Goal: Information Seeking & Learning: Learn about a topic

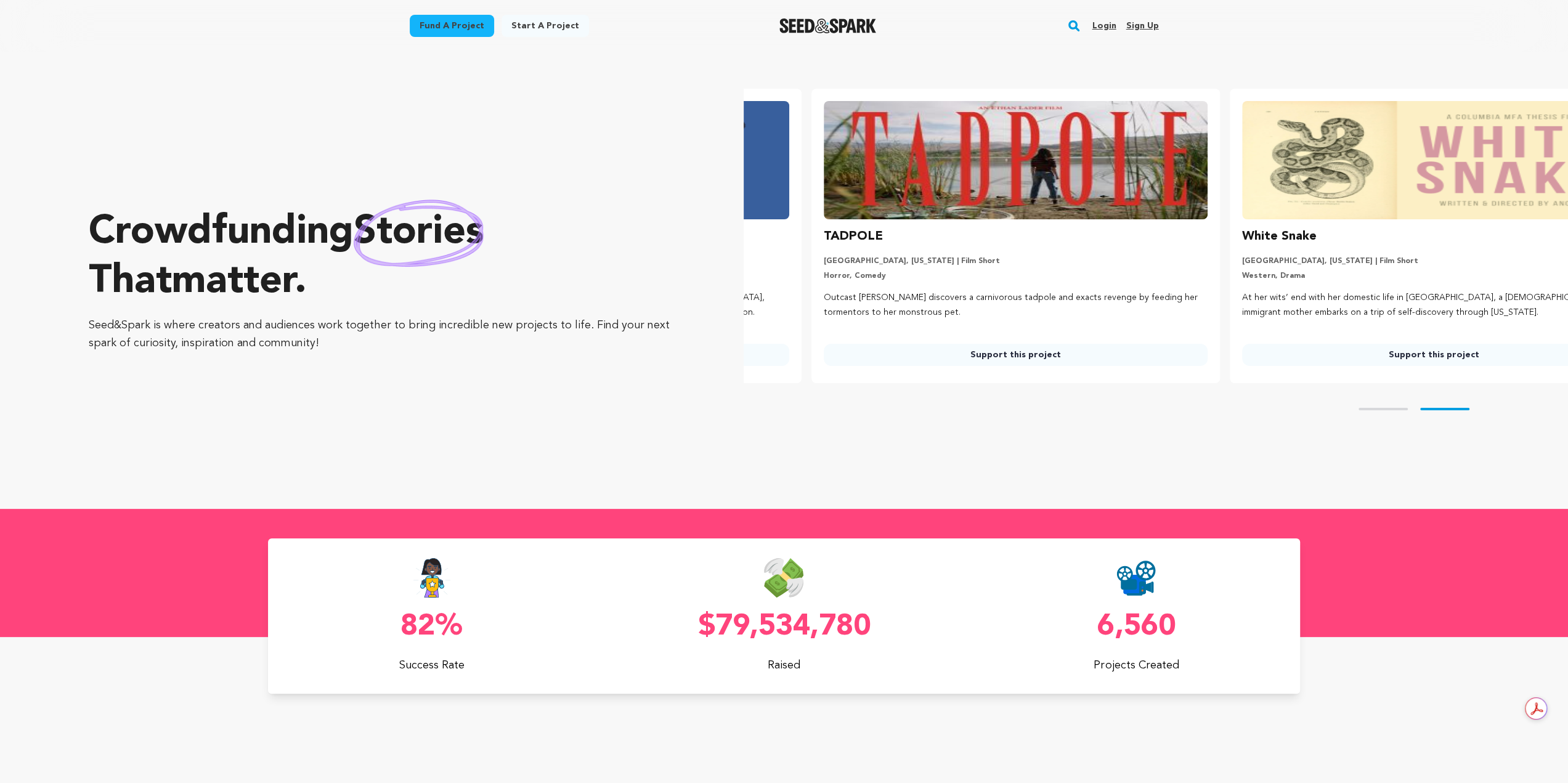
click at [1071, 24] on rect "button" at bounding box center [1074, 26] width 15 height 15
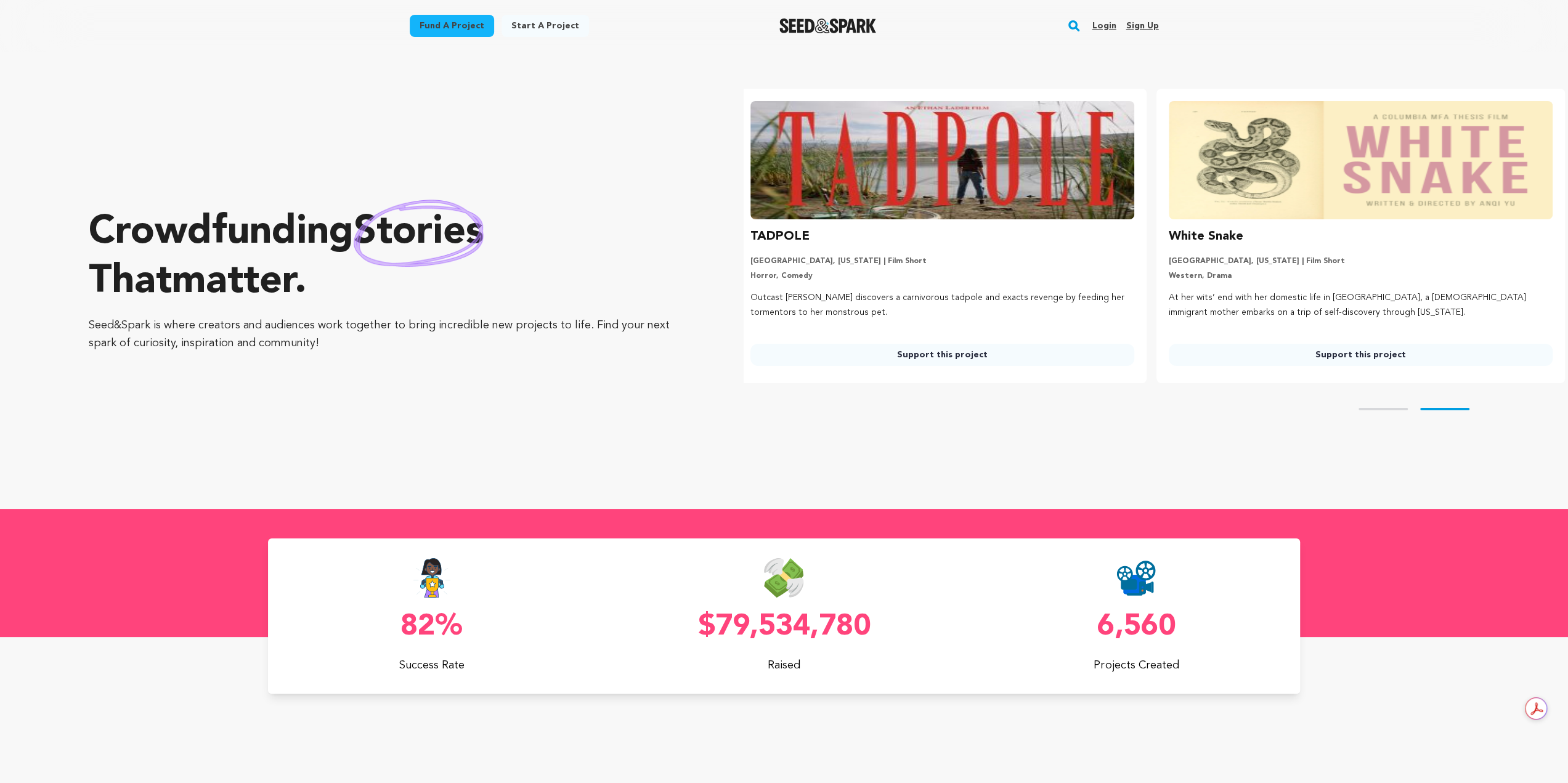
scroll to position [0, 427]
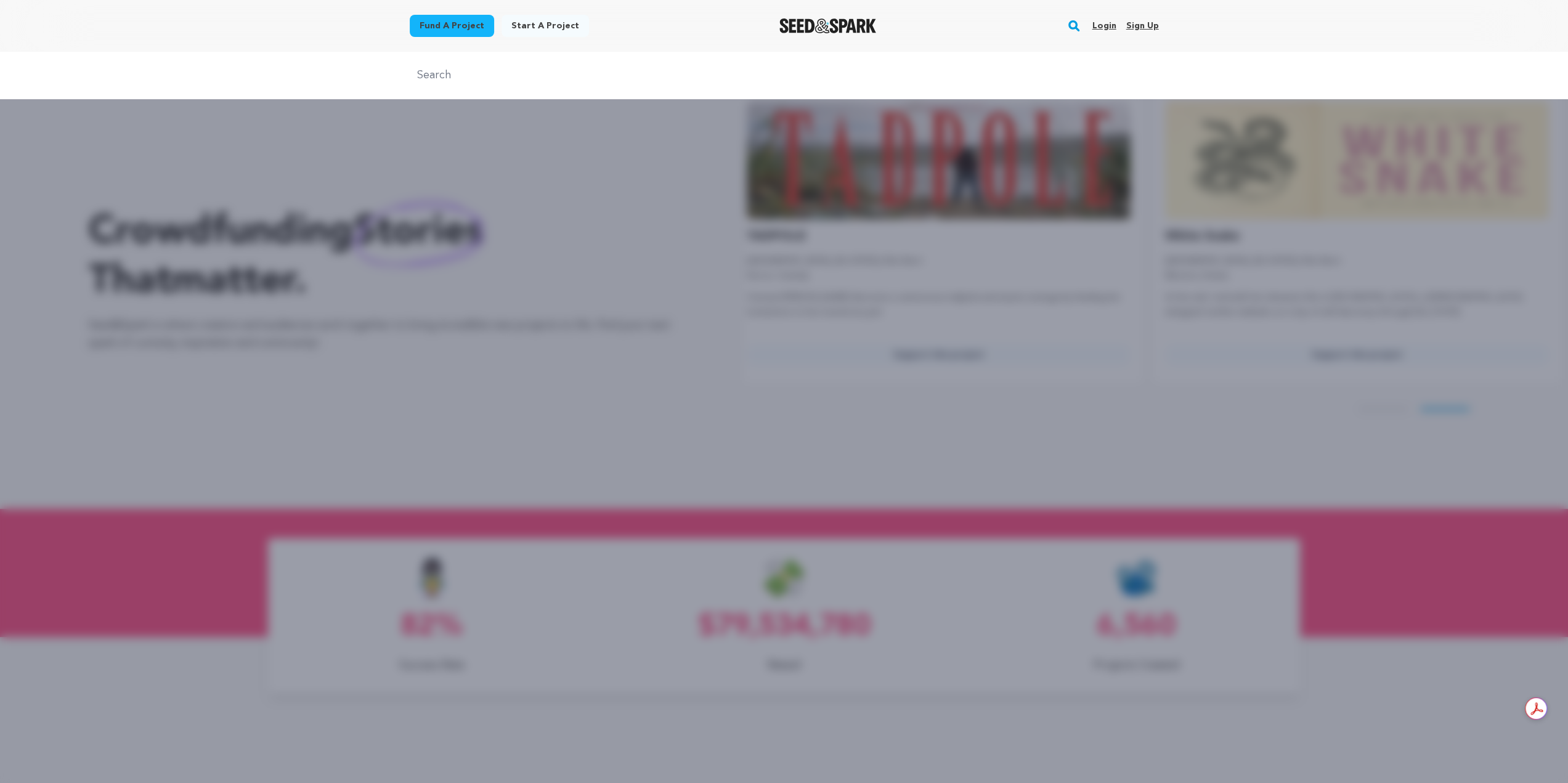
click at [800, 83] on input "text" at bounding box center [784, 76] width 750 height 18
type input "pyre"
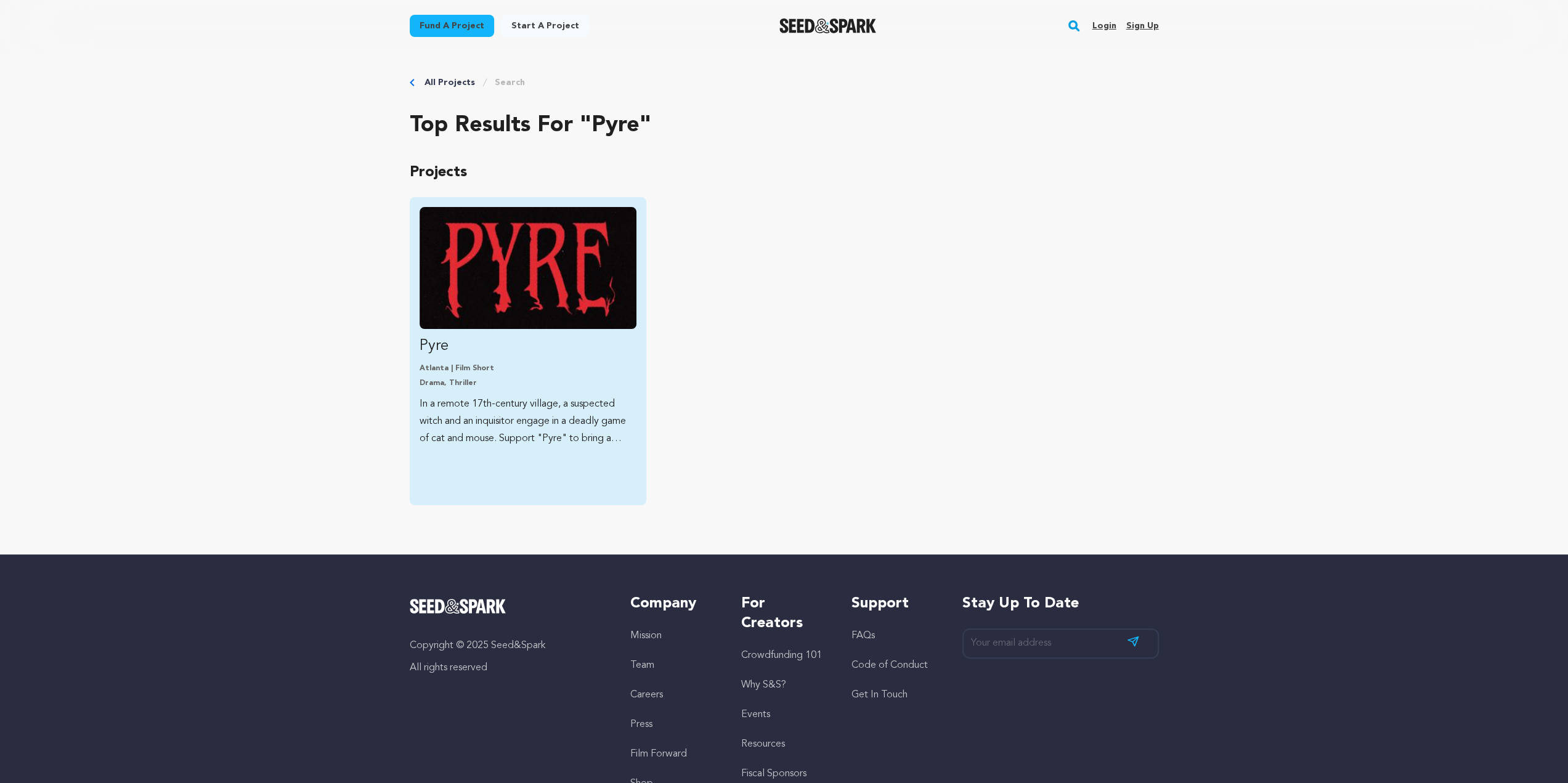
click at [495, 279] on img "Fund Pyre" at bounding box center [528, 268] width 217 height 122
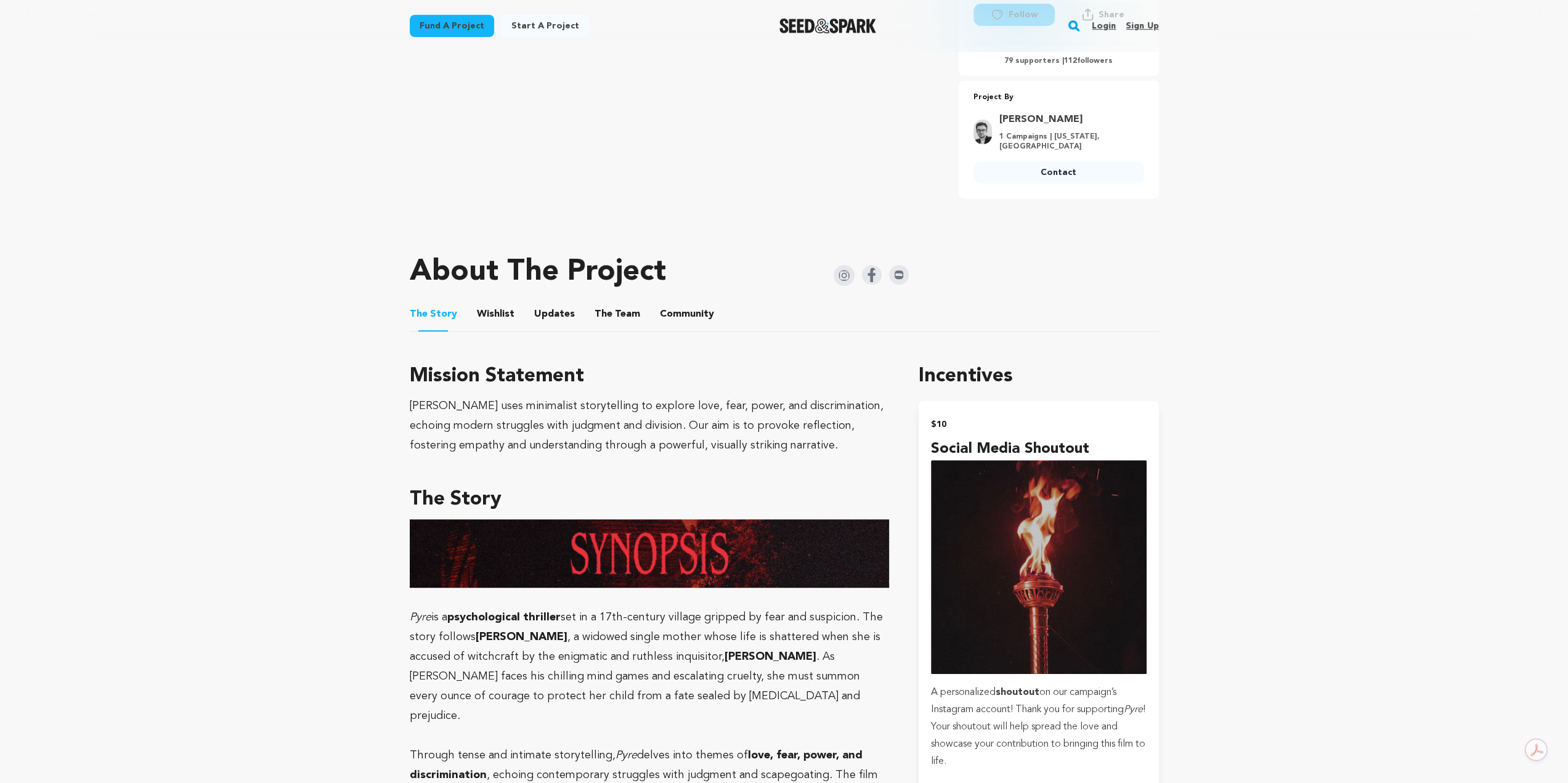
scroll to position [431, 0]
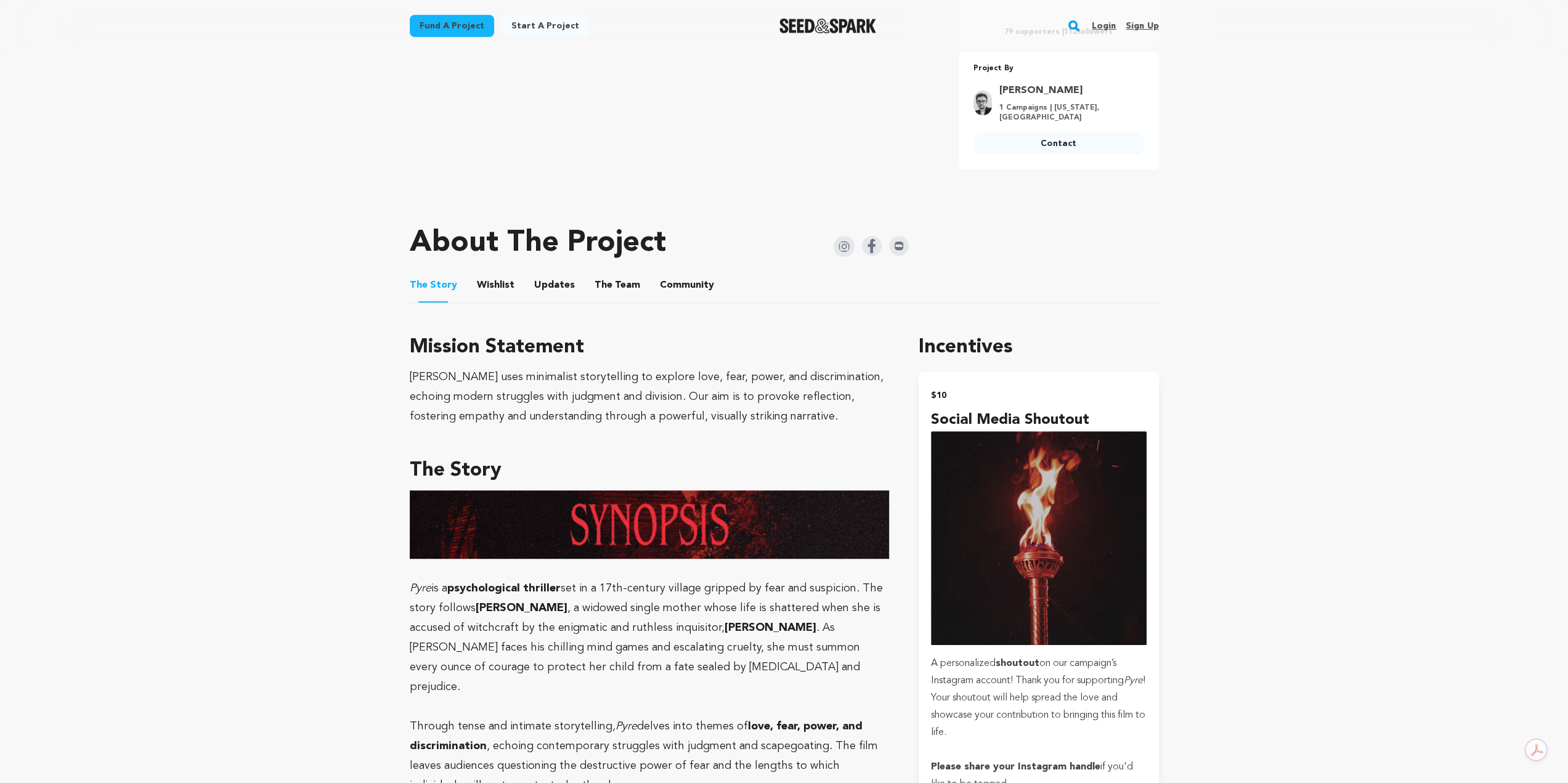
click at [499, 273] on button "Wishlist" at bounding box center [495, 288] width 29 height 29
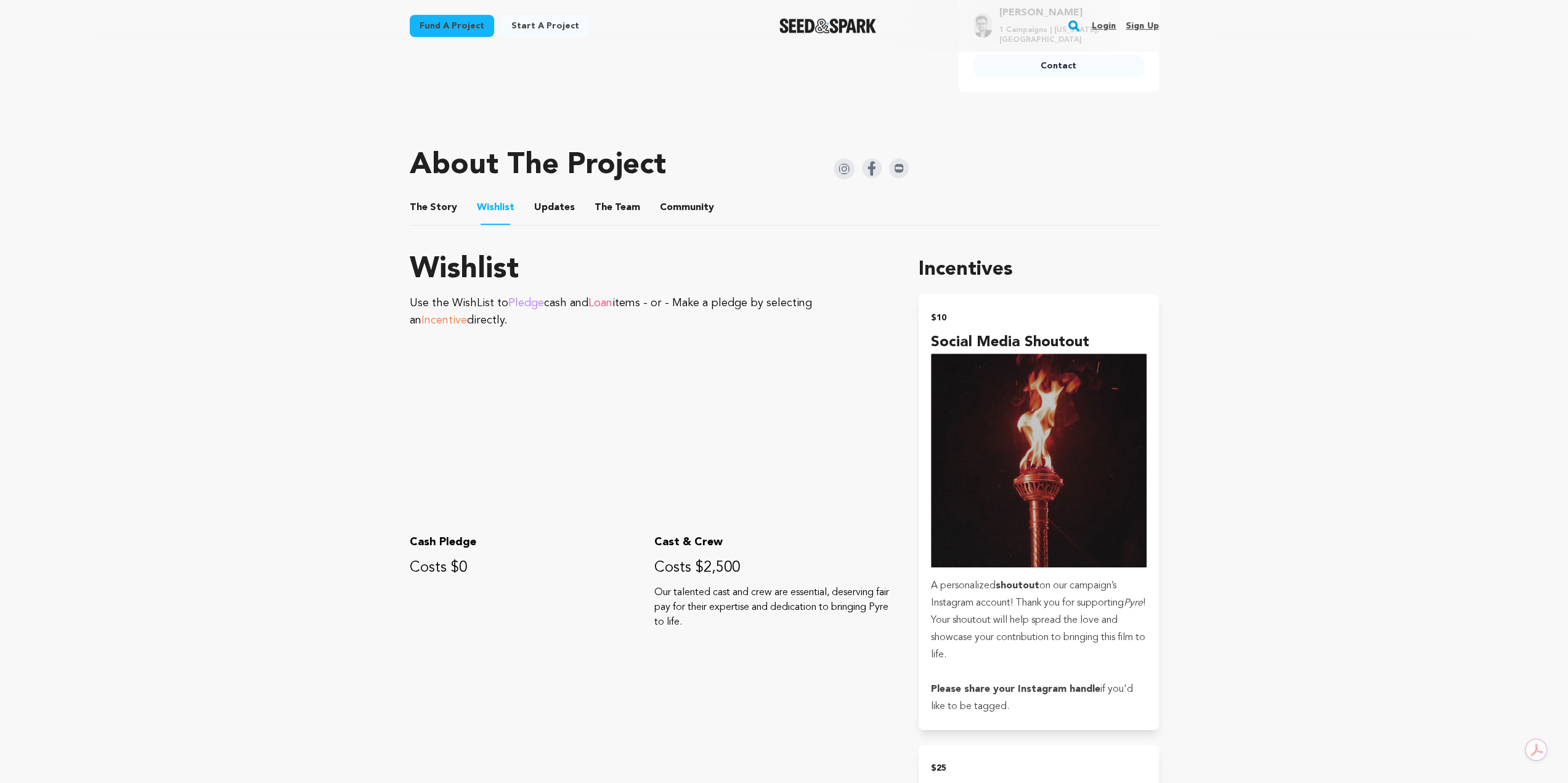
scroll to position [493, 0]
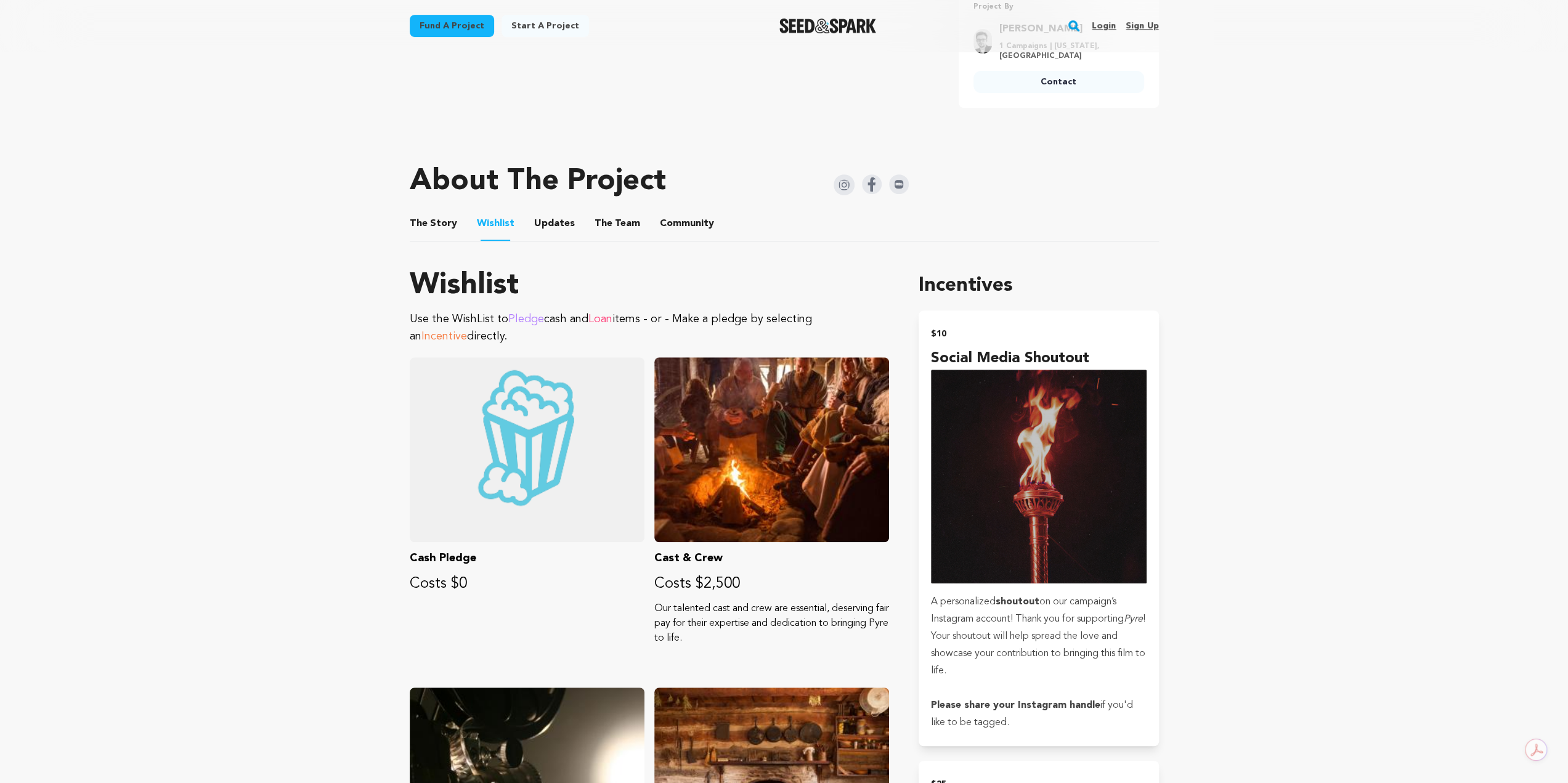
click at [553, 217] on button "Updates" at bounding box center [554, 226] width 29 height 29
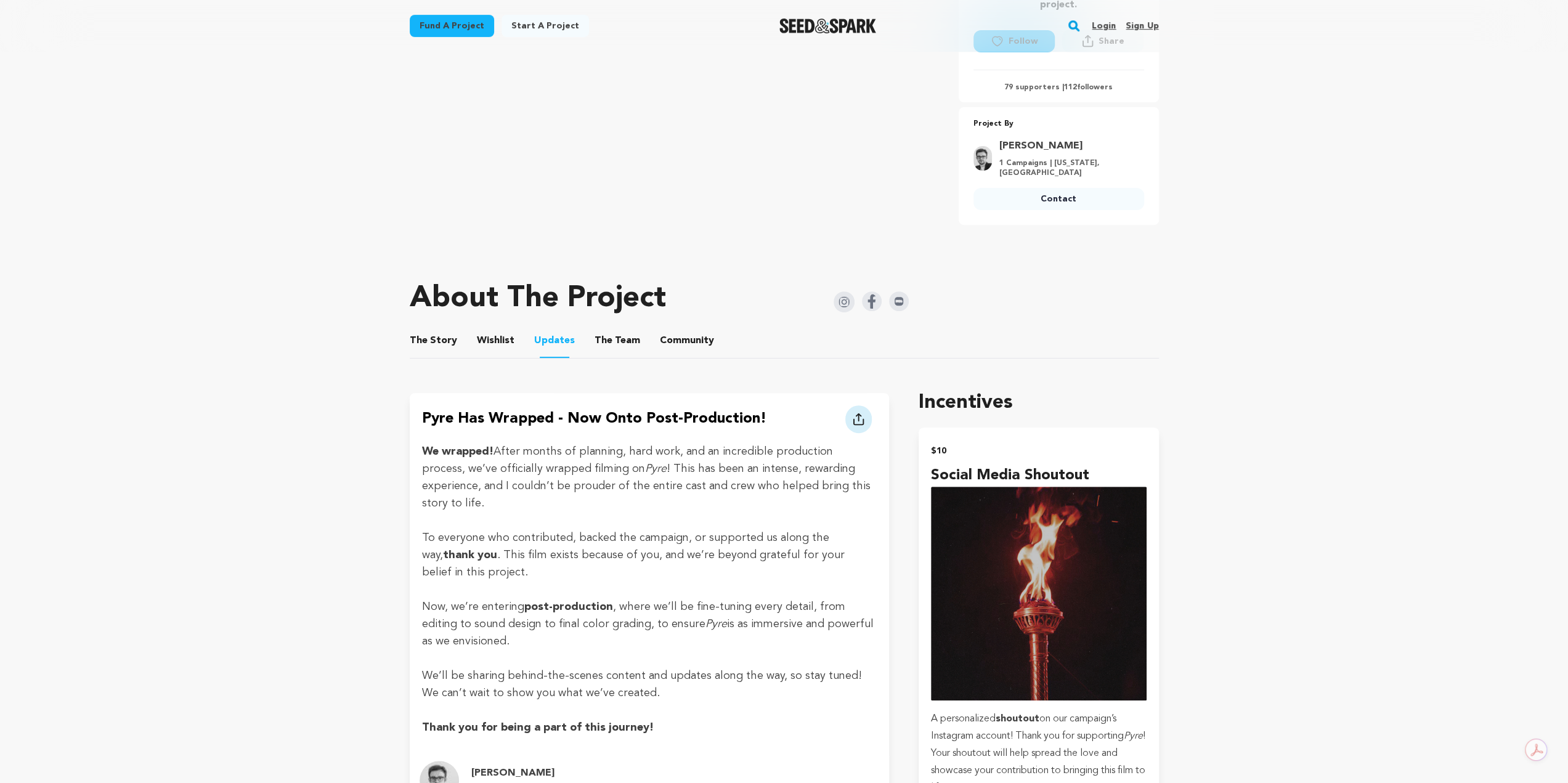
scroll to position [369, 0]
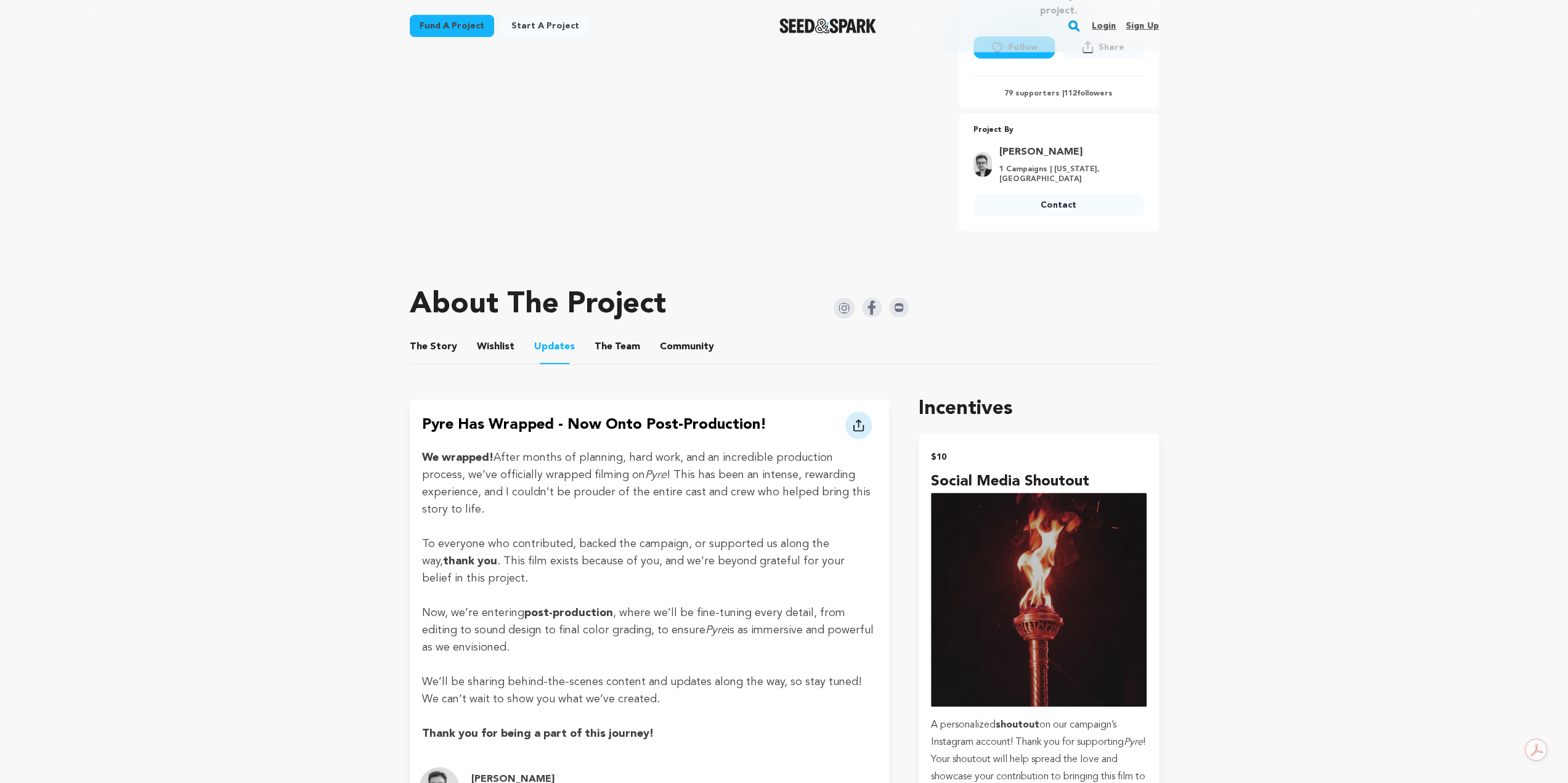
click at [602, 343] on button "The Team" at bounding box center [617, 350] width 29 height 29
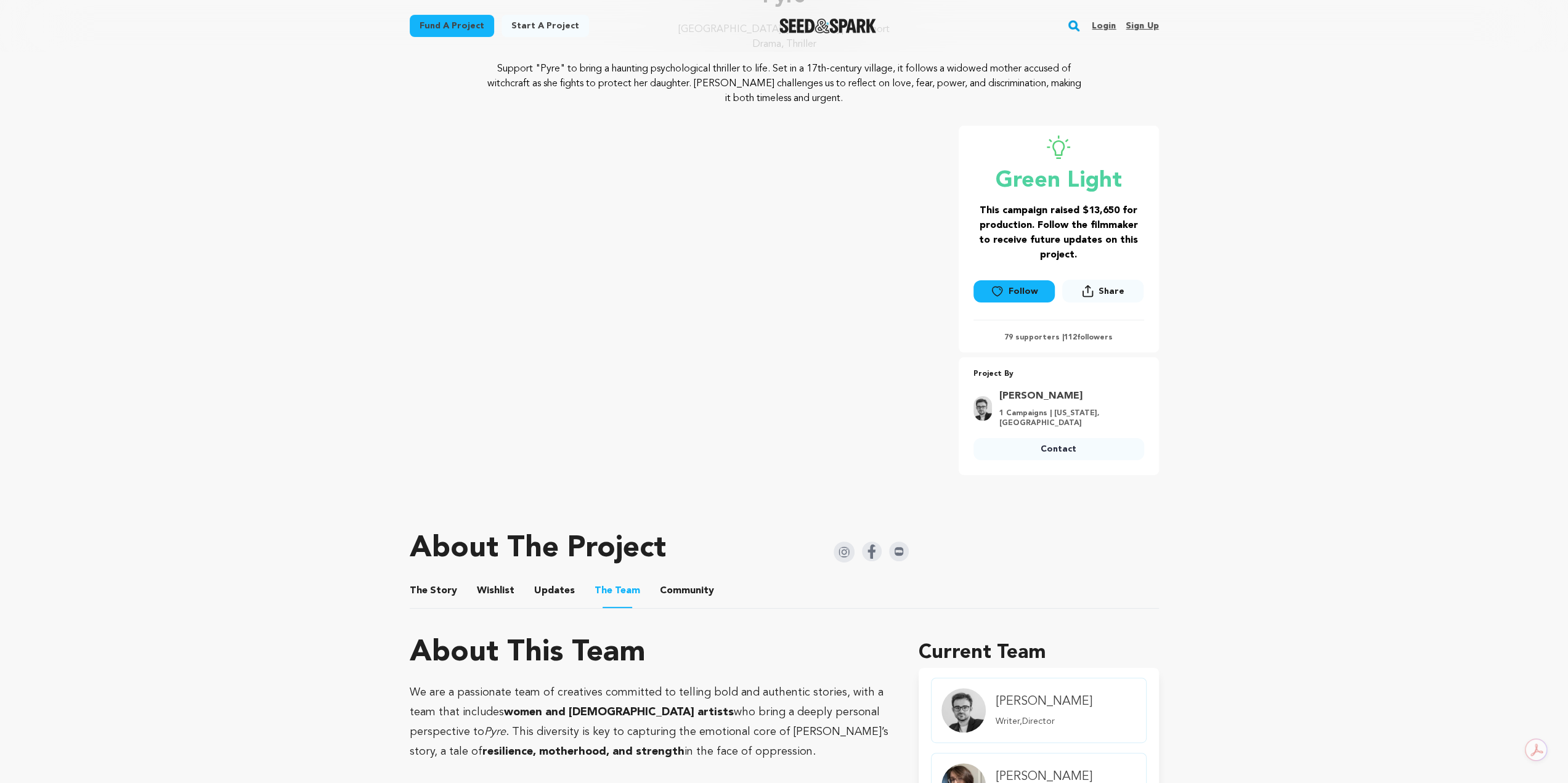
scroll to position [123, 0]
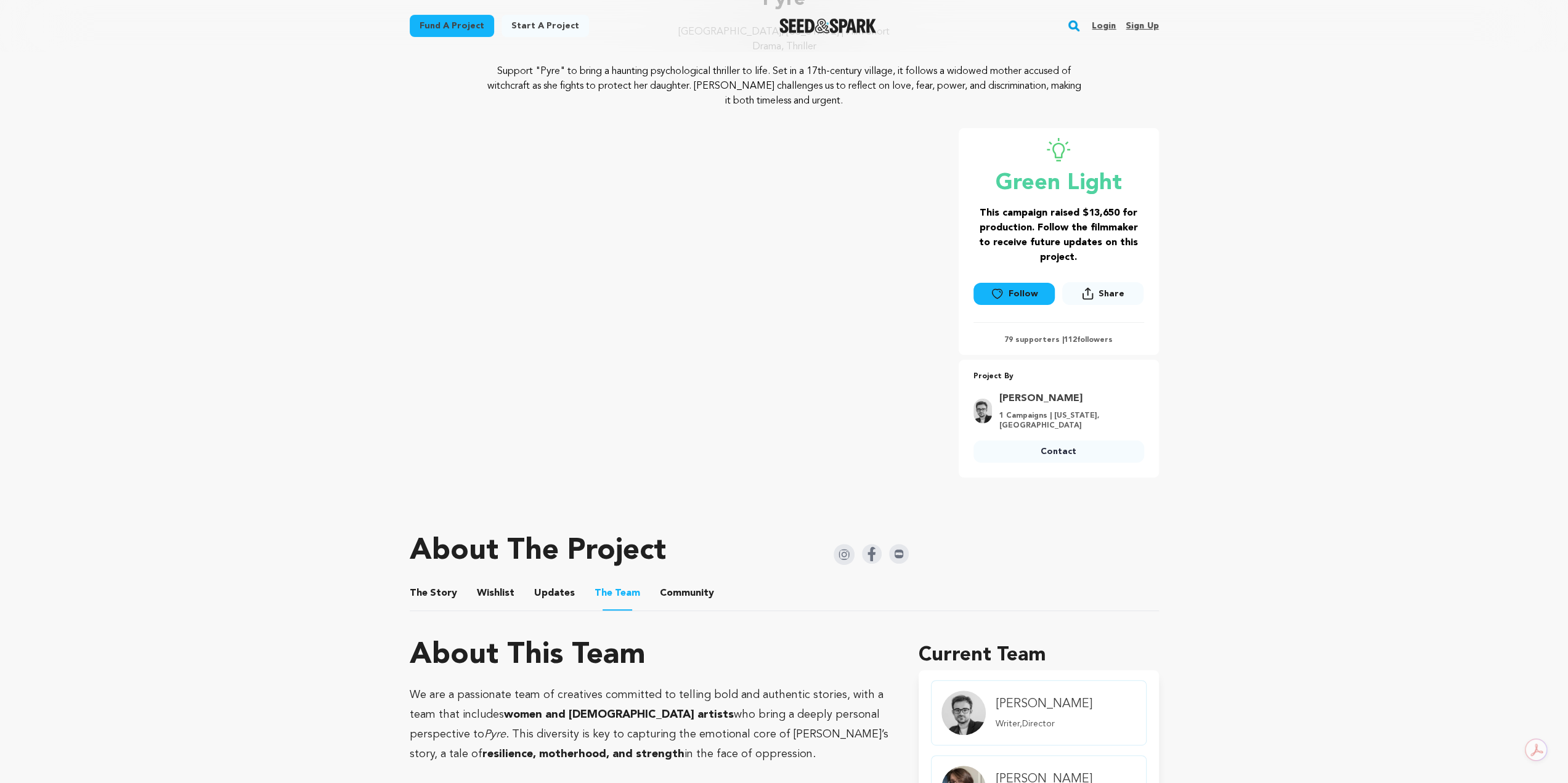
click at [672, 592] on button "Community" at bounding box center [687, 595] width 29 height 29
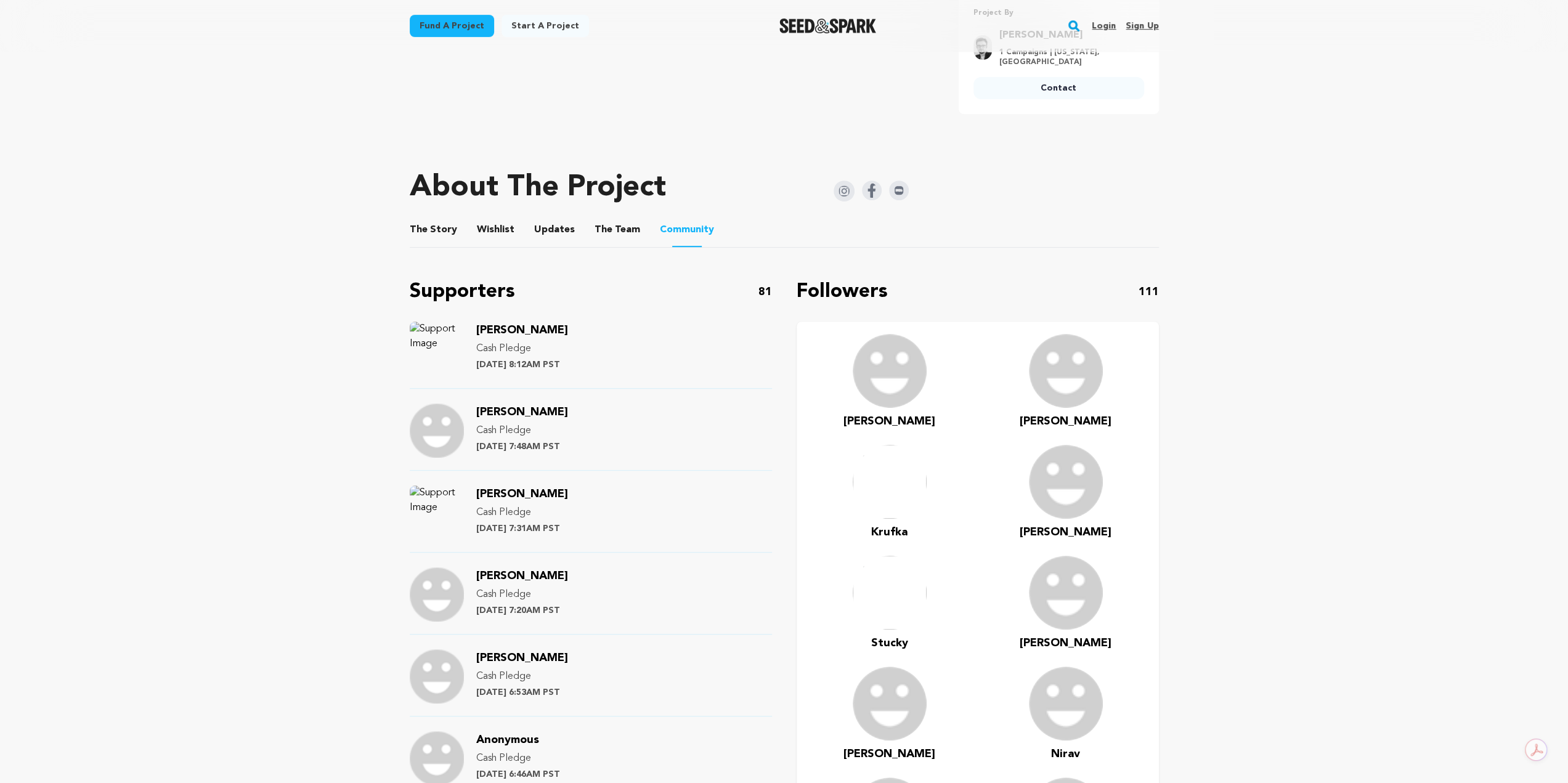
scroll to position [493, 0]
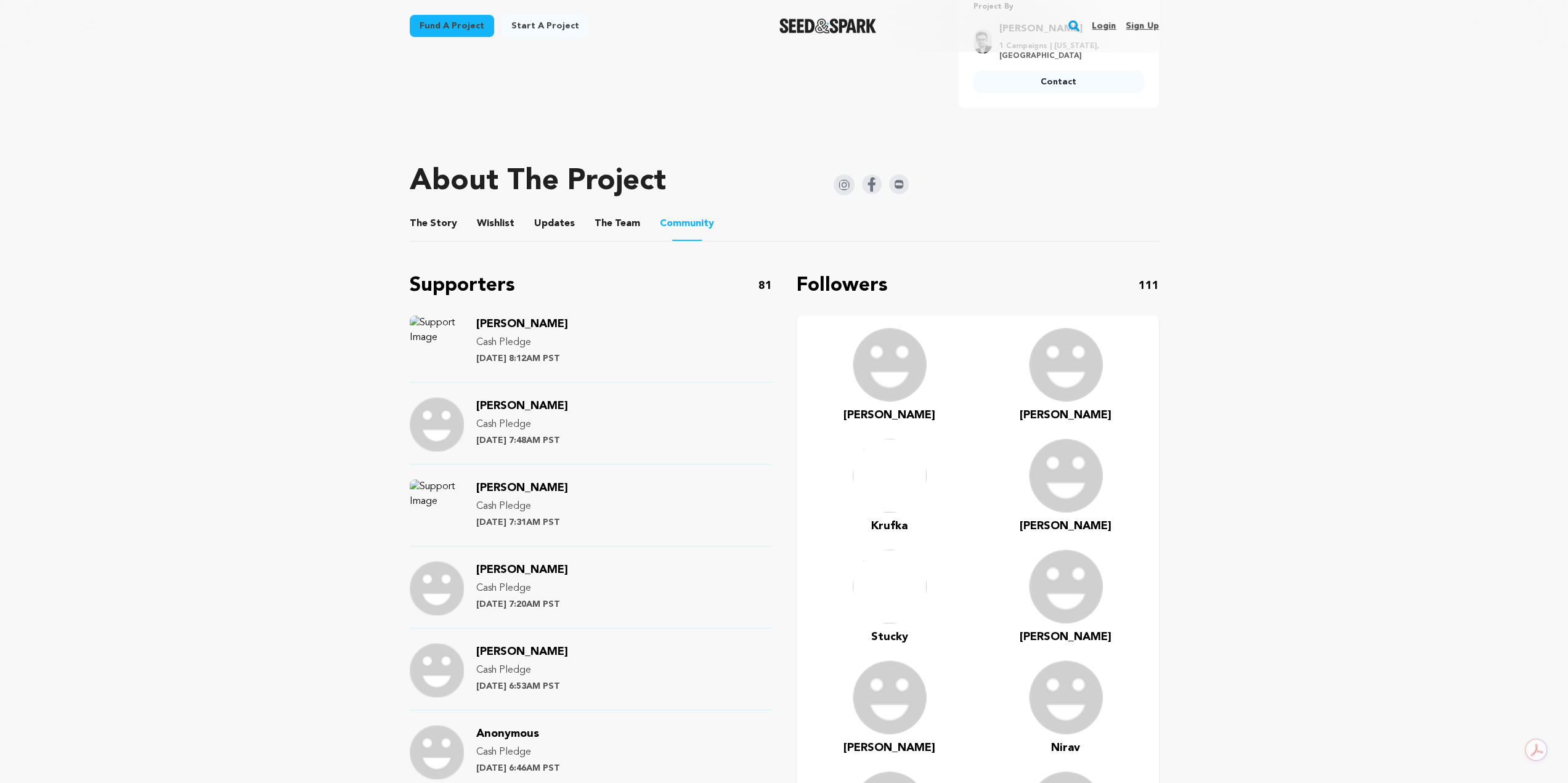
click at [594, 221] on span "The" at bounding box center [603, 223] width 18 height 15
click at [539, 224] on button "Updates" at bounding box center [554, 226] width 29 height 29
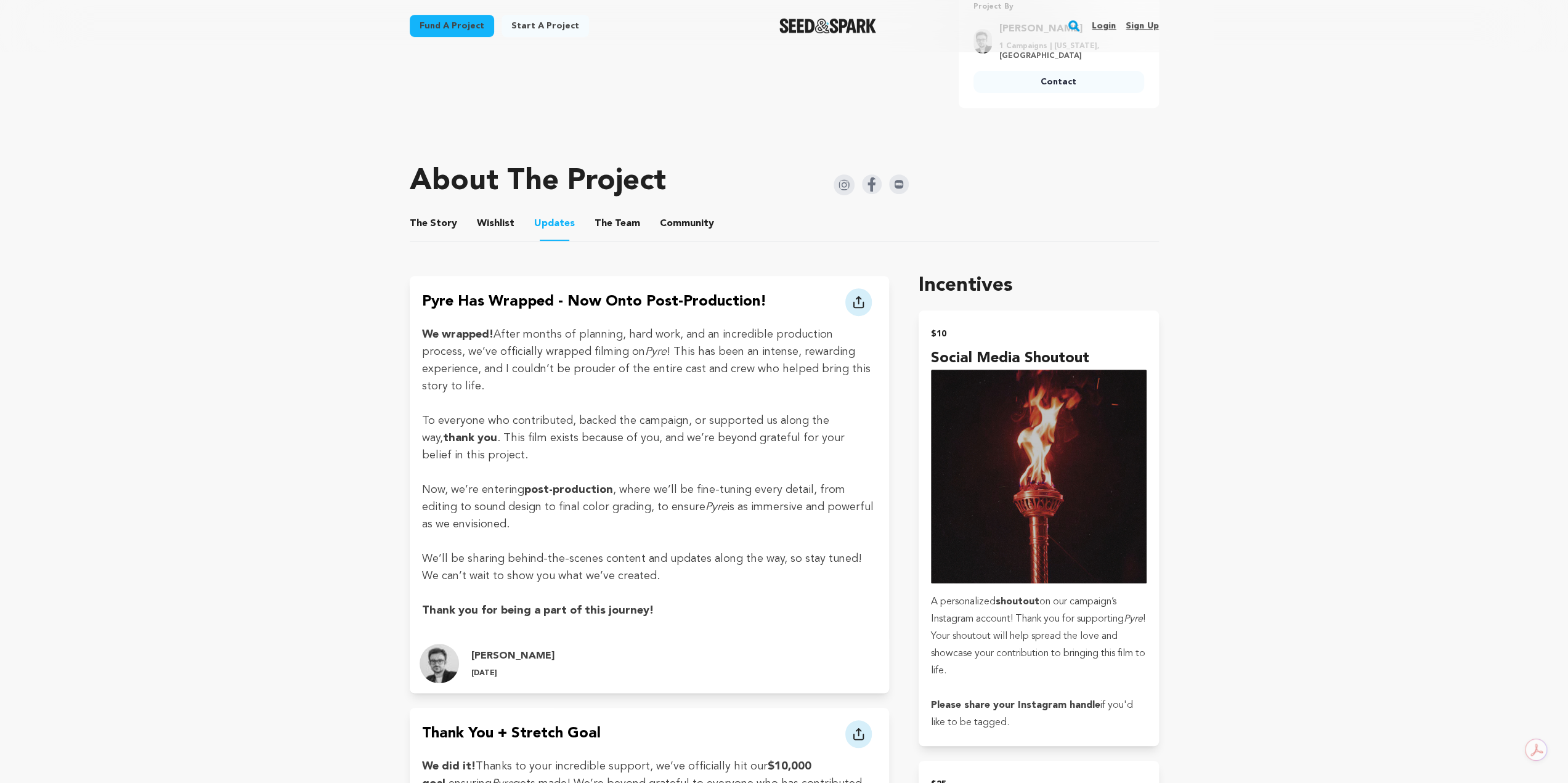
click at [485, 212] on button "Wishlist" at bounding box center [495, 226] width 29 height 29
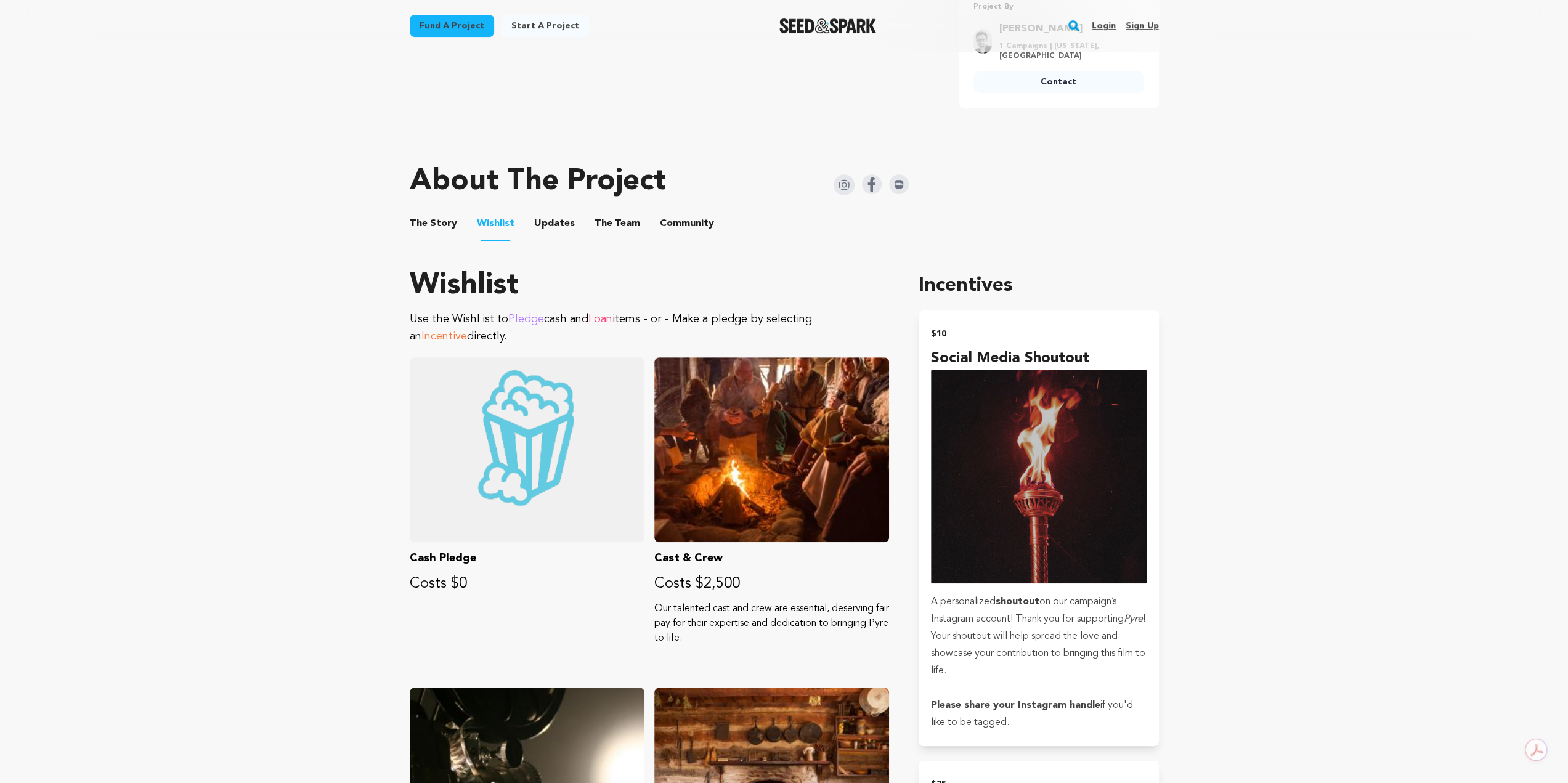
click at [439, 211] on button "The Story" at bounding box center [433, 226] width 29 height 29
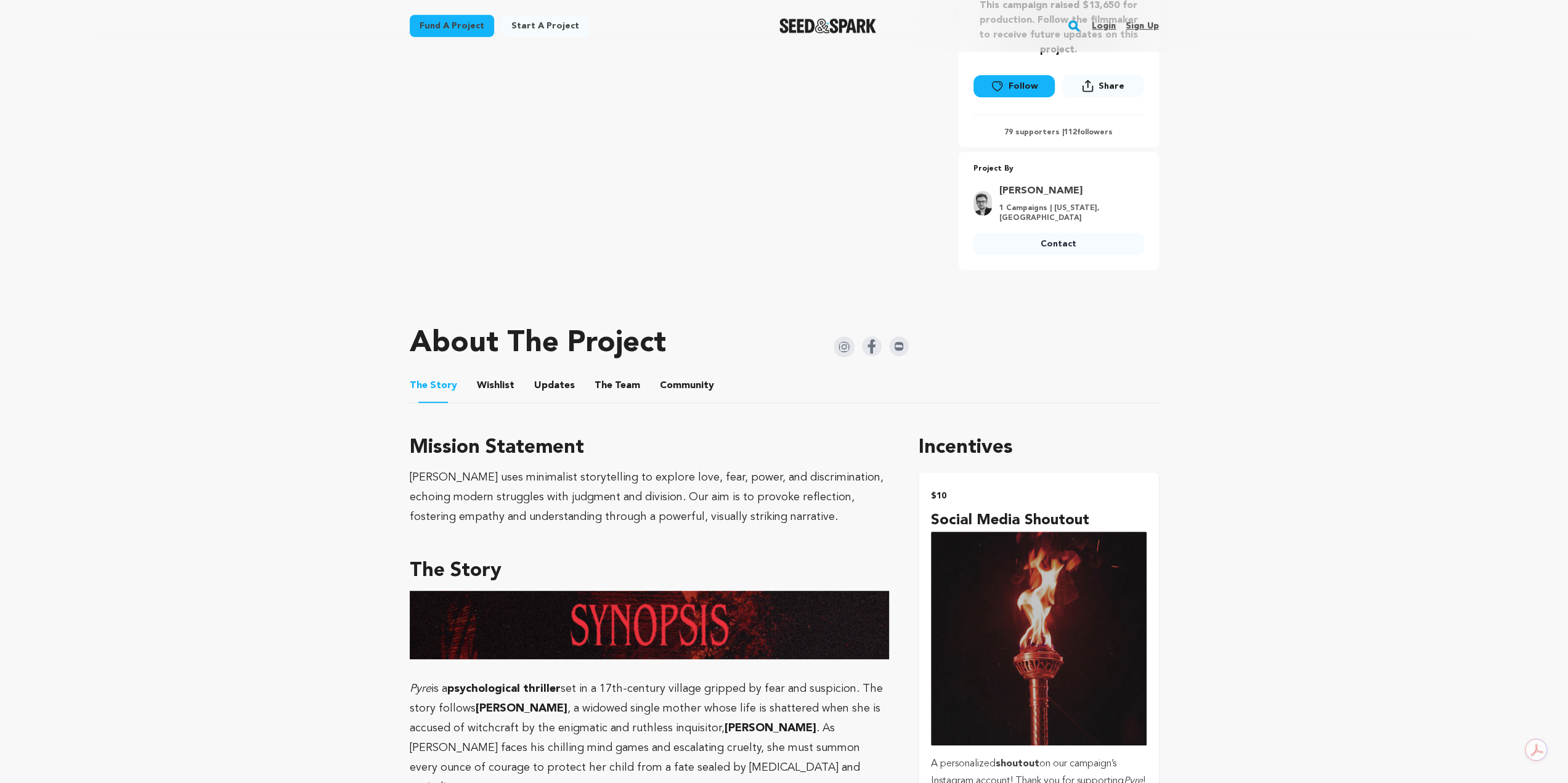
scroll to position [369, 0]
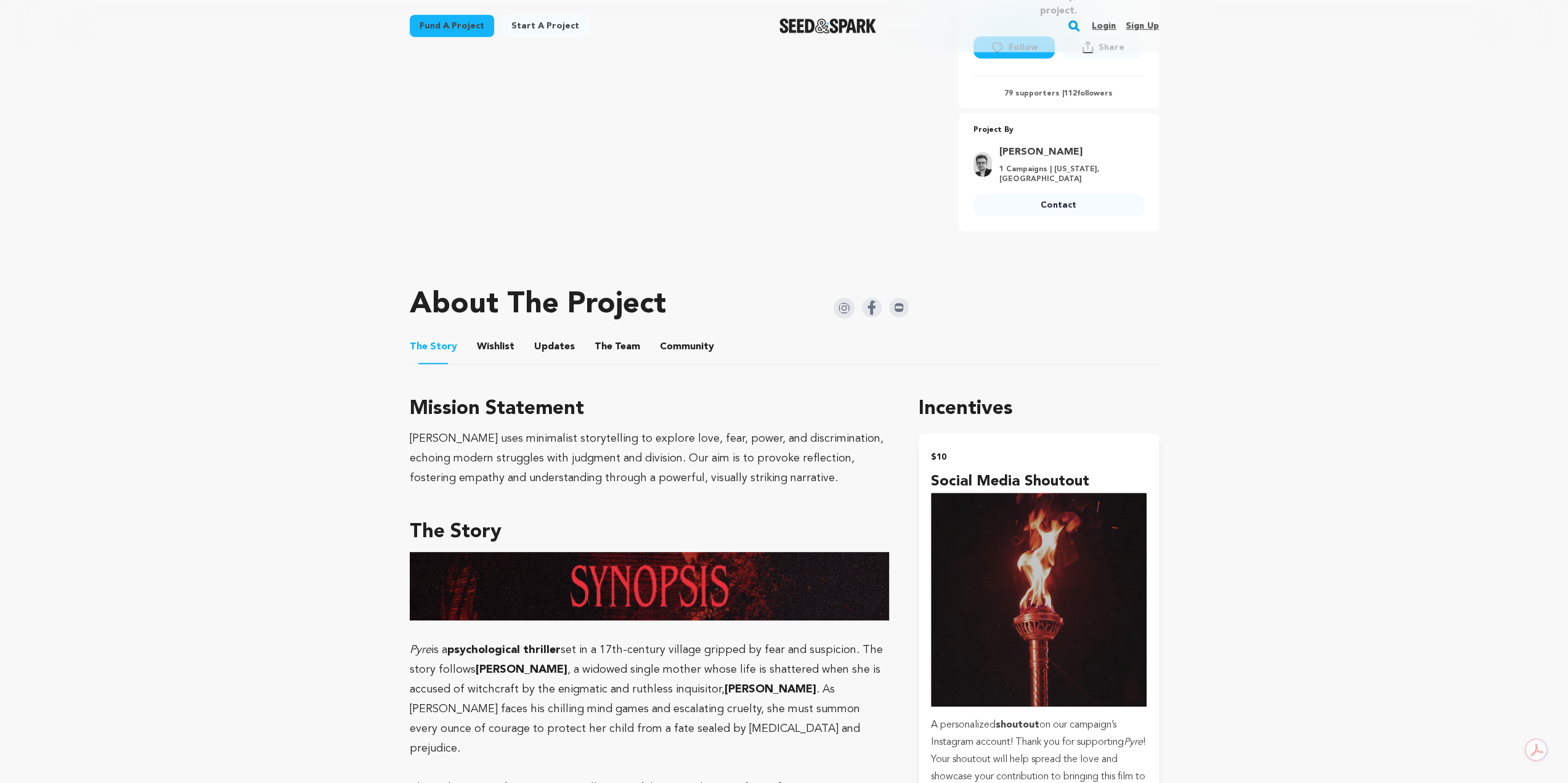
click at [691, 335] on button "Community" at bounding box center [687, 350] width 29 height 29
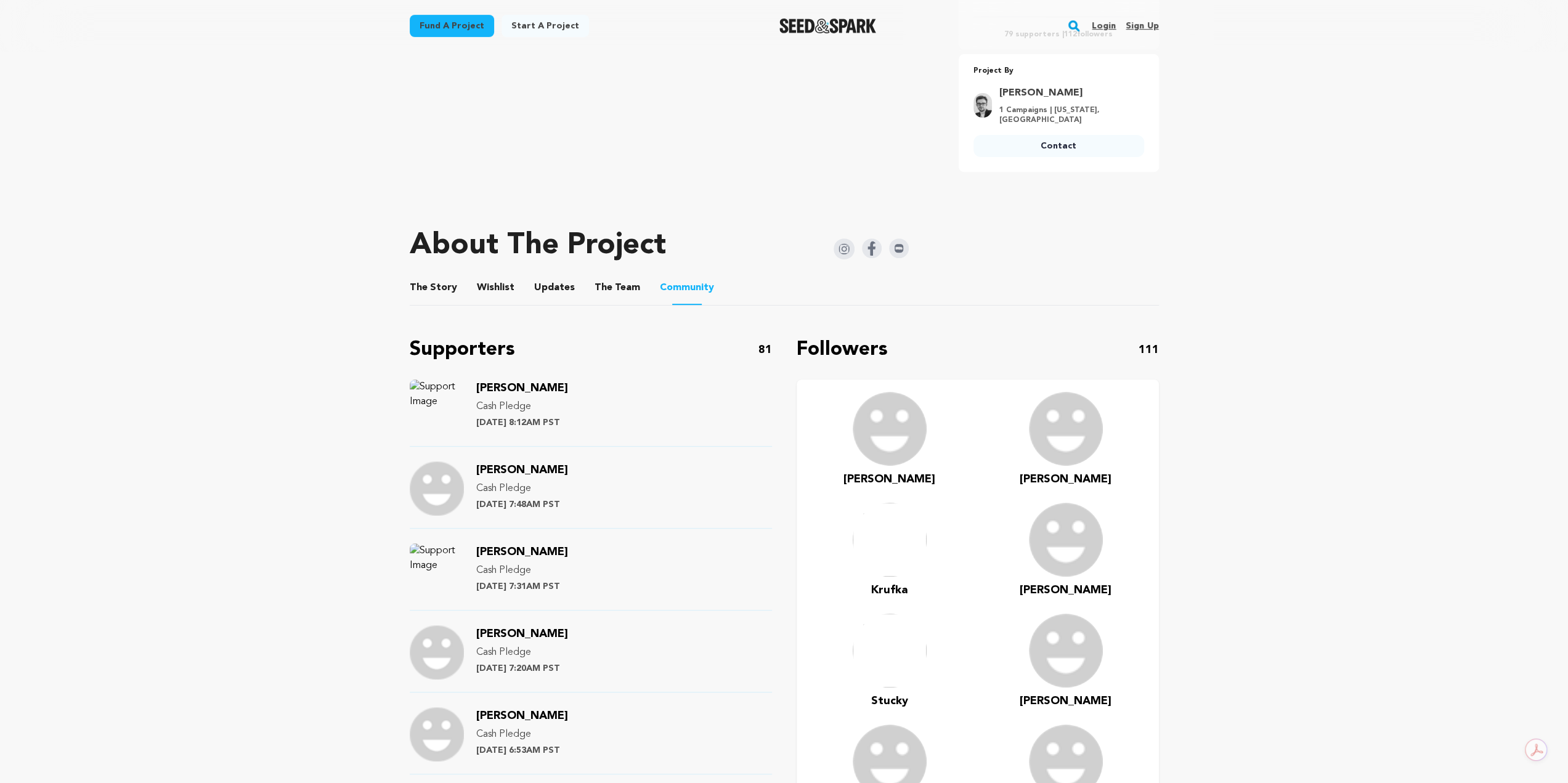
scroll to position [431, 0]
click at [609, 284] on button "The Team" at bounding box center [617, 288] width 29 height 29
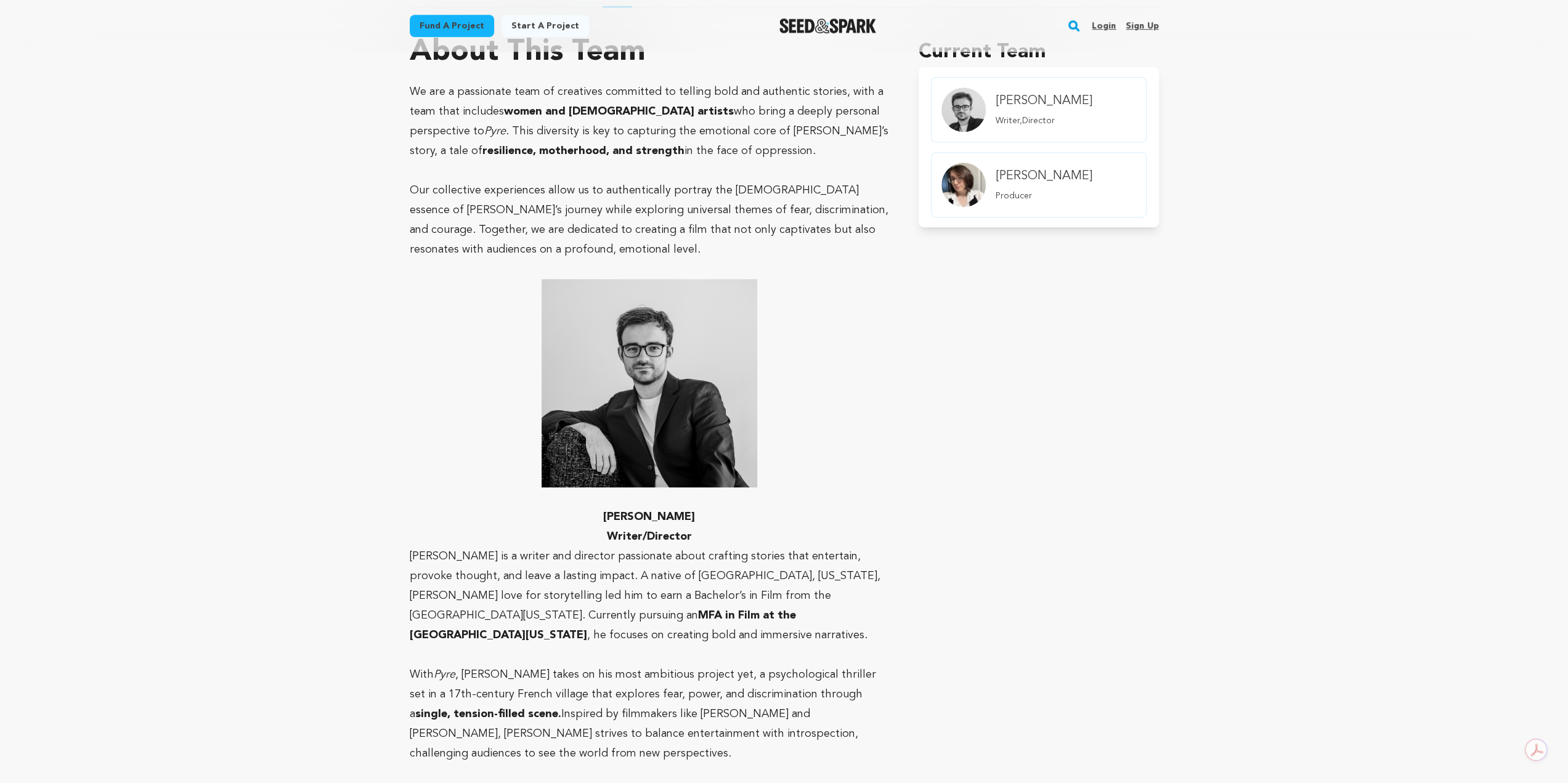
scroll to position [420, 0]
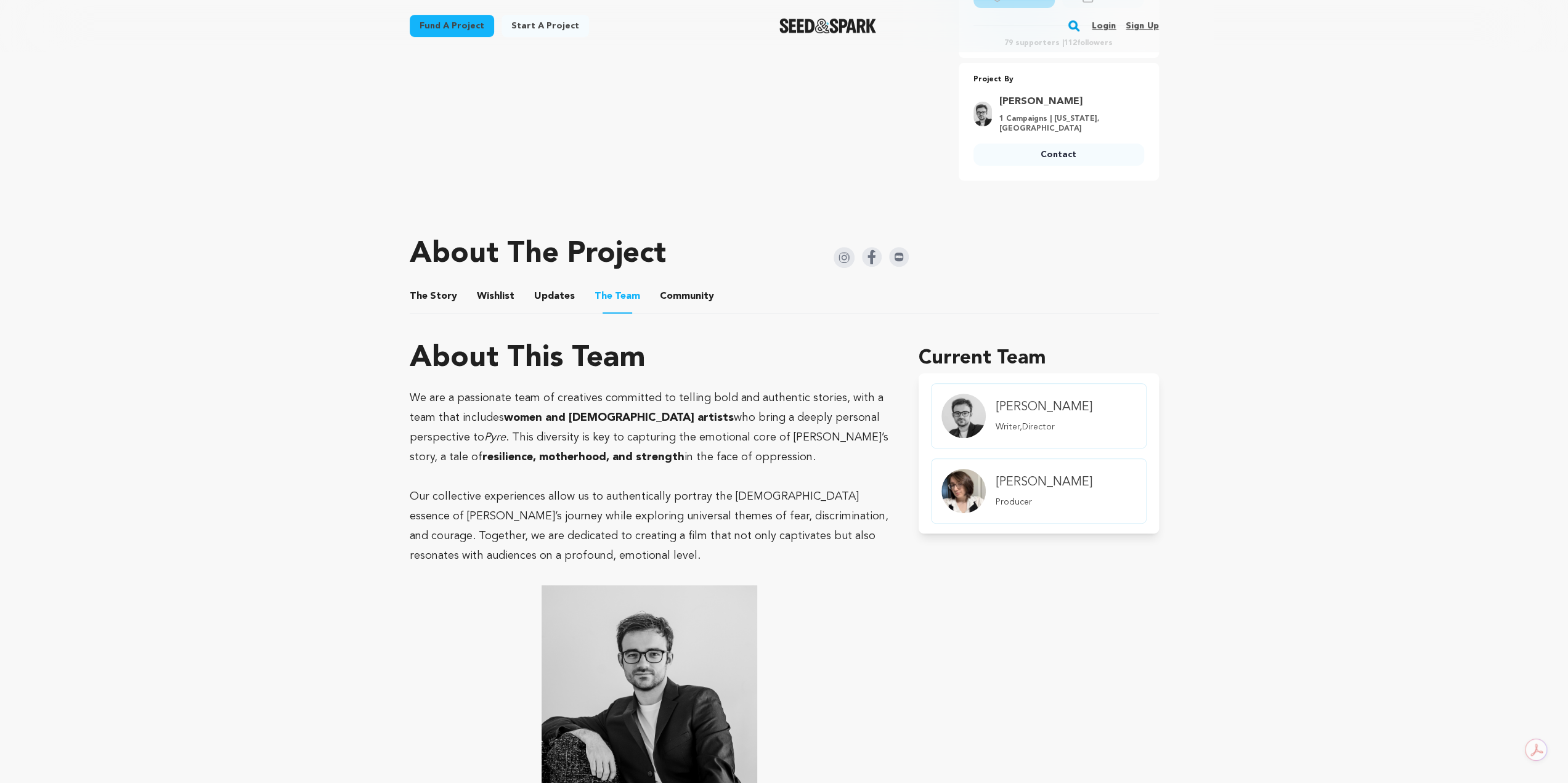
click at [557, 284] on button "Updates" at bounding box center [554, 299] width 29 height 29
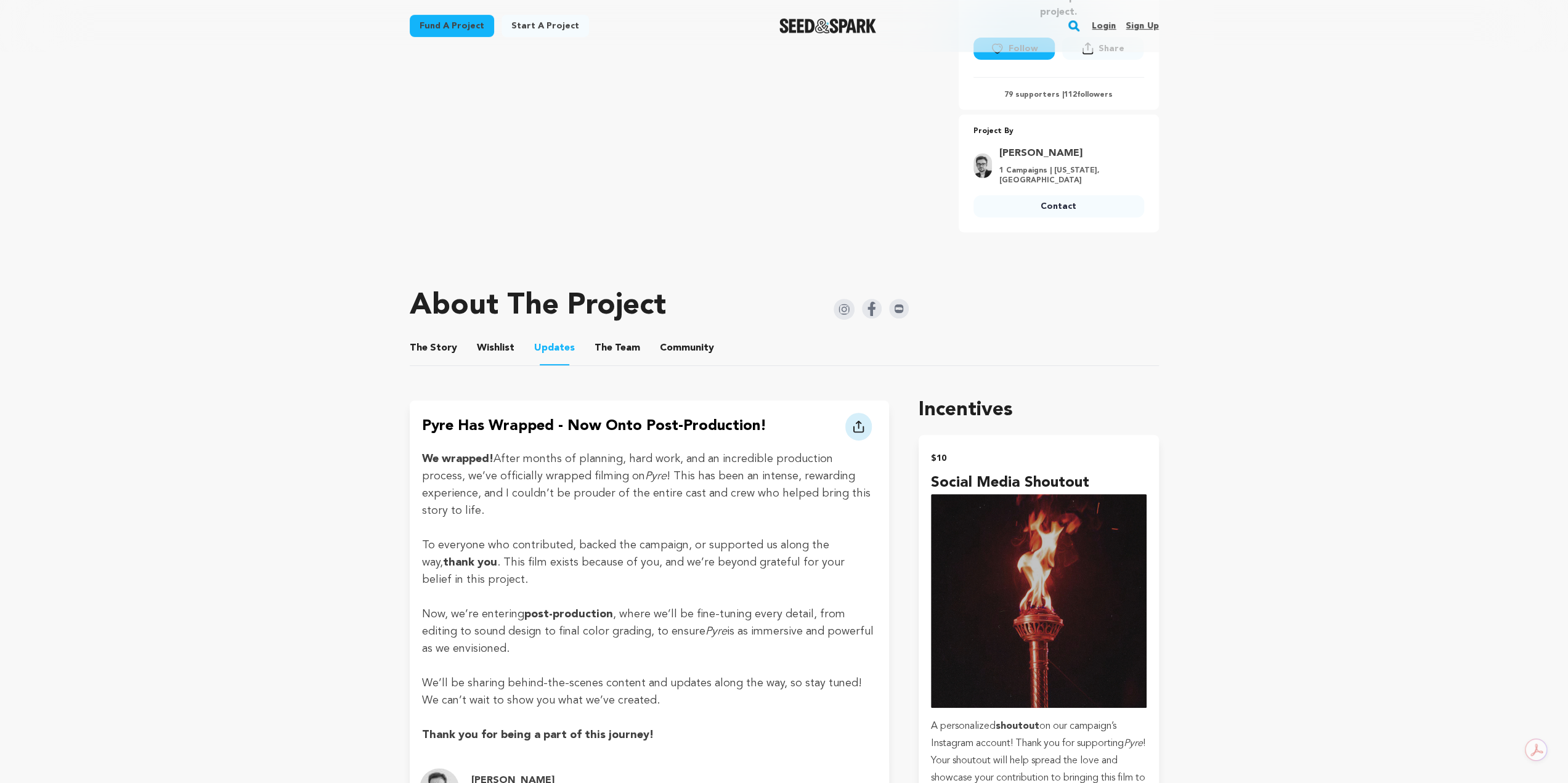
scroll to position [359, 0]
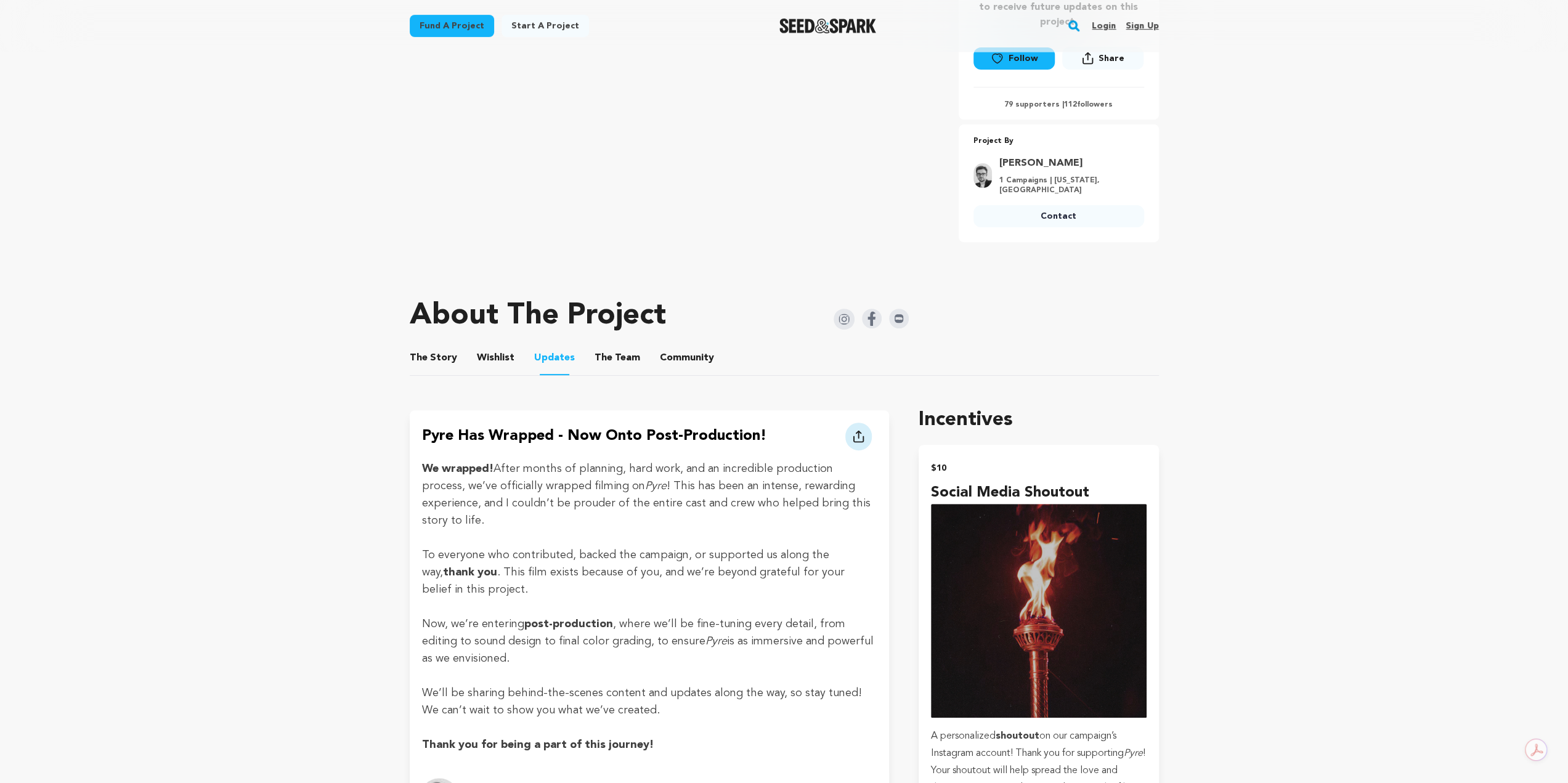
click at [492, 353] on button "Wishlist" at bounding box center [495, 361] width 29 height 29
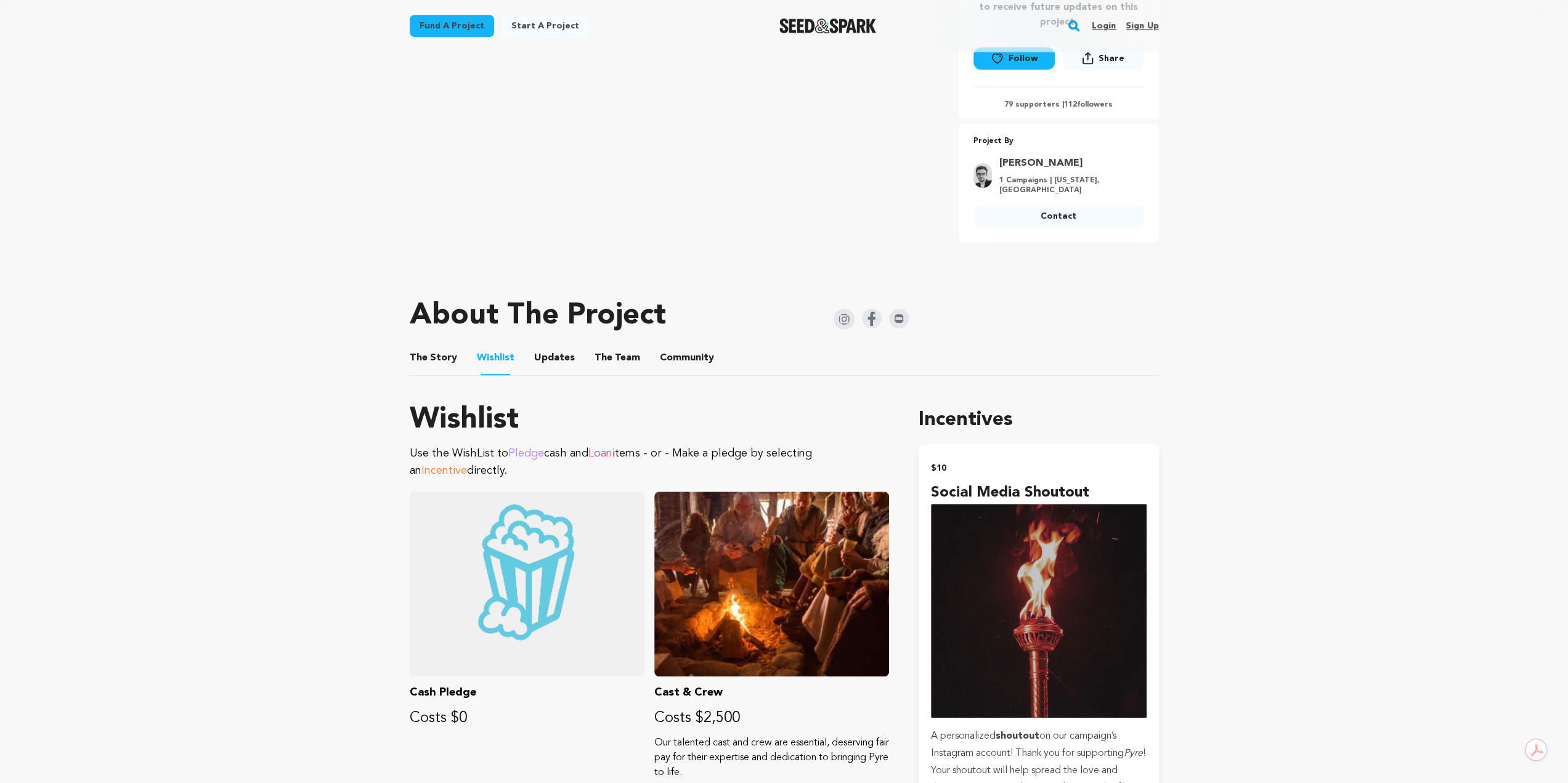
click at [457, 341] on ul "The Story The Story Wishlist Wishlist Updates Updates The Team The Team Communi…" at bounding box center [784, 359] width 750 height 35
click at [445, 351] on button "The Story" at bounding box center [433, 361] width 29 height 29
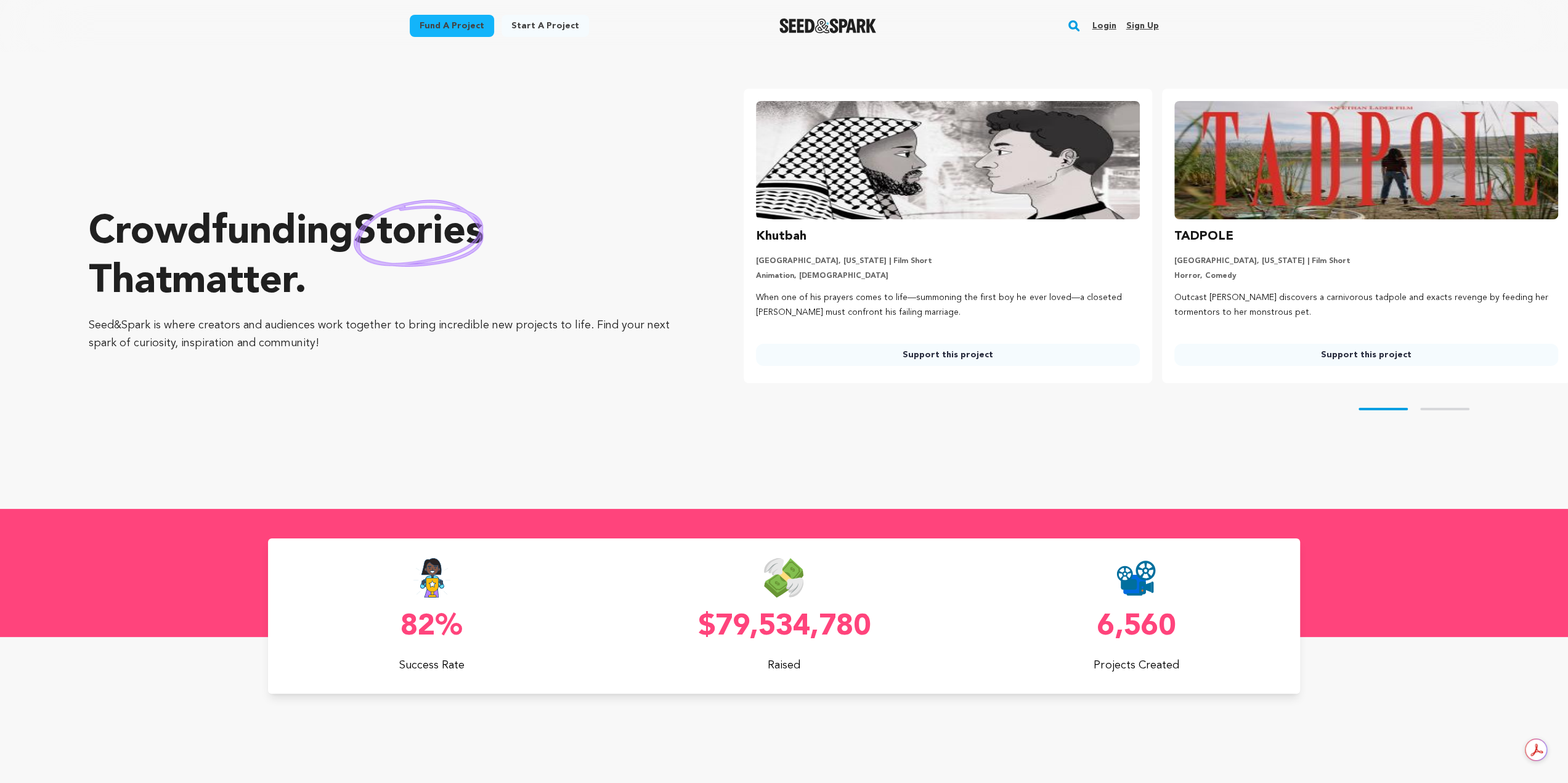
click at [1080, 24] on rect "button" at bounding box center [1074, 26] width 15 height 15
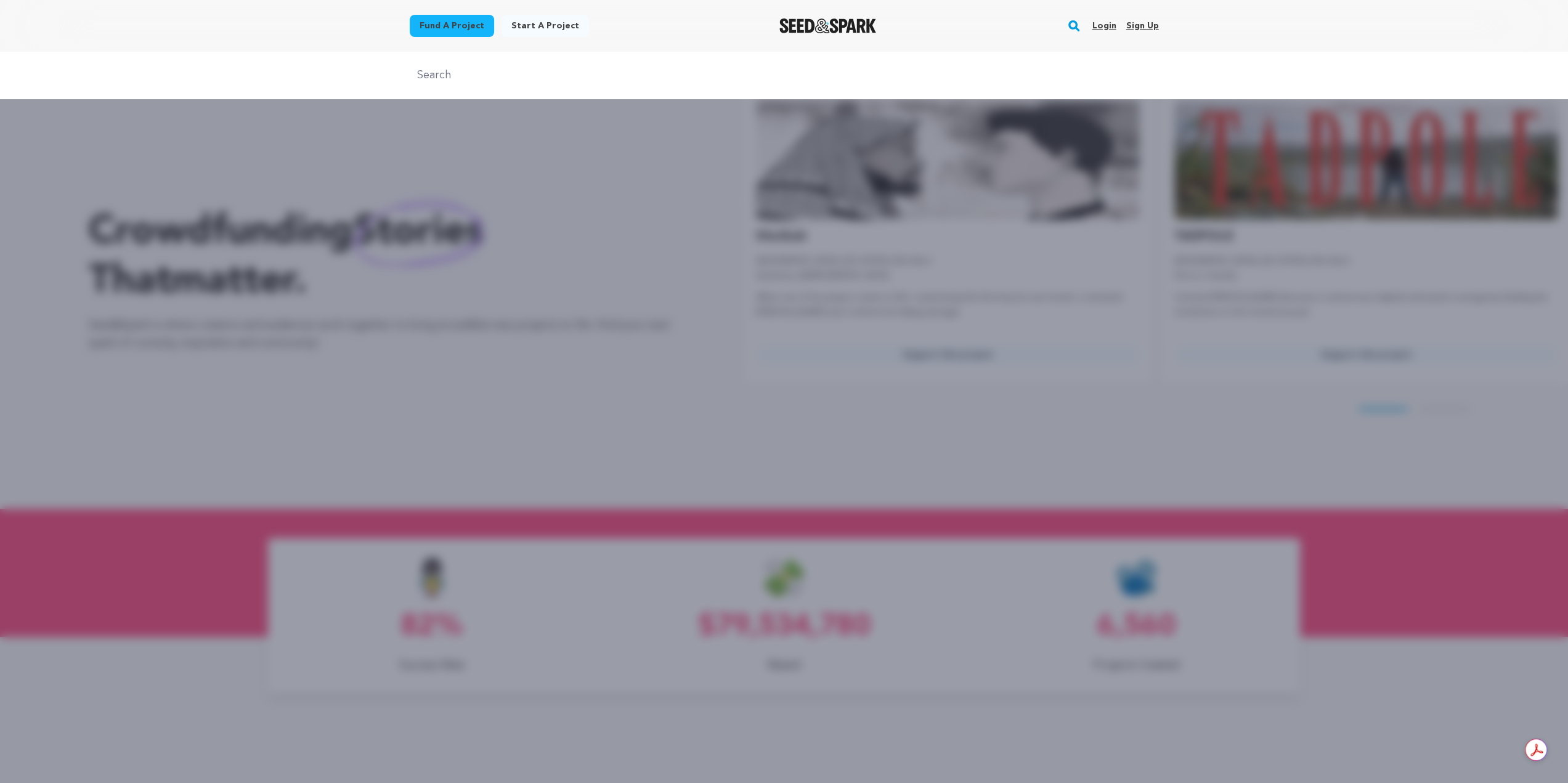
click at [842, 72] on input "text" at bounding box center [784, 76] width 750 height 18
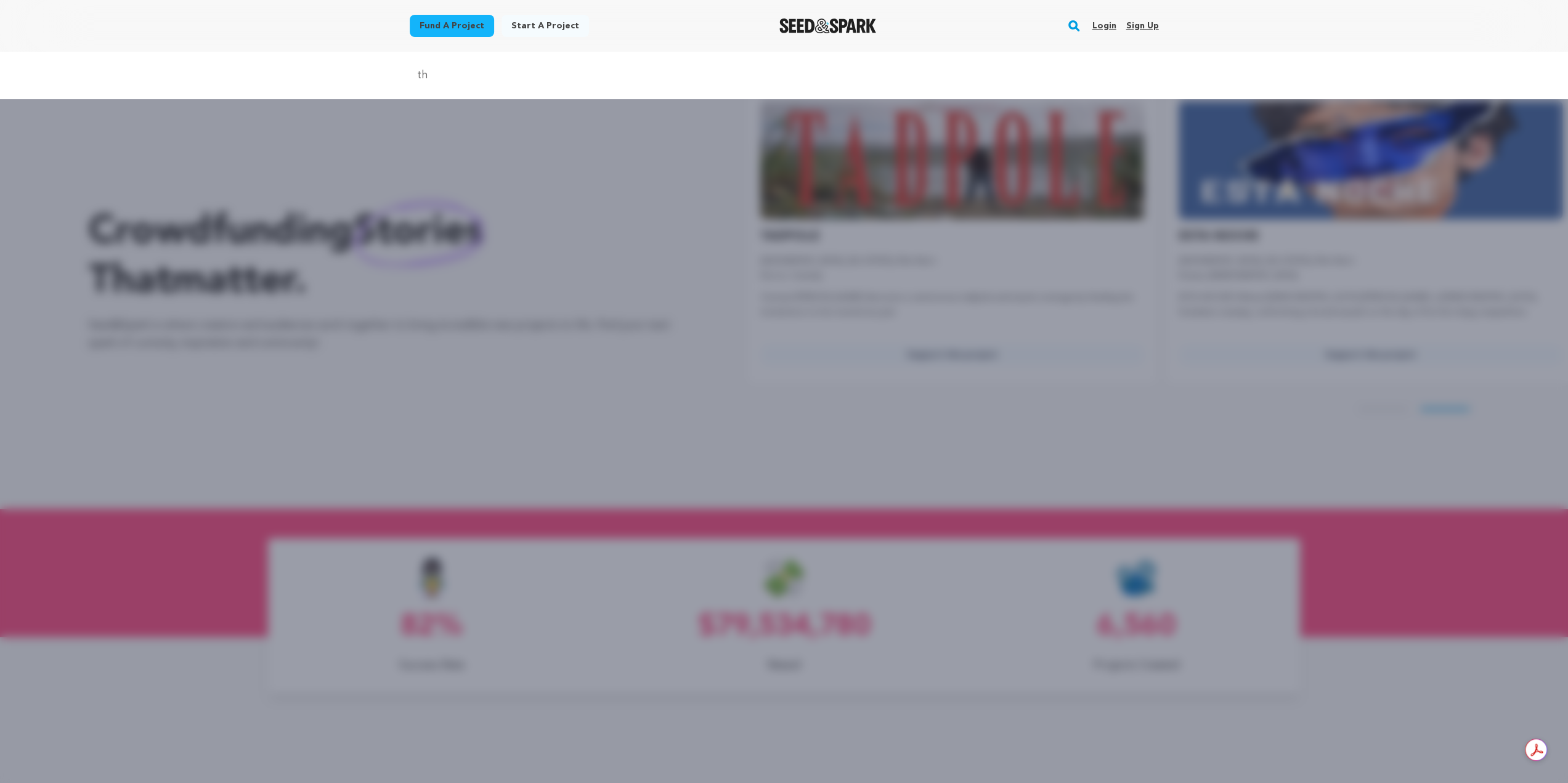
scroll to position [0, 427]
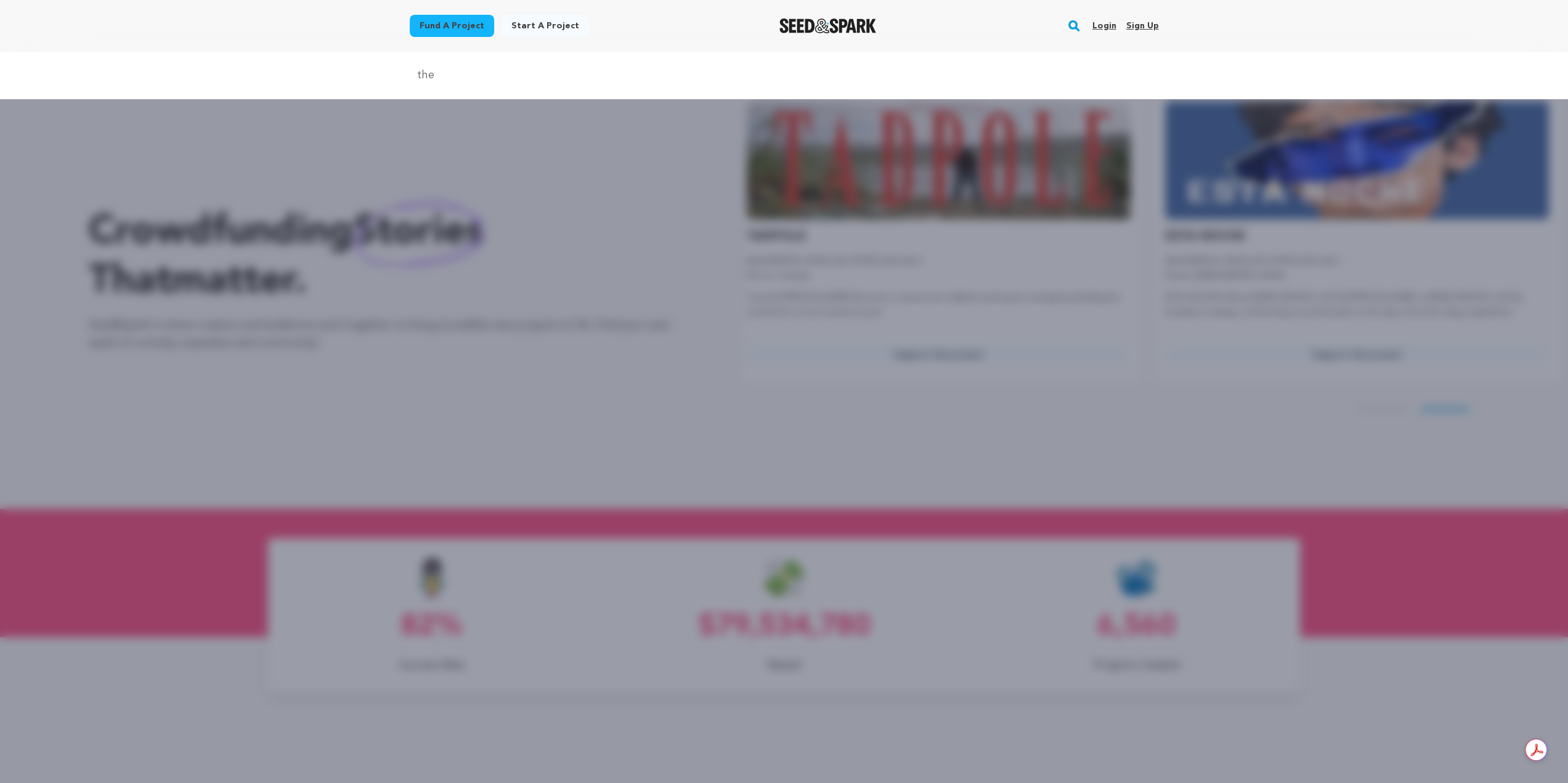
type input "The damned thing"
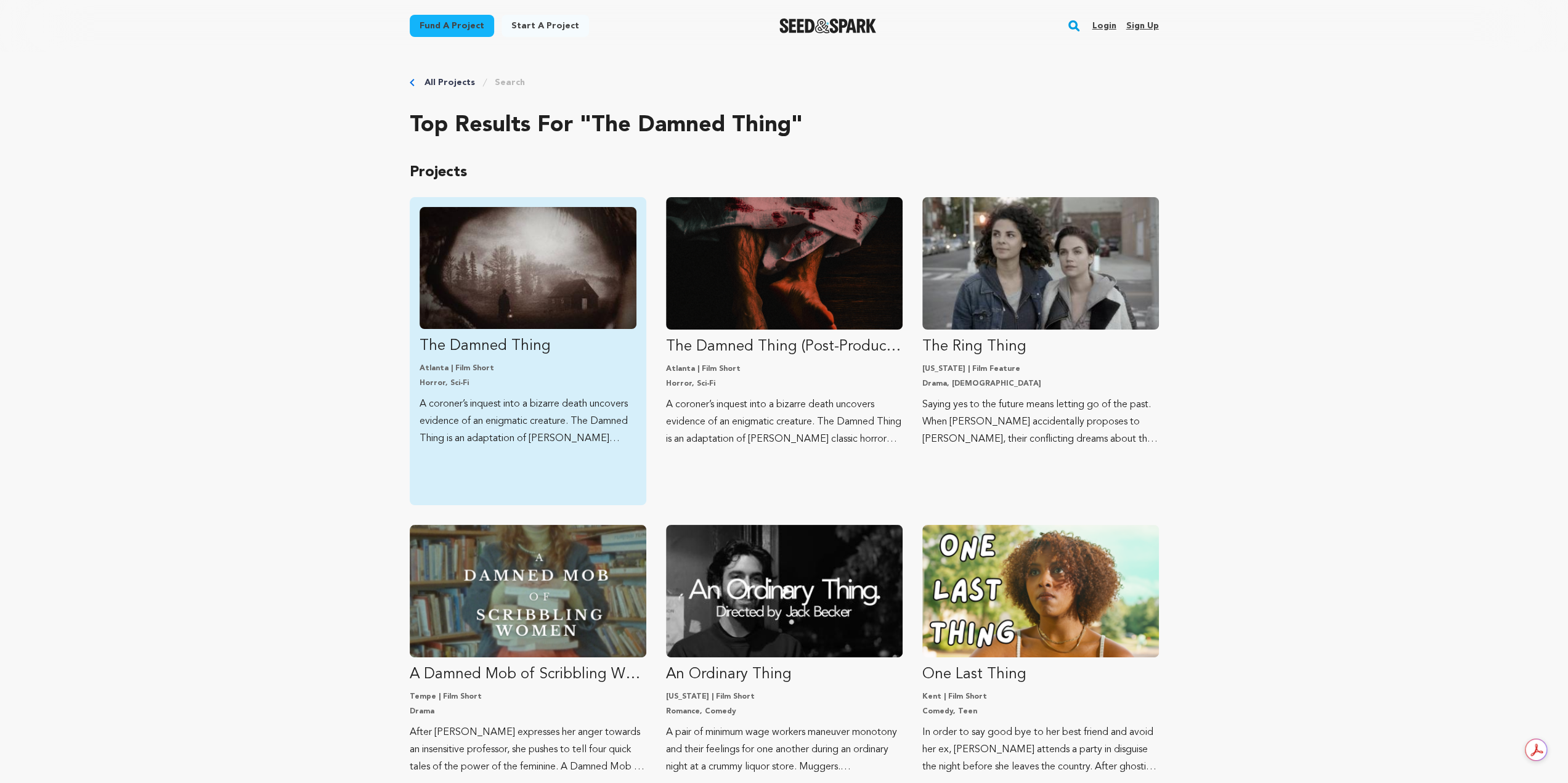
click at [529, 292] on img "Fund The Damned Thing" at bounding box center [528, 268] width 217 height 122
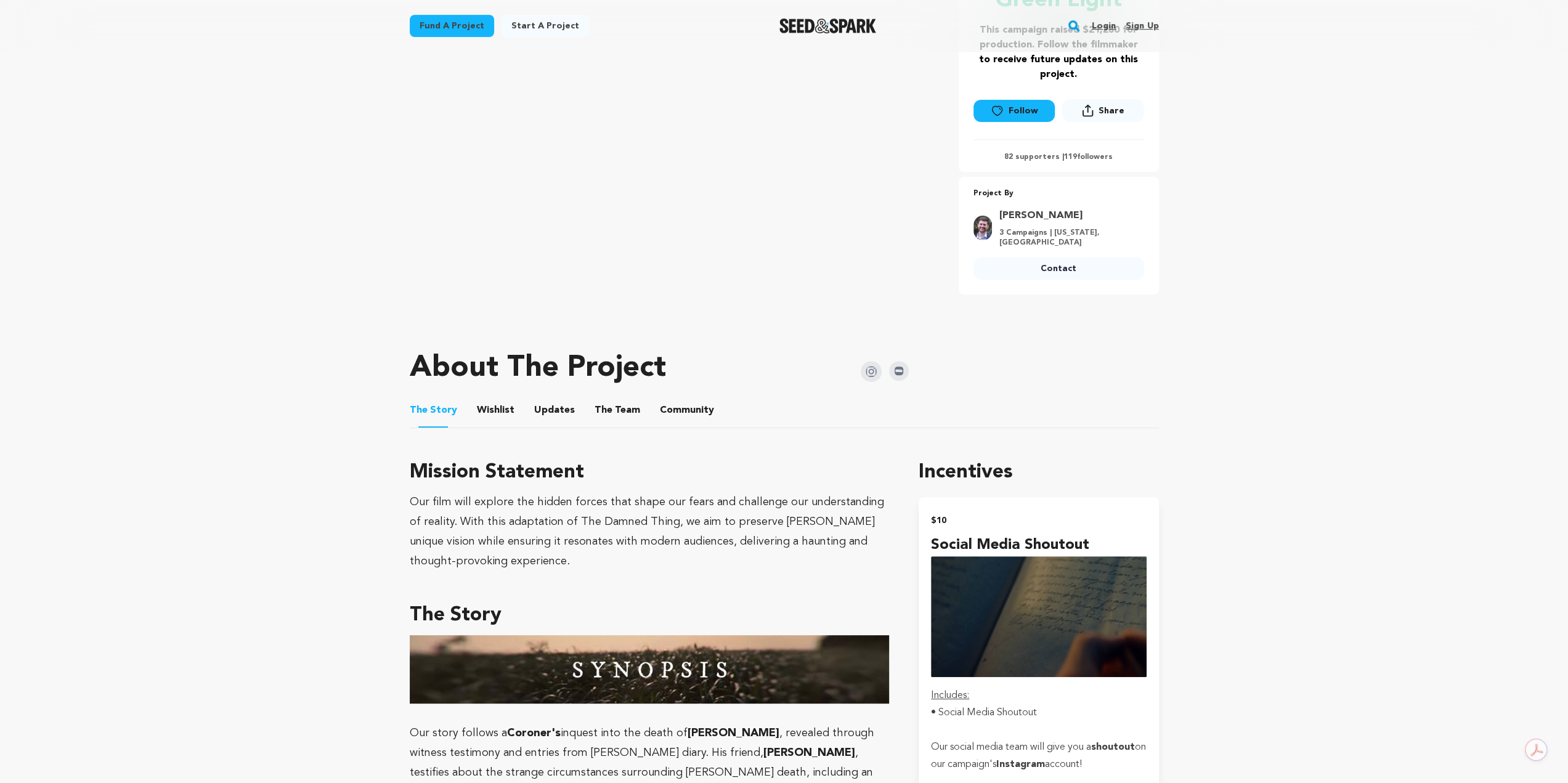
scroll to position [308, 0]
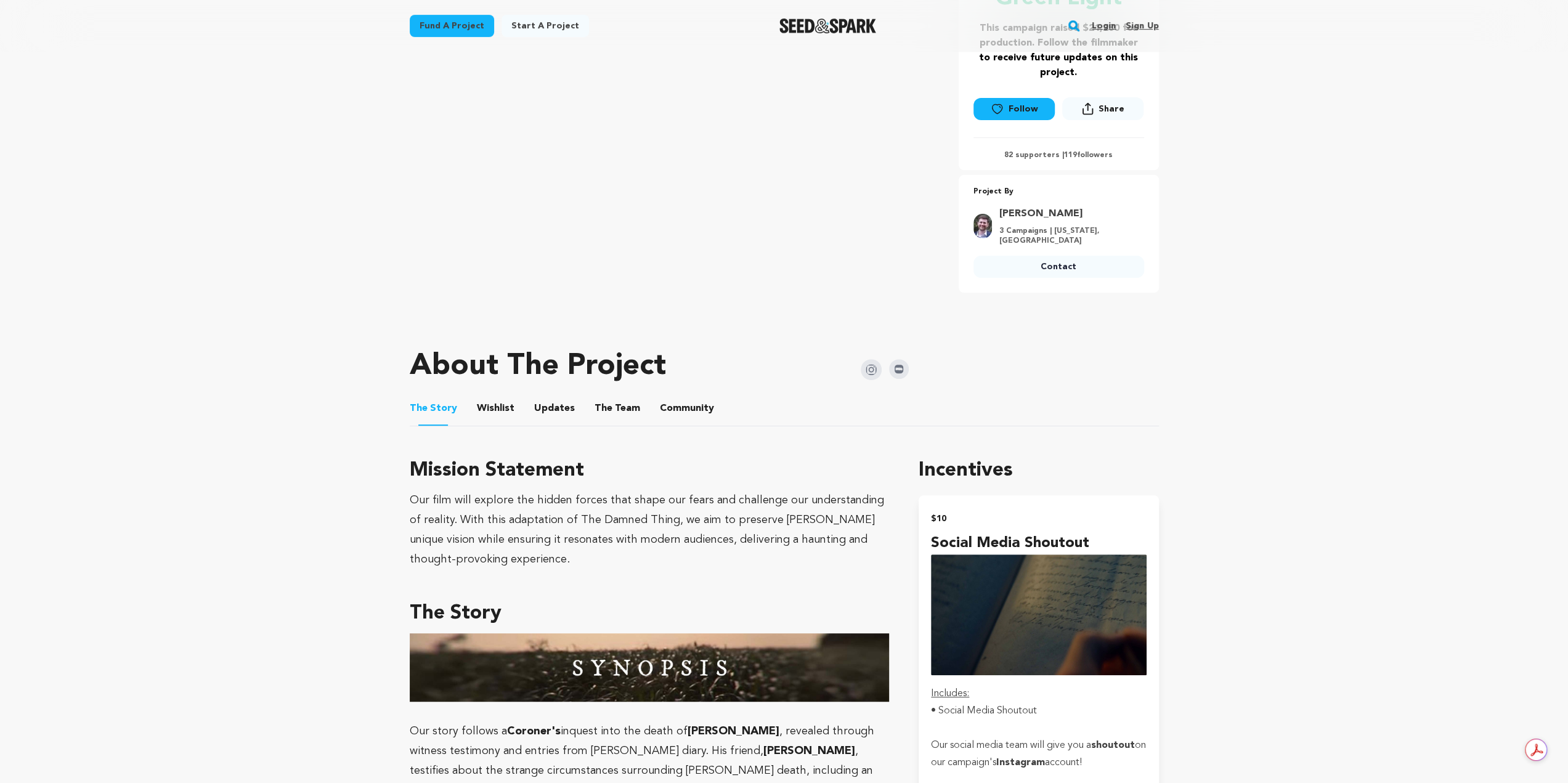
click at [490, 407] on button "Wishlist" at bounding box center [495, 411] width 29 height 29
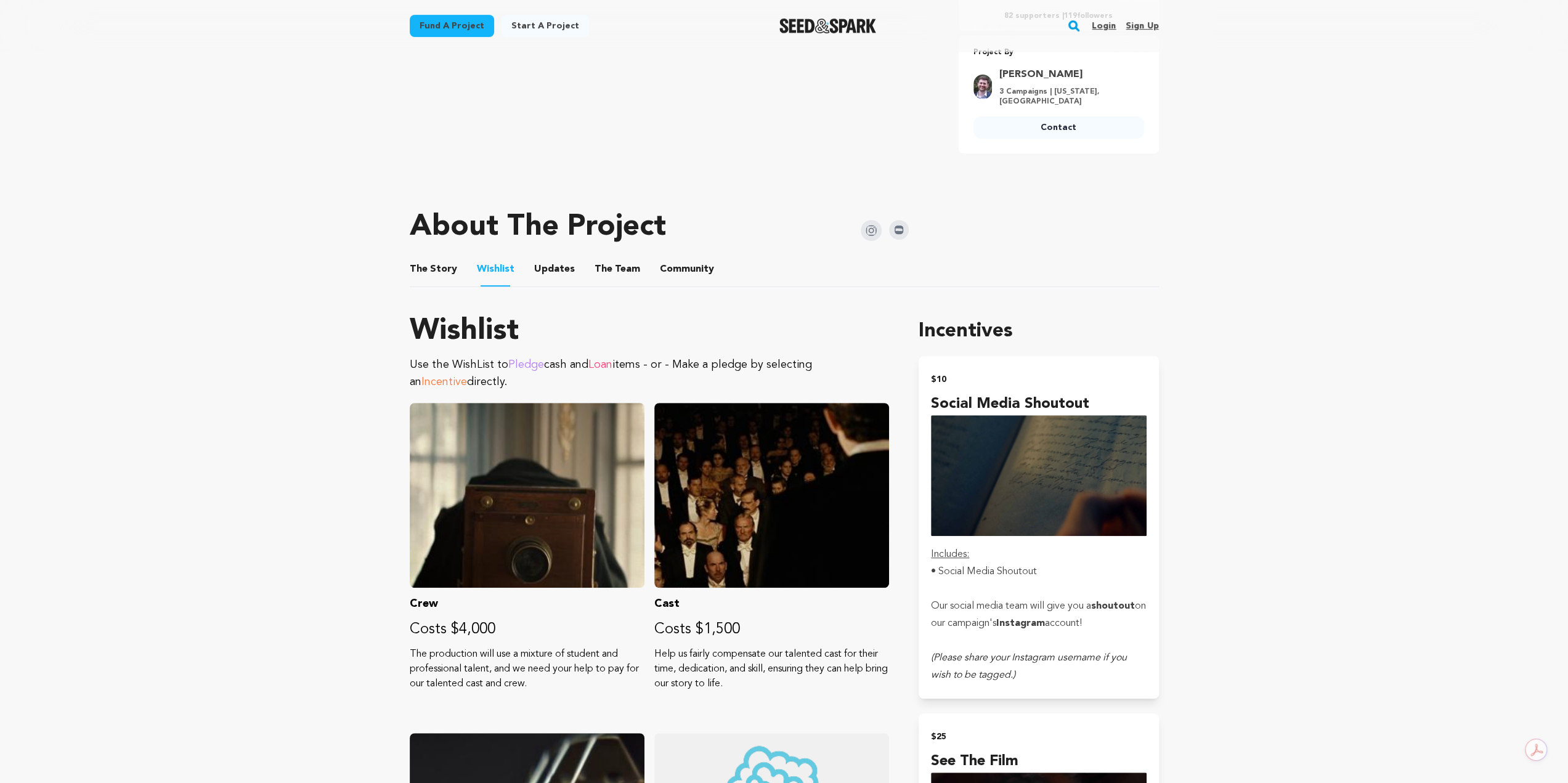
scroll to position [408, 0]
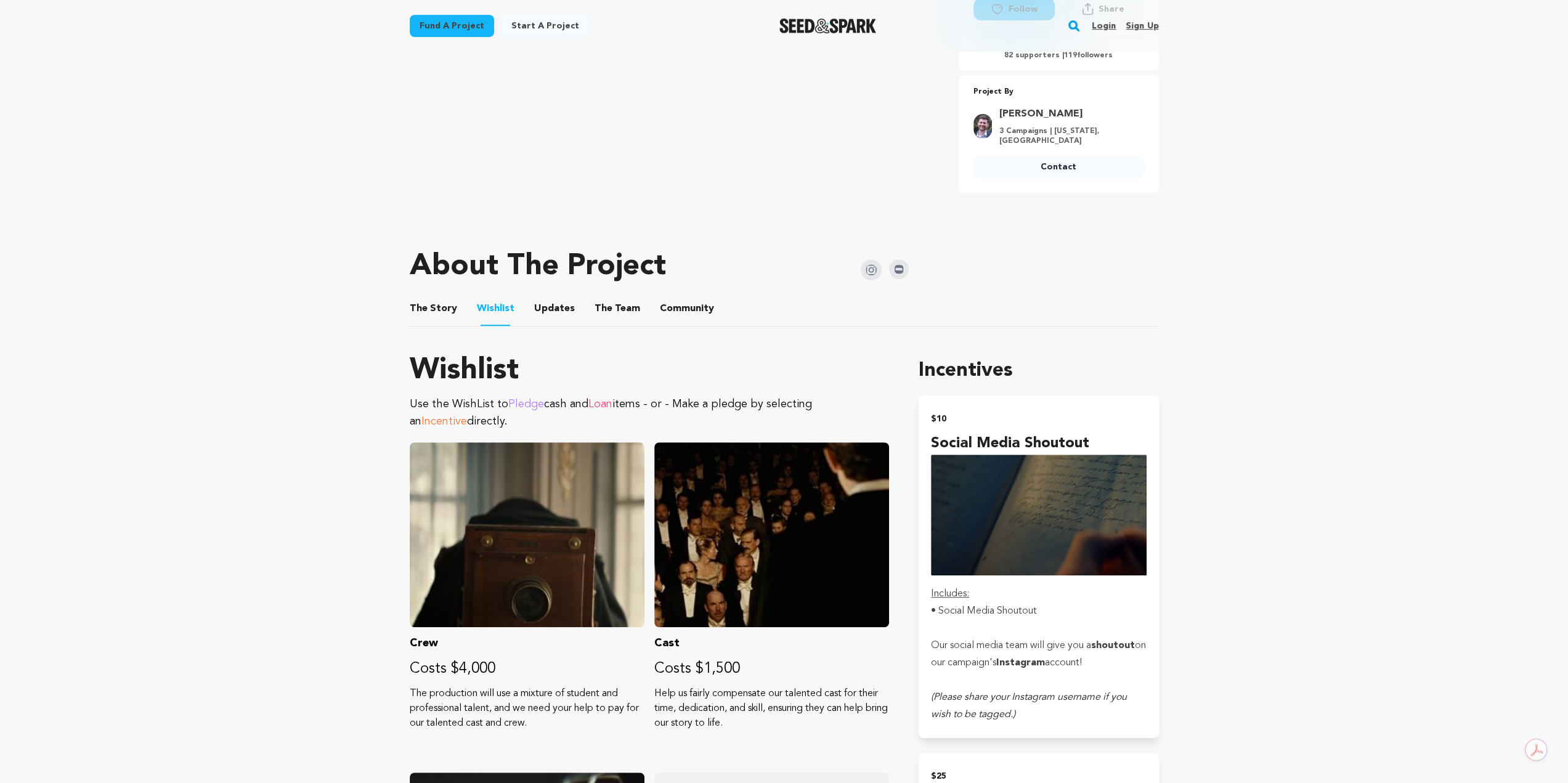
click at [427, 308] on button "The Story" at bounding box center [433, 311] width 29 height 29
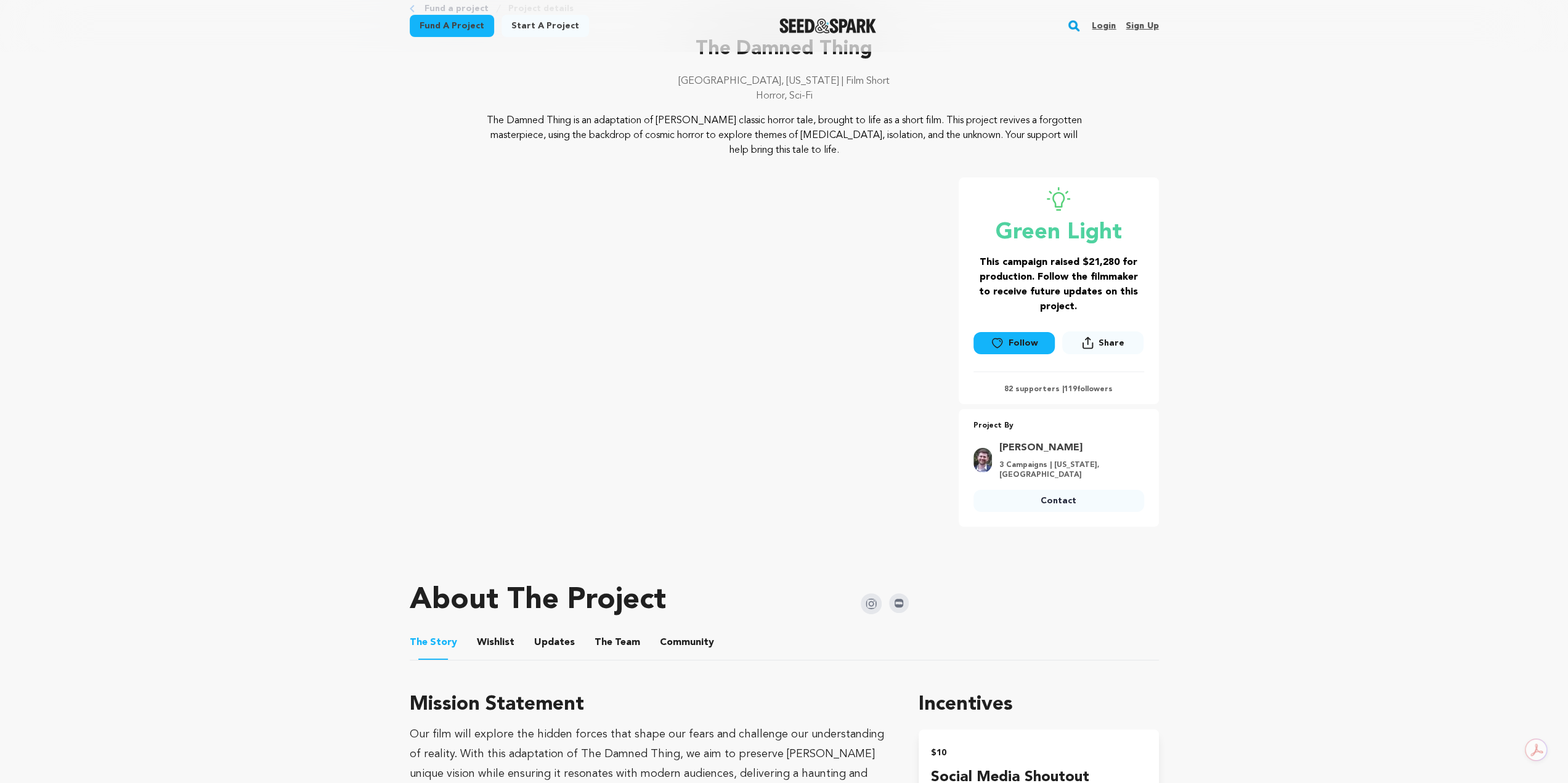
scroll to position [308, 0]
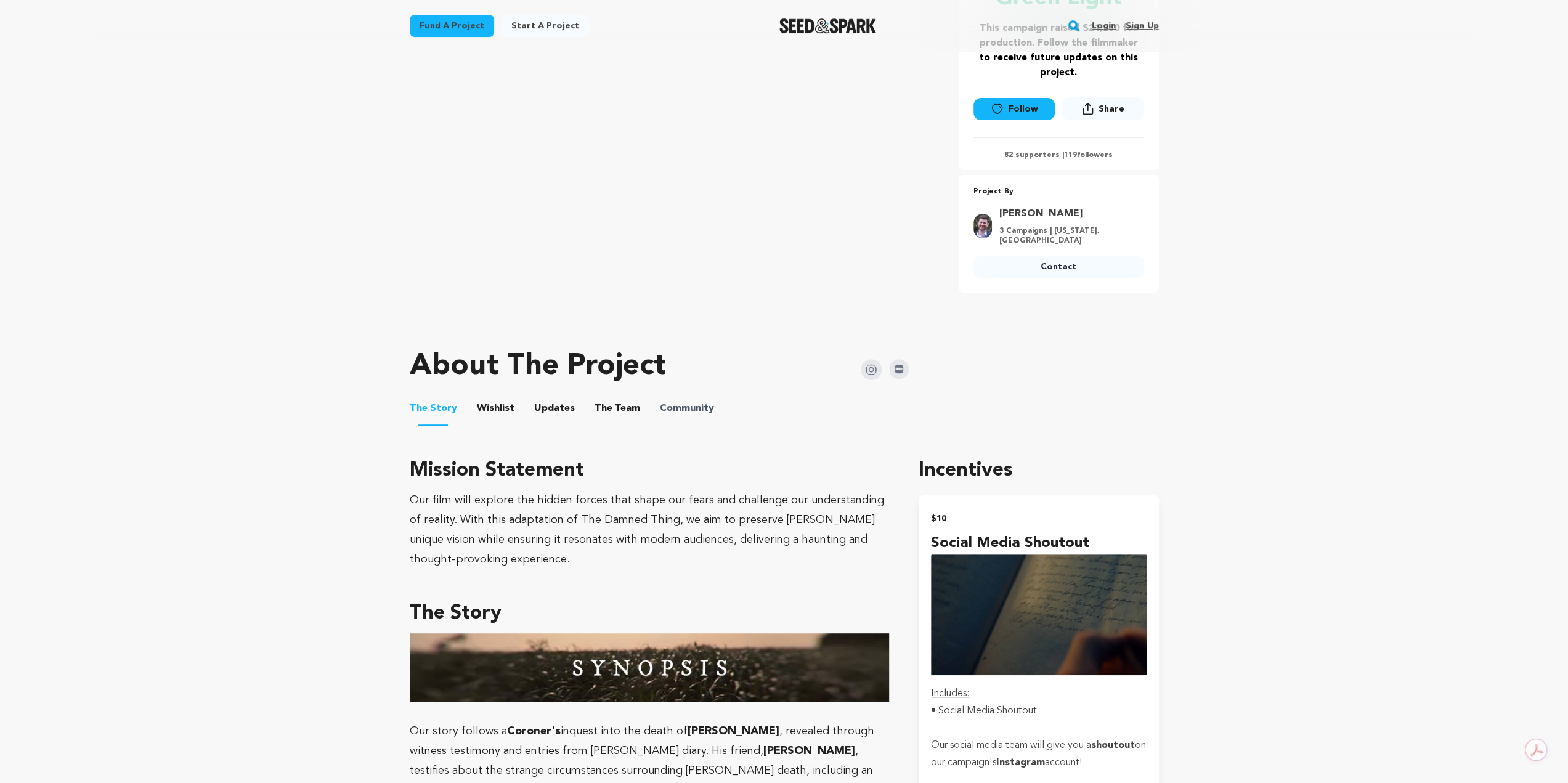
click at [660, 404] on span "Community" at bounding box center [687, 408] width 54 height 15
click at [677, 396] on button "Community" at bounding box center [687, 411] width 29 height 29
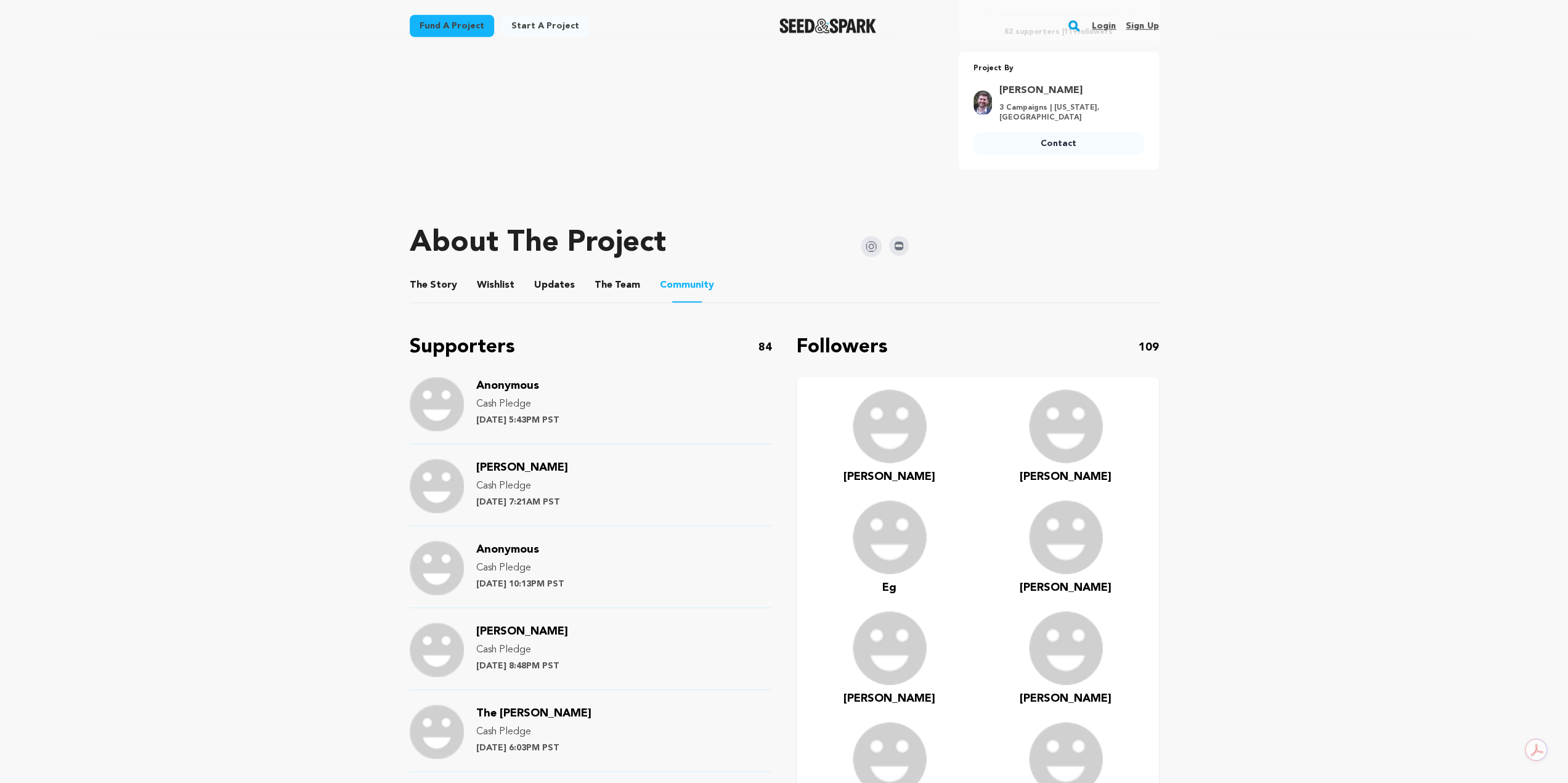
click at [613, 289] on button "The Team" at bounding box center [617, 288] width 29 height 29
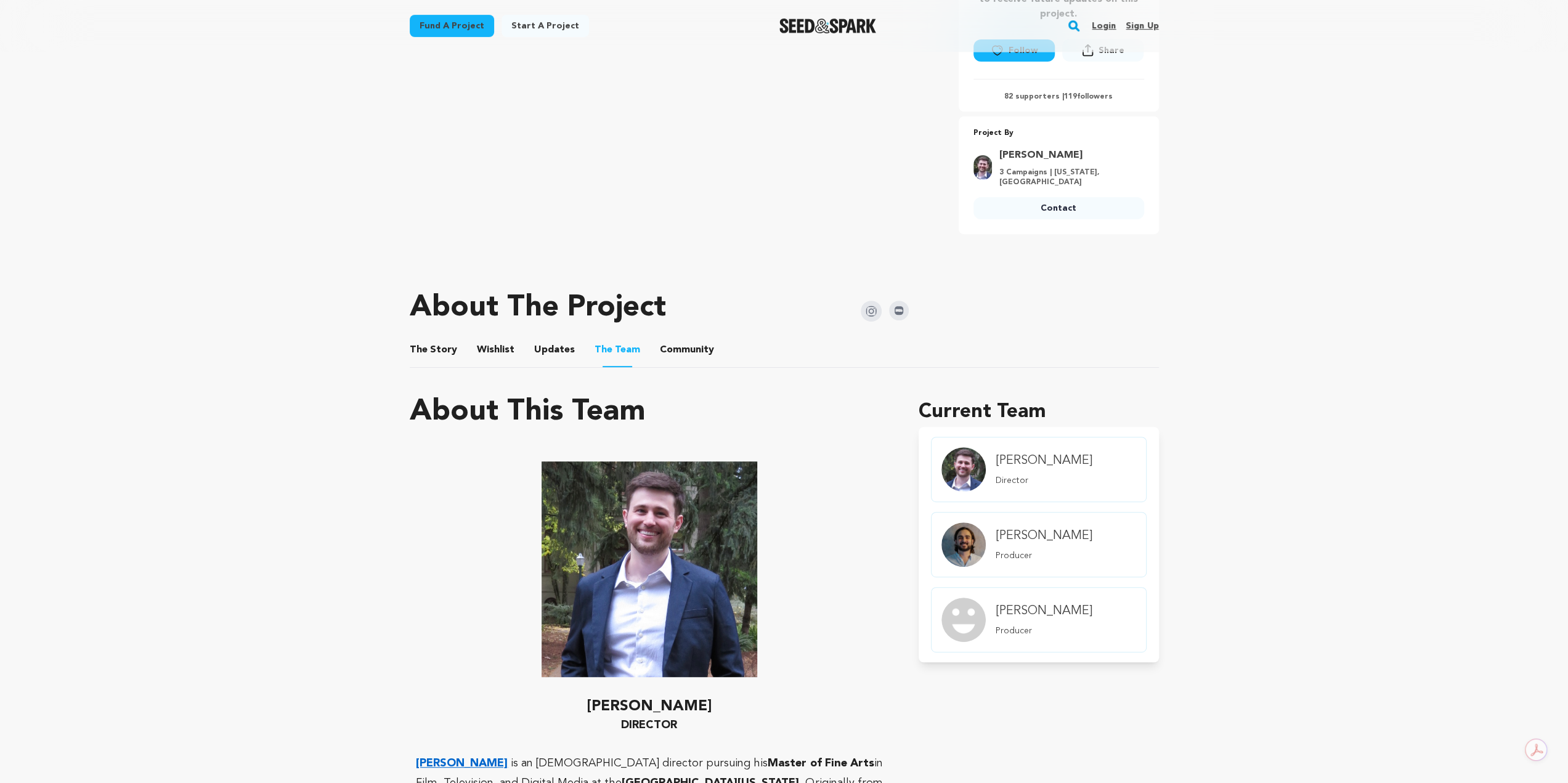
scroll to position [62, 0]
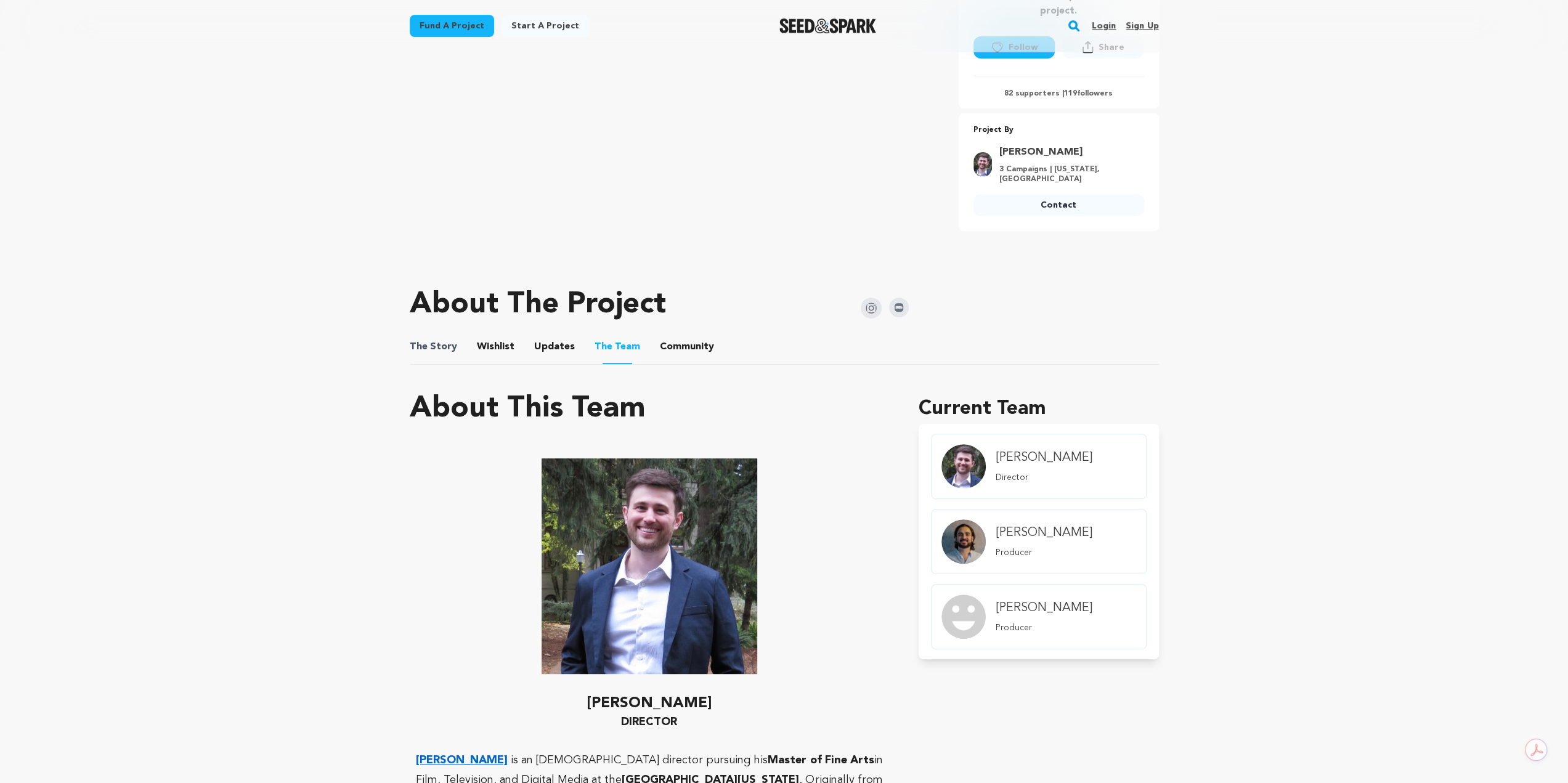
click at [454, 340] on span "The Story" at bounding box center [433, 347] width 47 height 15
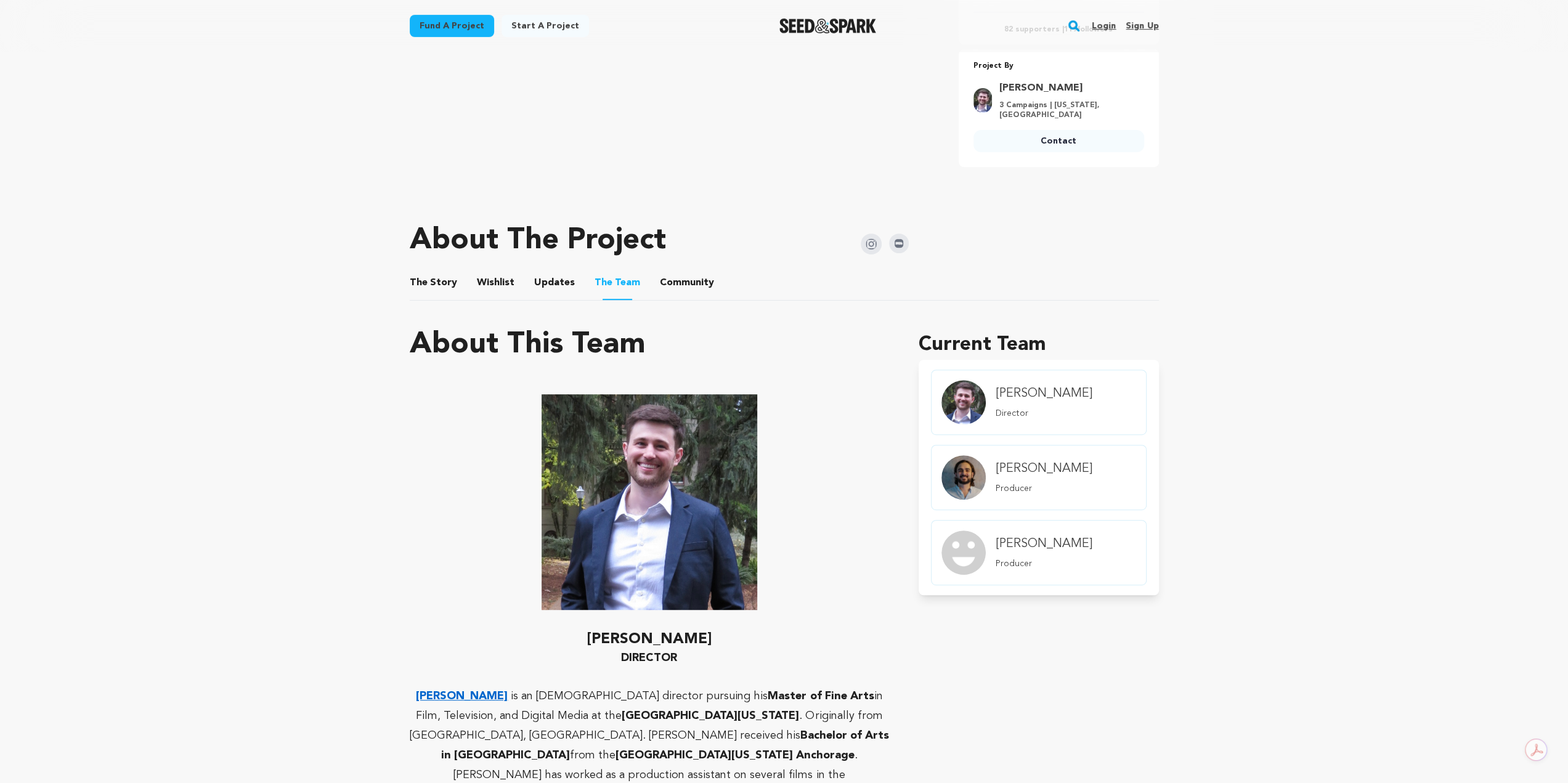
scroll to position [555, 0]
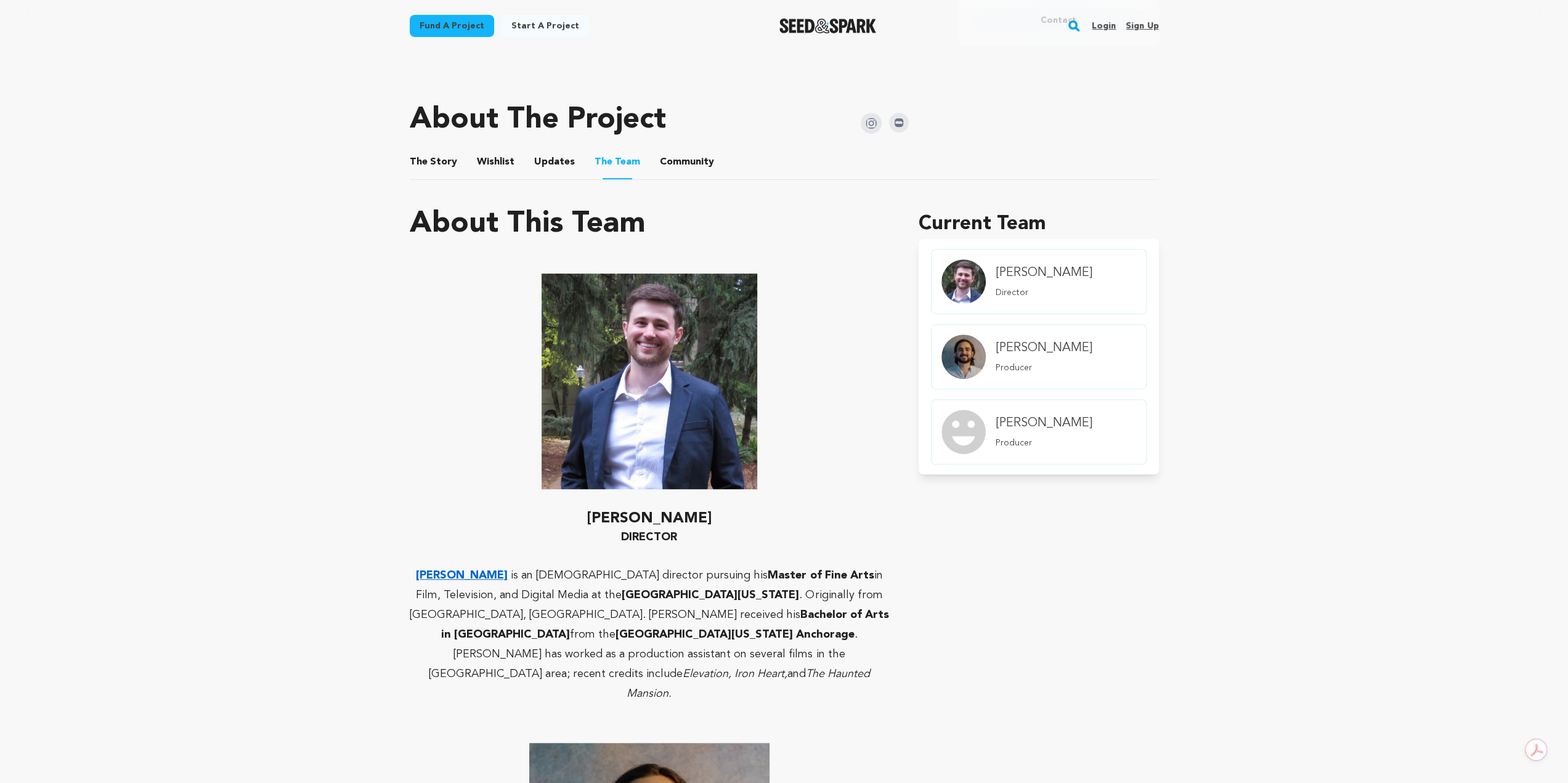
click at [435, 133] on div "About The Project" at bounding box center [659, 120] width 500 height 49
click at [443, 149] on button "The Story" at bounding box center [433, 164] width 29 height 29
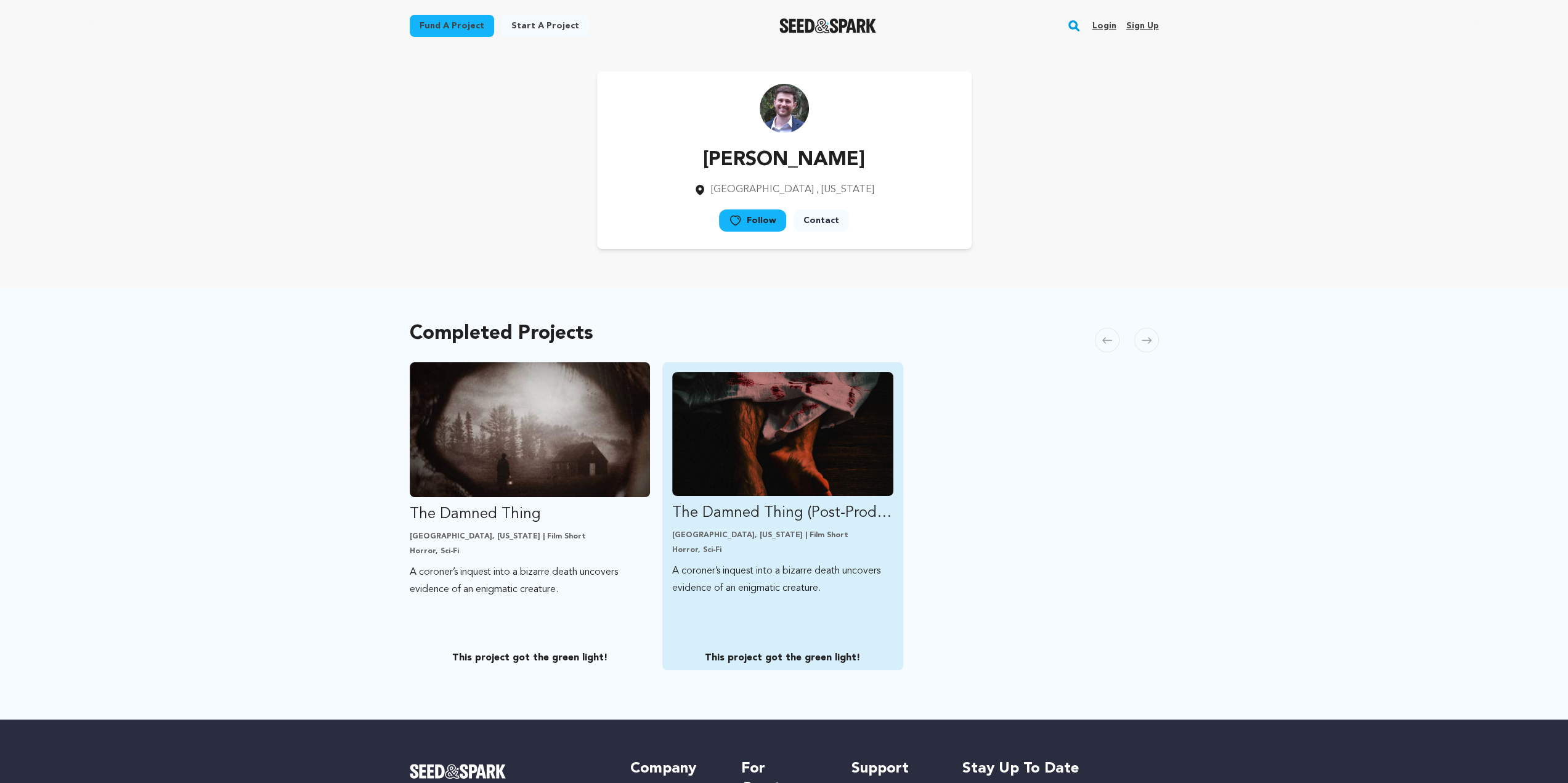
click at [789, 442] on img "Fund The Damned Thing (Post-Production)" at bounding box center [782, 434] width 221 height 124
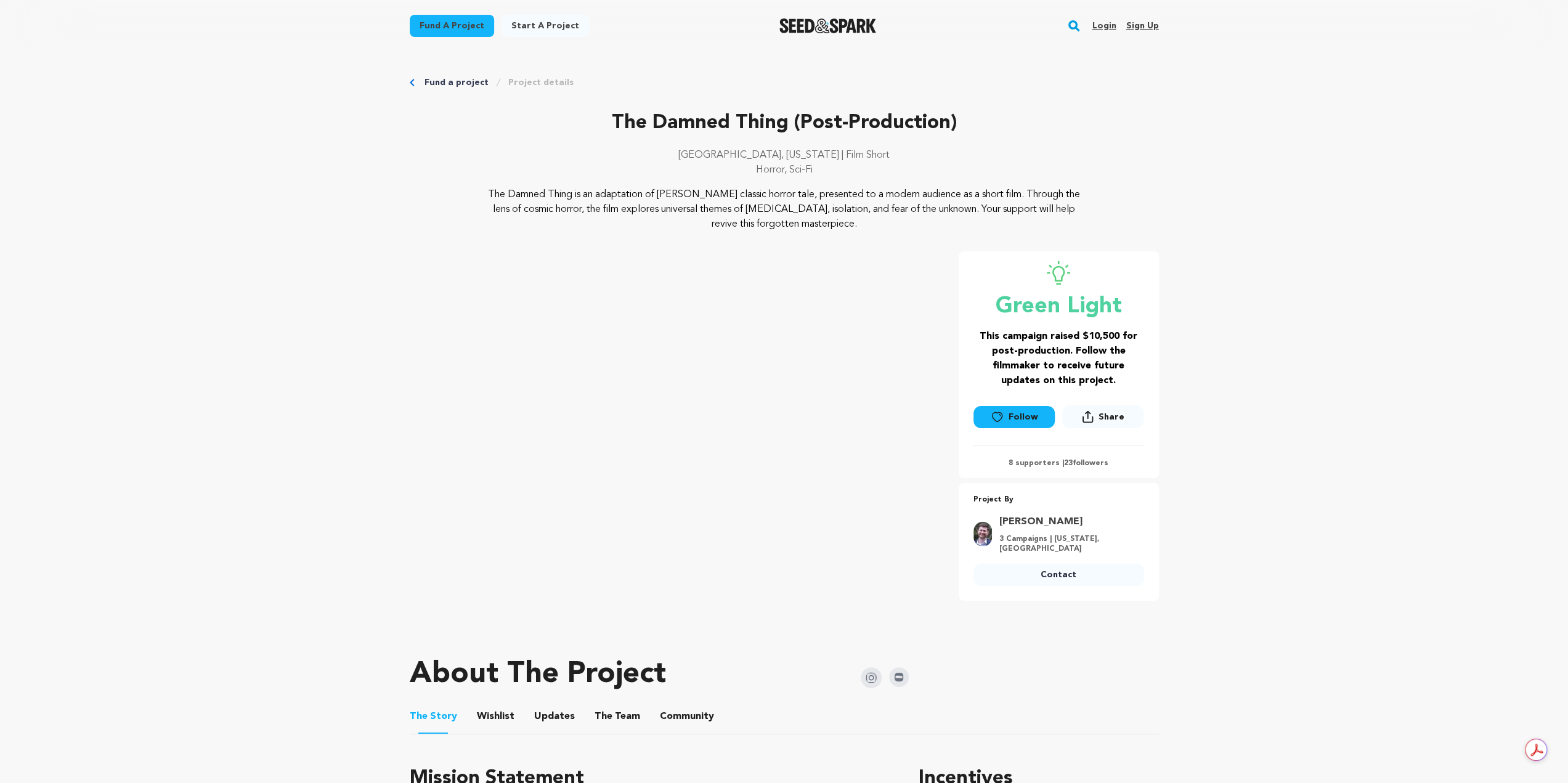
click at [1060, 525] on link "Christopher Lewis" at bounding box center [1068, 522] width 138 height 15
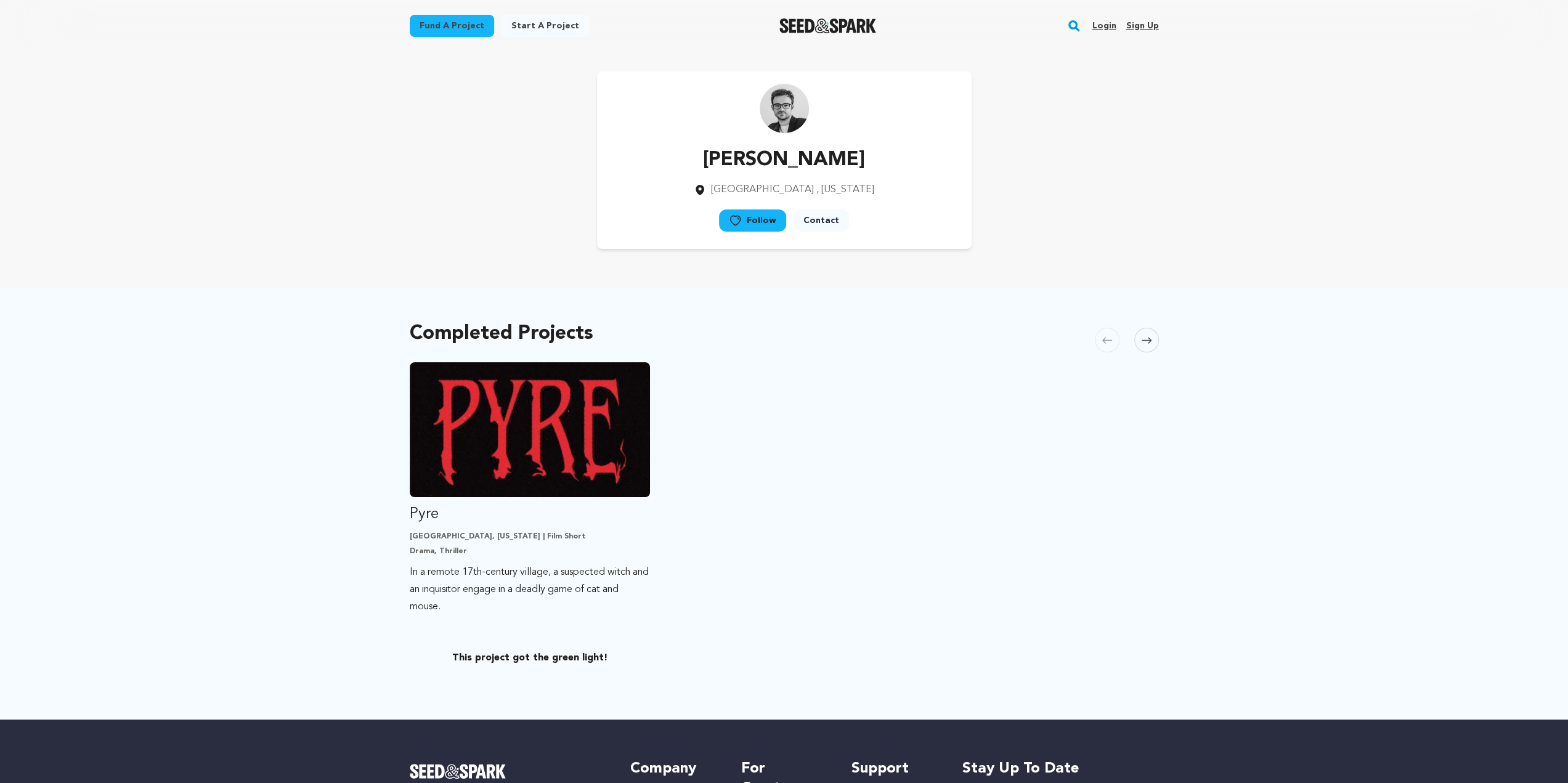
click at [1107, 25] on link "Login" at bounding box center [1103, 26] width 24 height 20
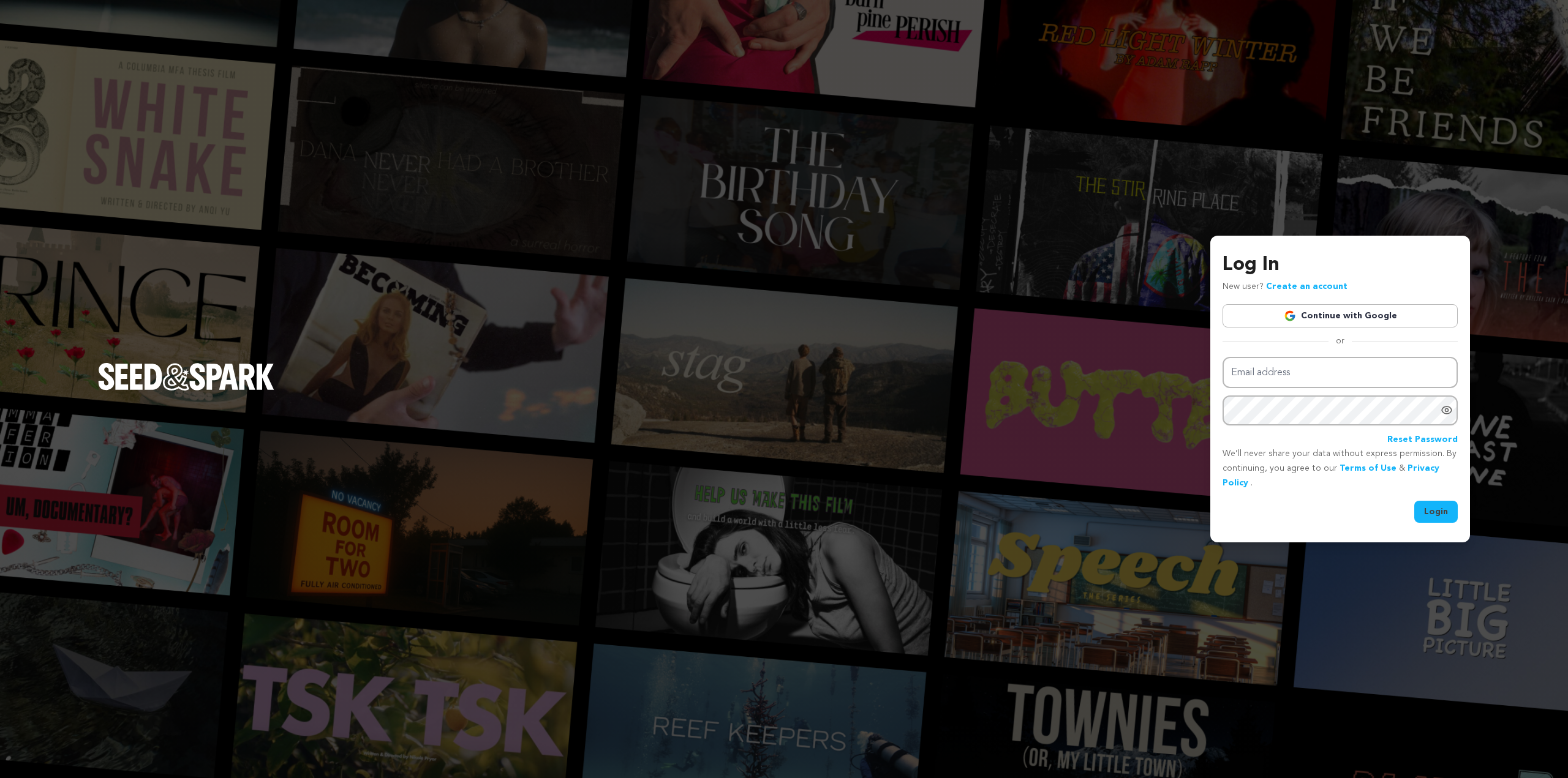
click at [1296, 312] on img at bounding box center [1290, 315] width 13 height 13
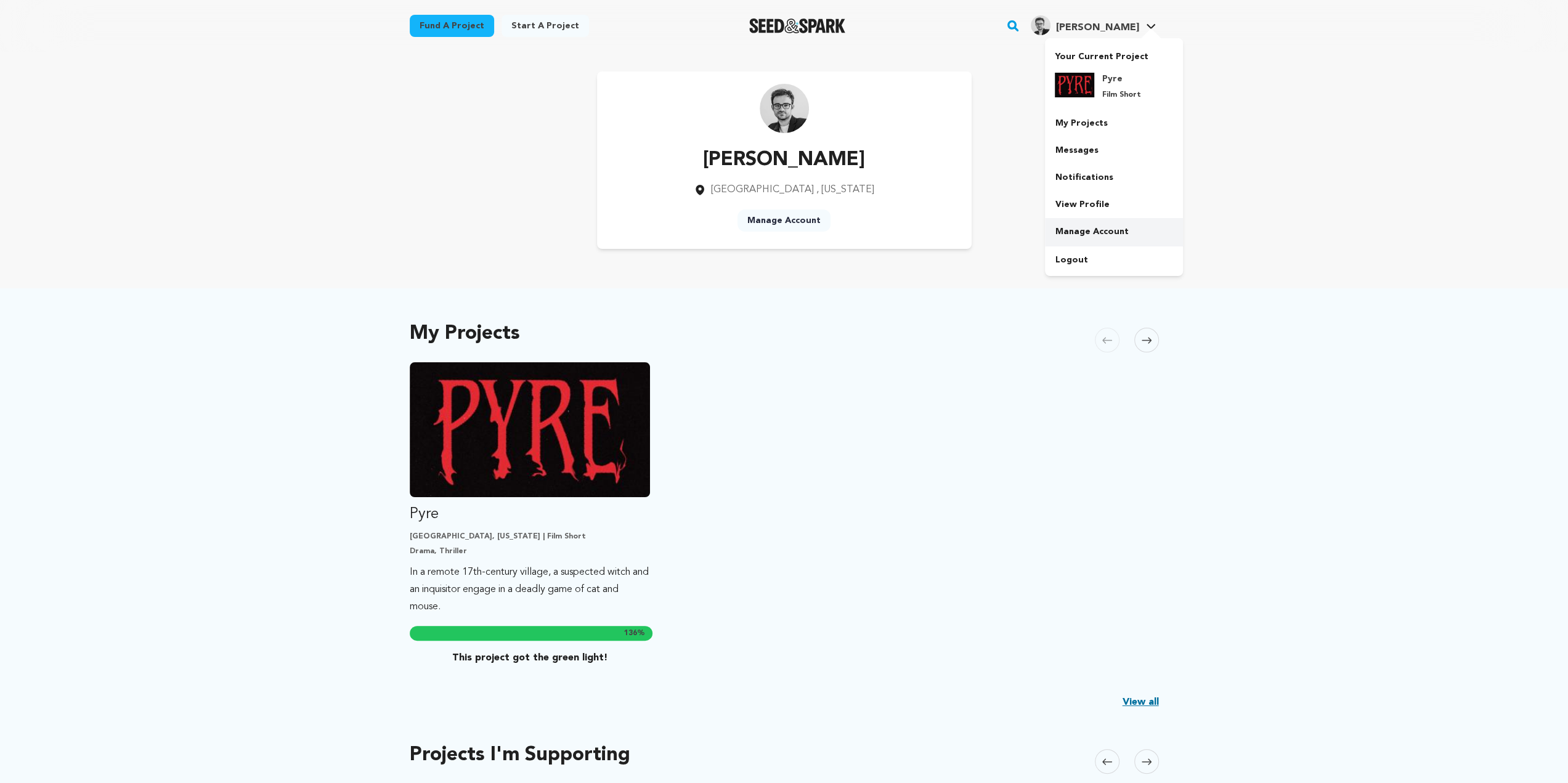
click at [1076, 226] on link "Manage Account" at bounding box center [1114, 232] width 138 height 28
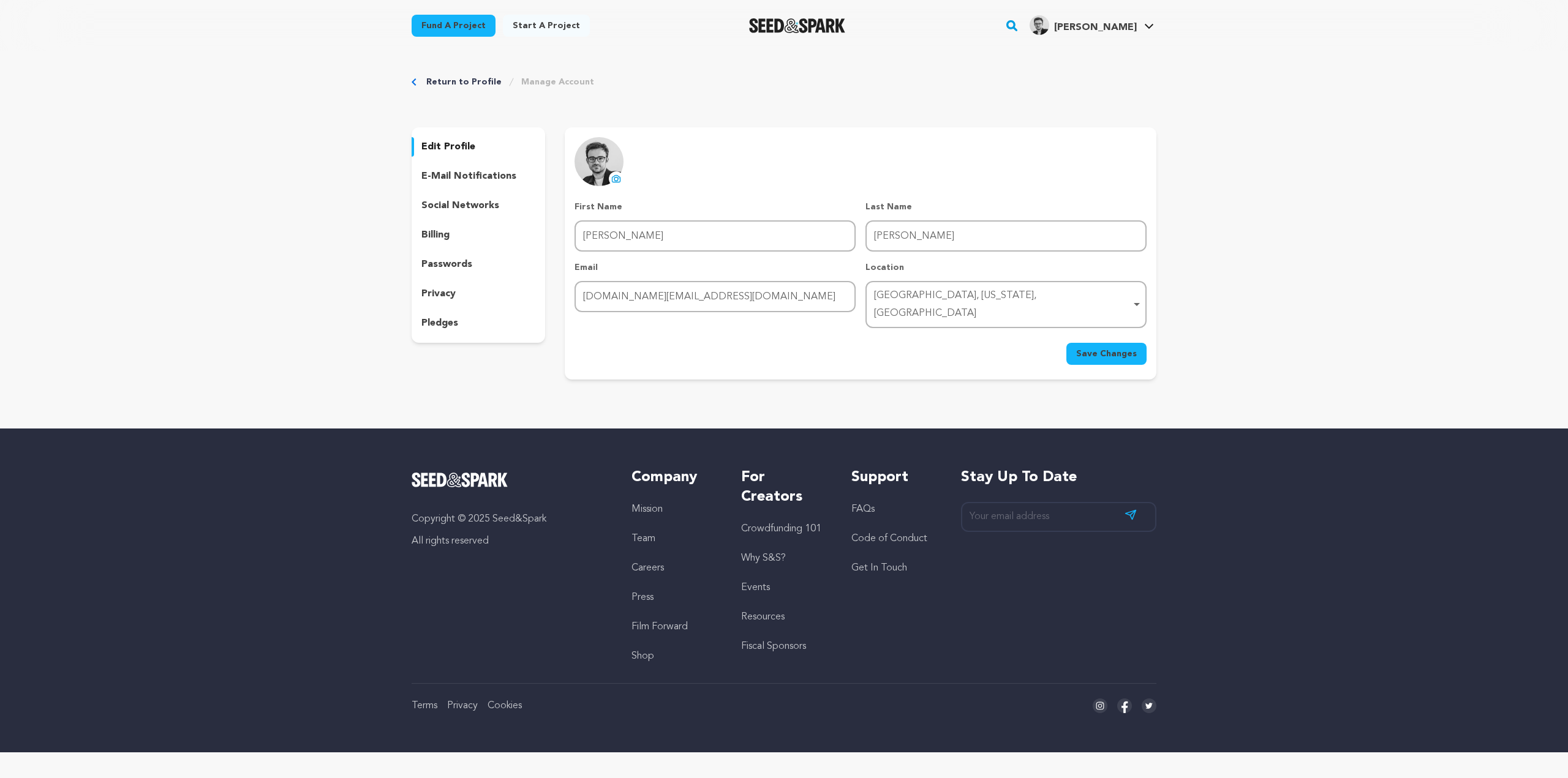
click at [930, 297] on div "Fayetteville, Georgia, United States Remove item" at bounding box center [1002, 305] width 257 height 35
type input "atlanta"
click at [1089, 348] on span "Save Changes" at bounding box center [1106, 353] width 61 height 13
click at [473, 173] on p "e-mail notifications" at bounding box center [469, 176] width 95 height 15
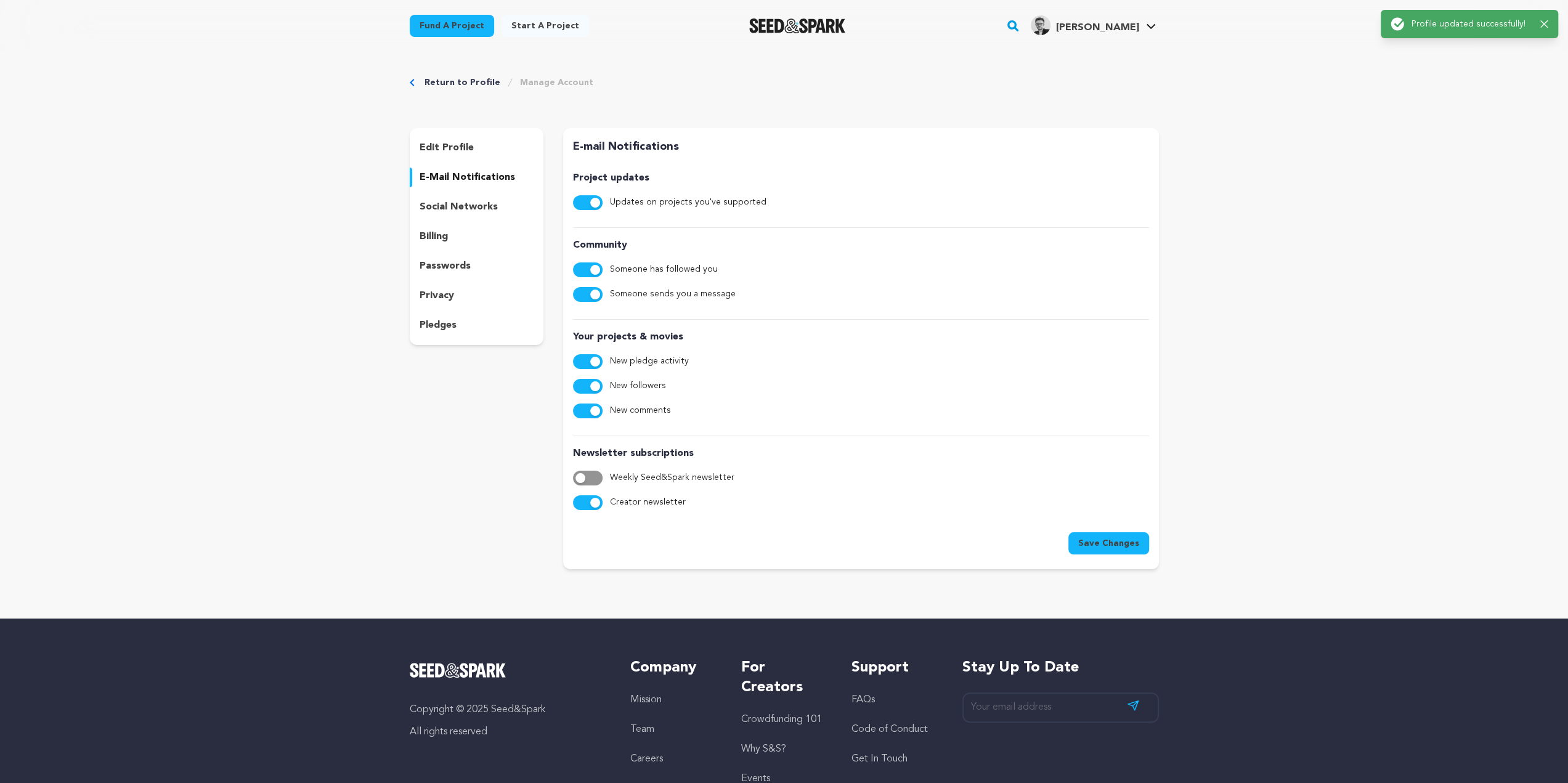
click at [452, 203] on p "social networks" at bounding box center [459, 206] width 79 height 15
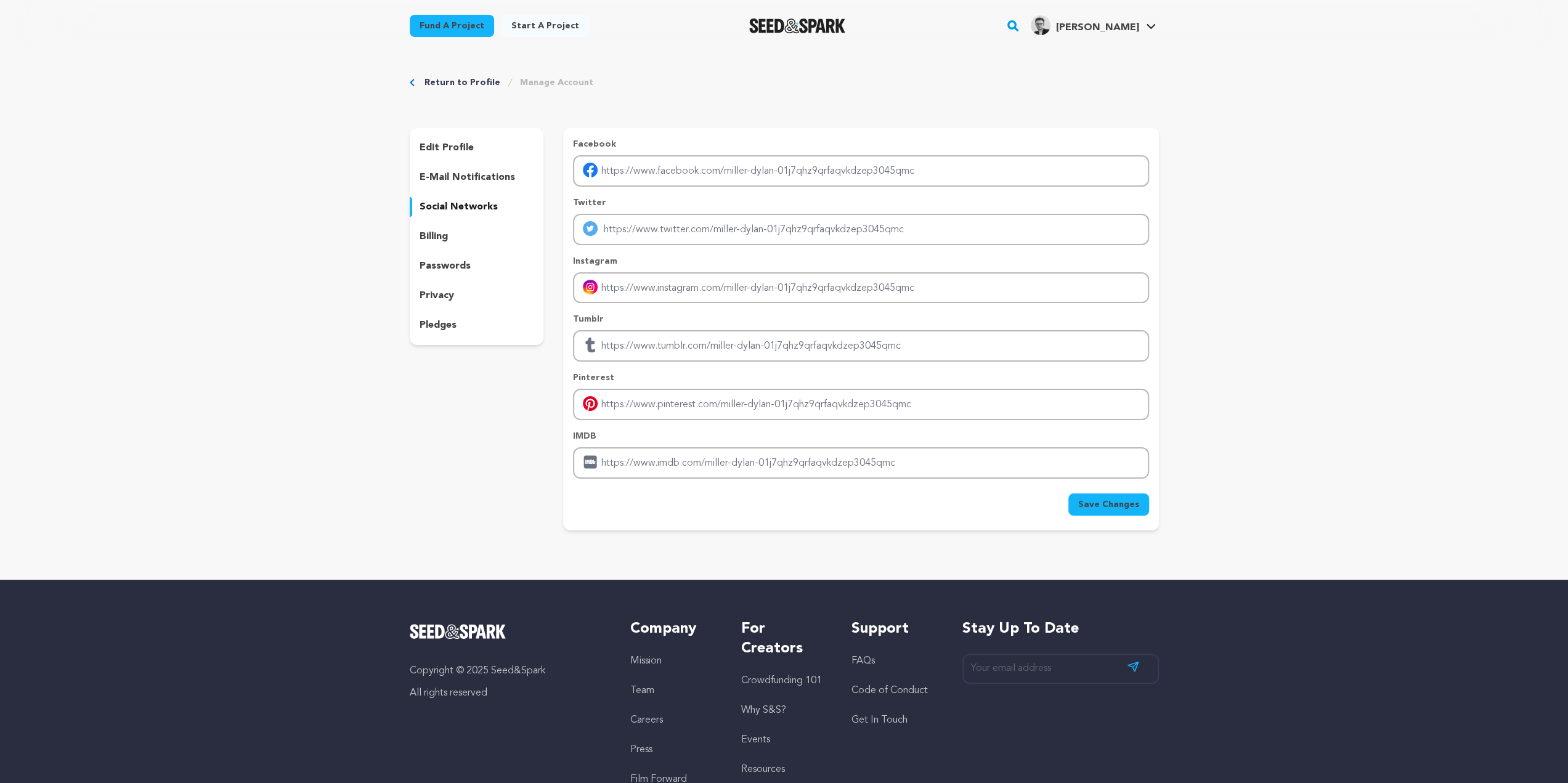
click at [437, 238] on p "billing" at bounding box center [433, 236] width 28 height 15
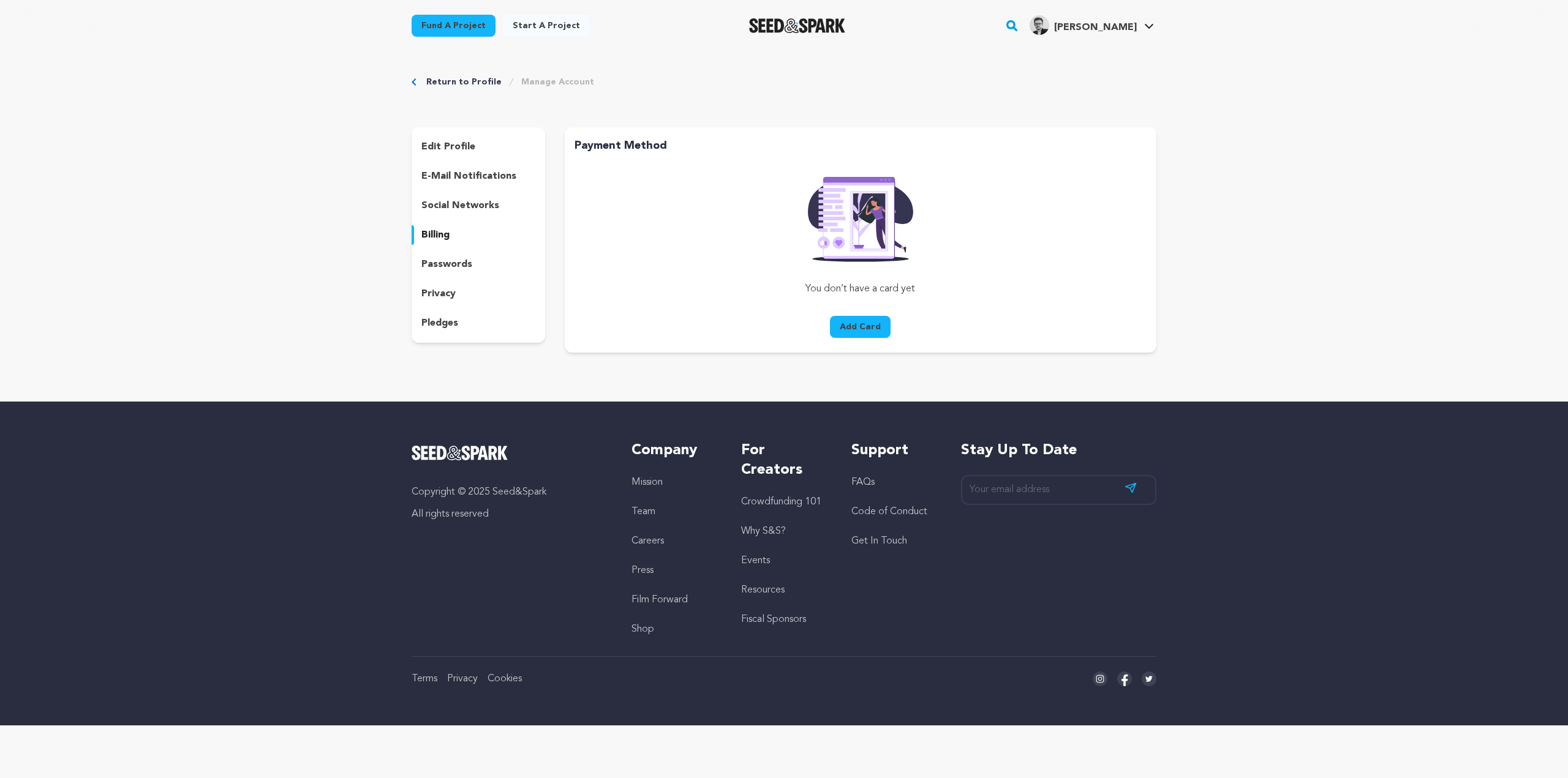
click at [448, 268] on p "passwords" at bounding box center [447, 264] width 51 height 15
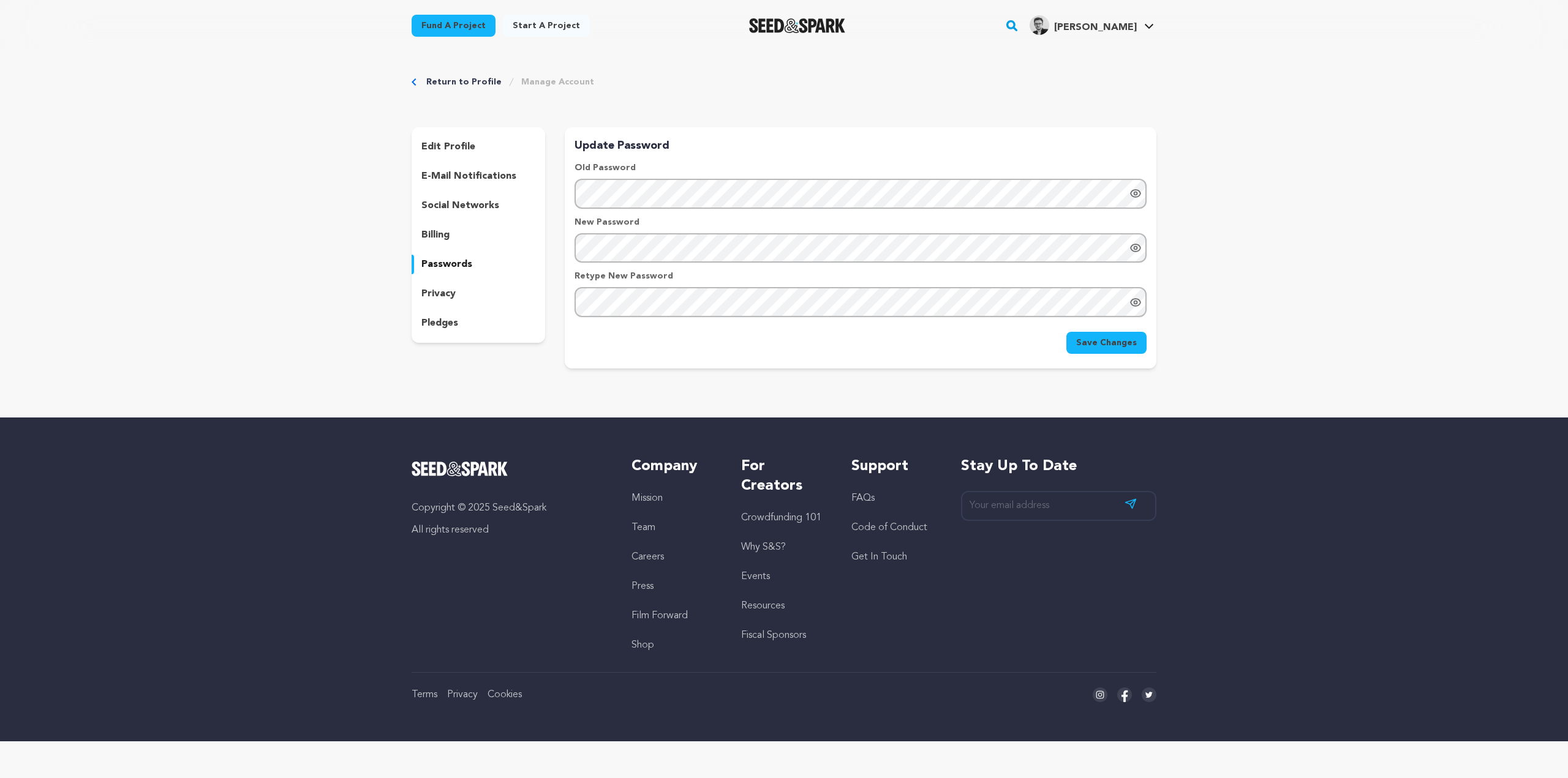
click at [451, 296] on p "privacy" at bounding box center [438, 294] width 34 height 15
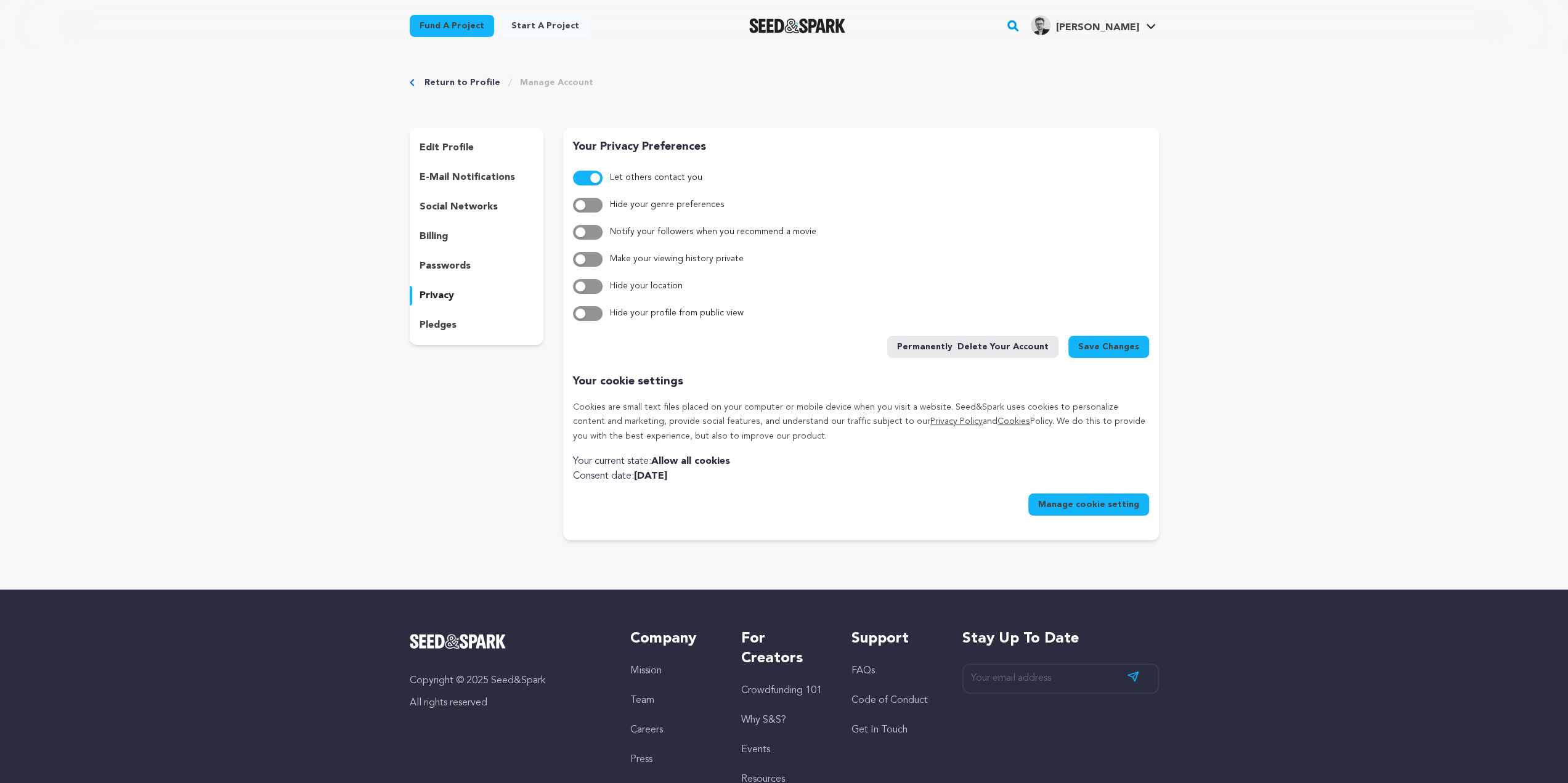
click at [447, 329] on p "pledges" at bounding box center [438, 325] width 37 height 15
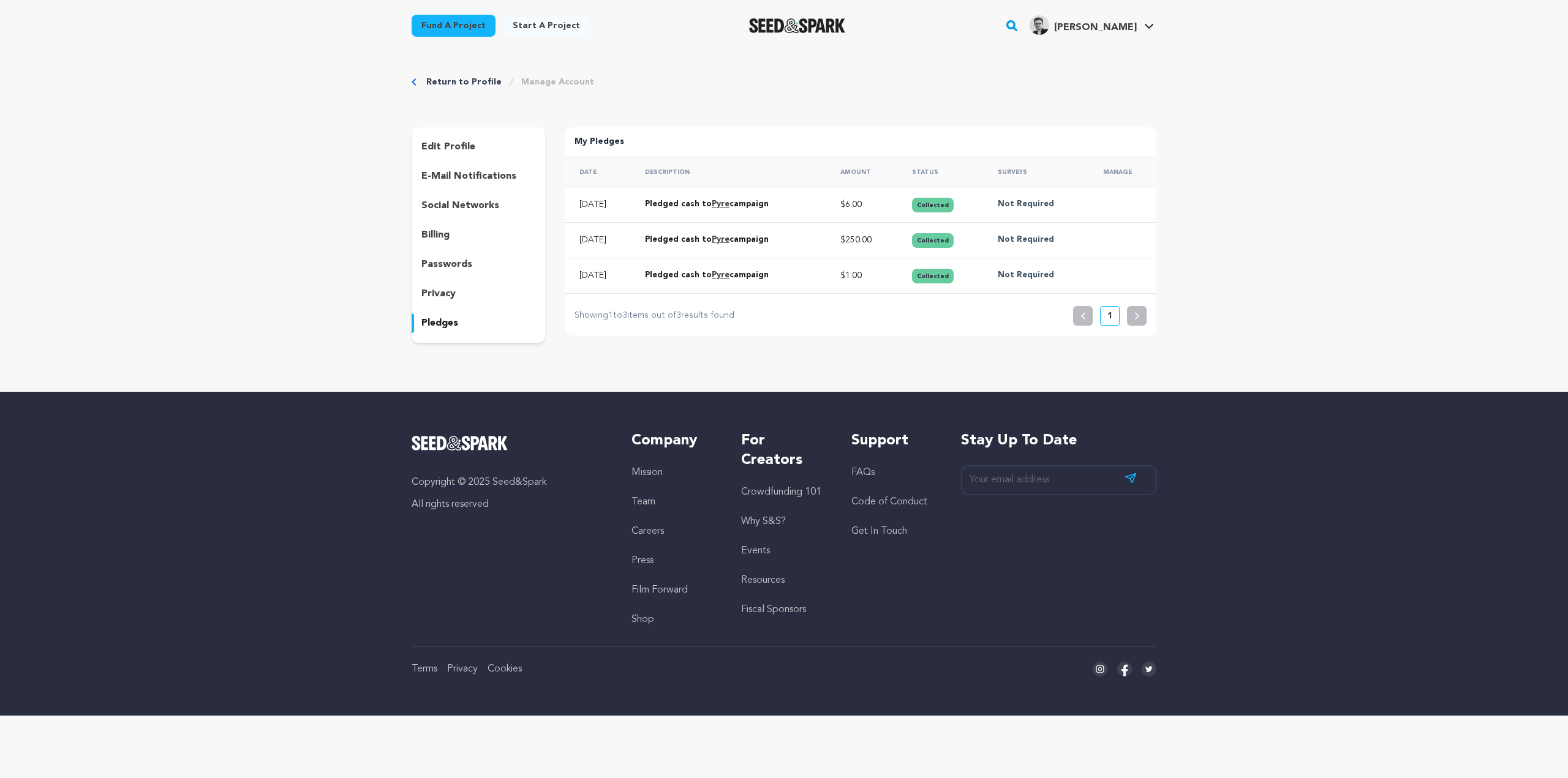
click at [447, 292] on p "privacy" at bounding box center [438, 294] width 34 height 15
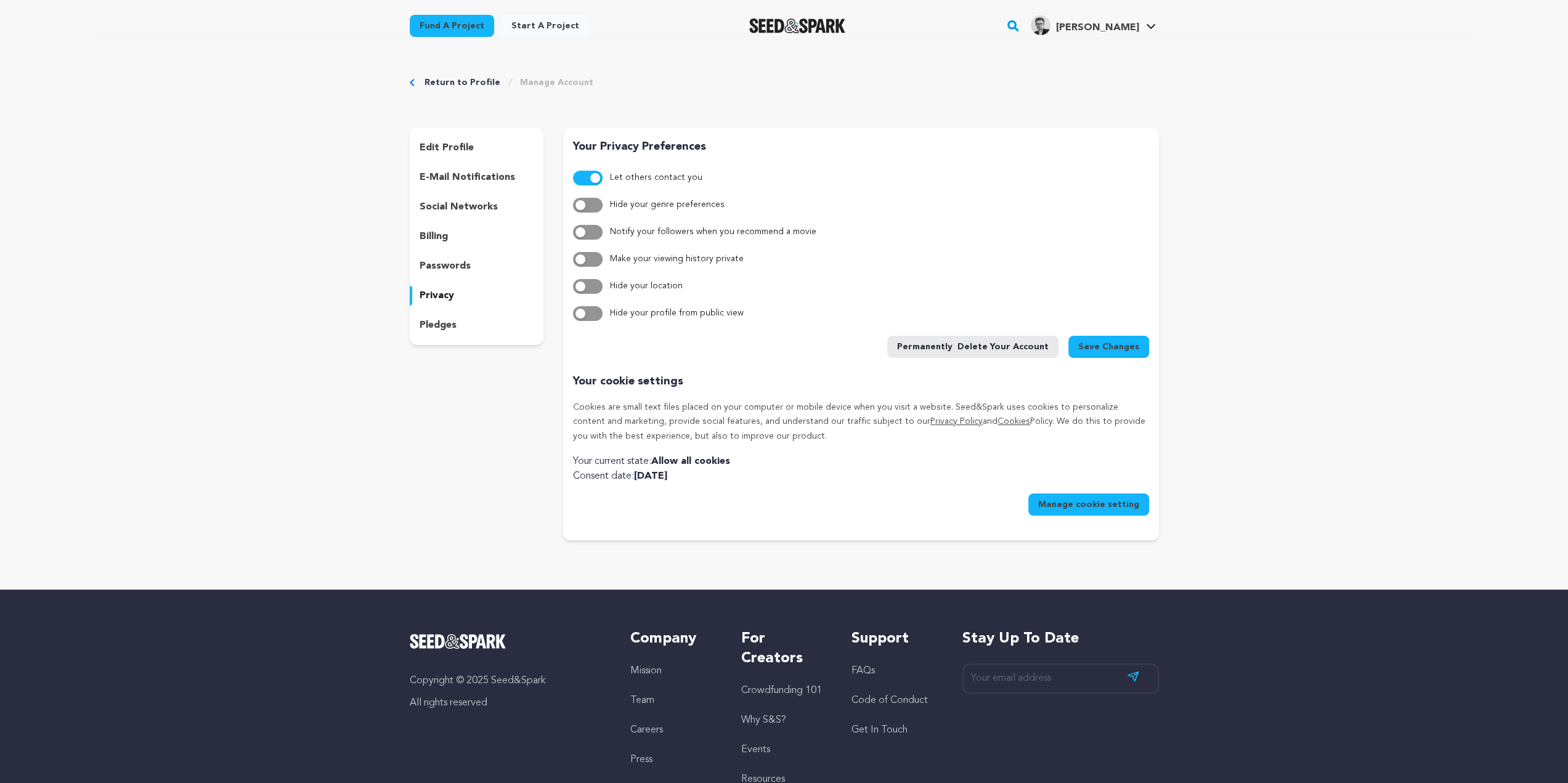
click at [452, 270] on p "passwords" at bounding box center [445, 265] width 51 height 15
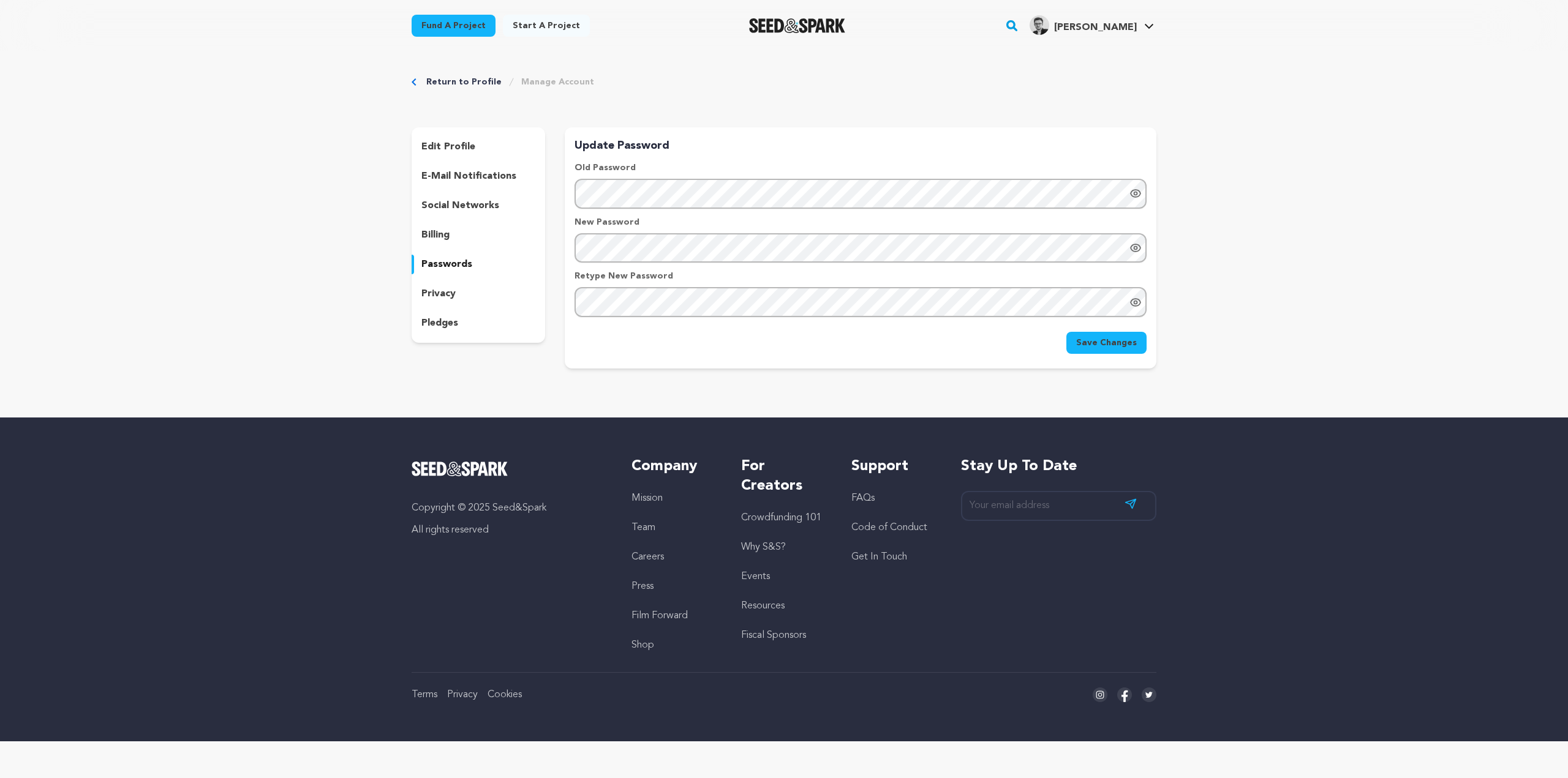
click at [439, 318] on p "pledges" at bounding box center [440, 323] width 37 height 15
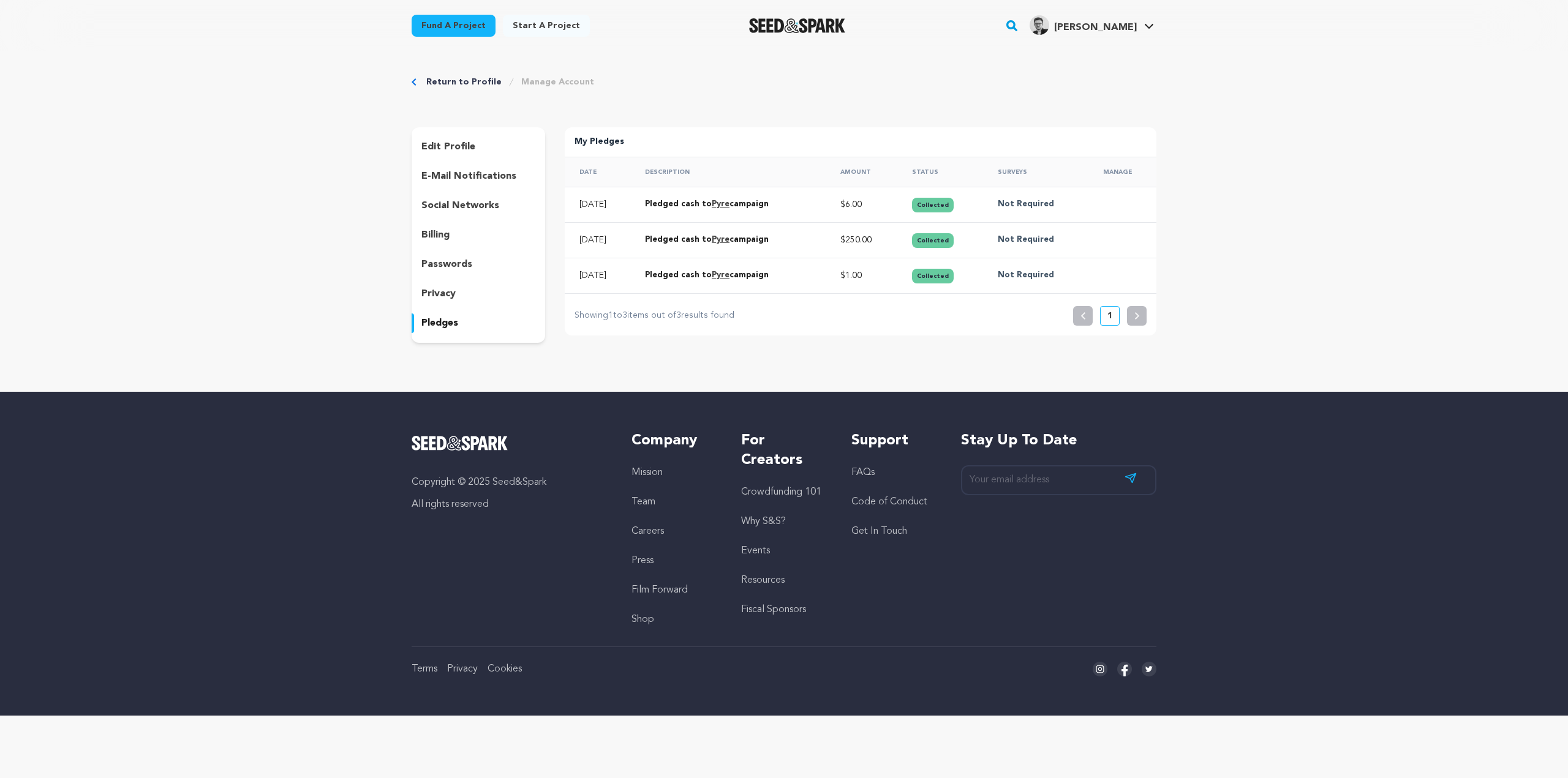
click at [729, 204] on link "Pyre" at bounding box center [721, 204] width 18 height 8
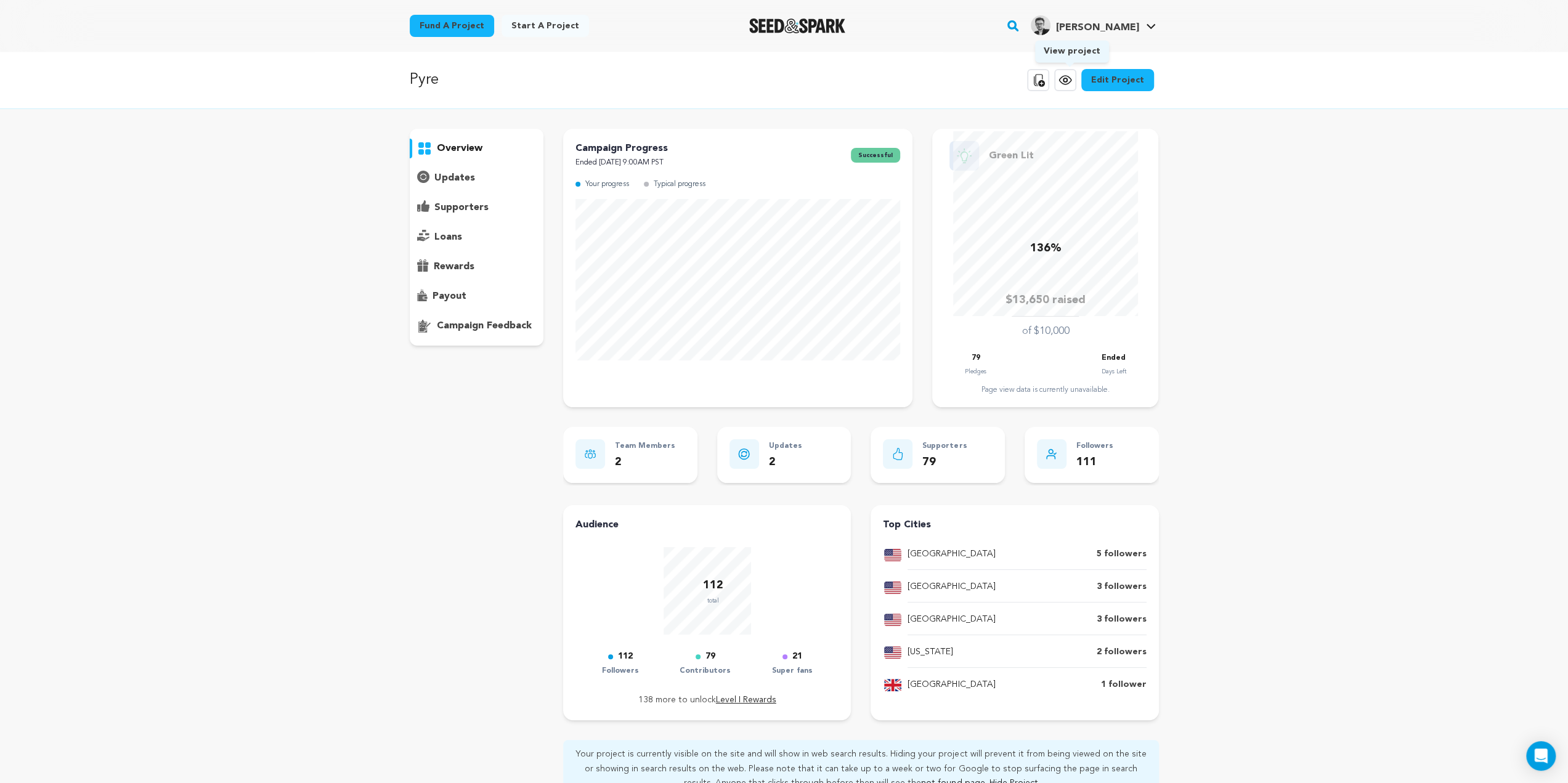
click at [1072, 82] on icon at bounding box center [1065, 80] width 15 height 15
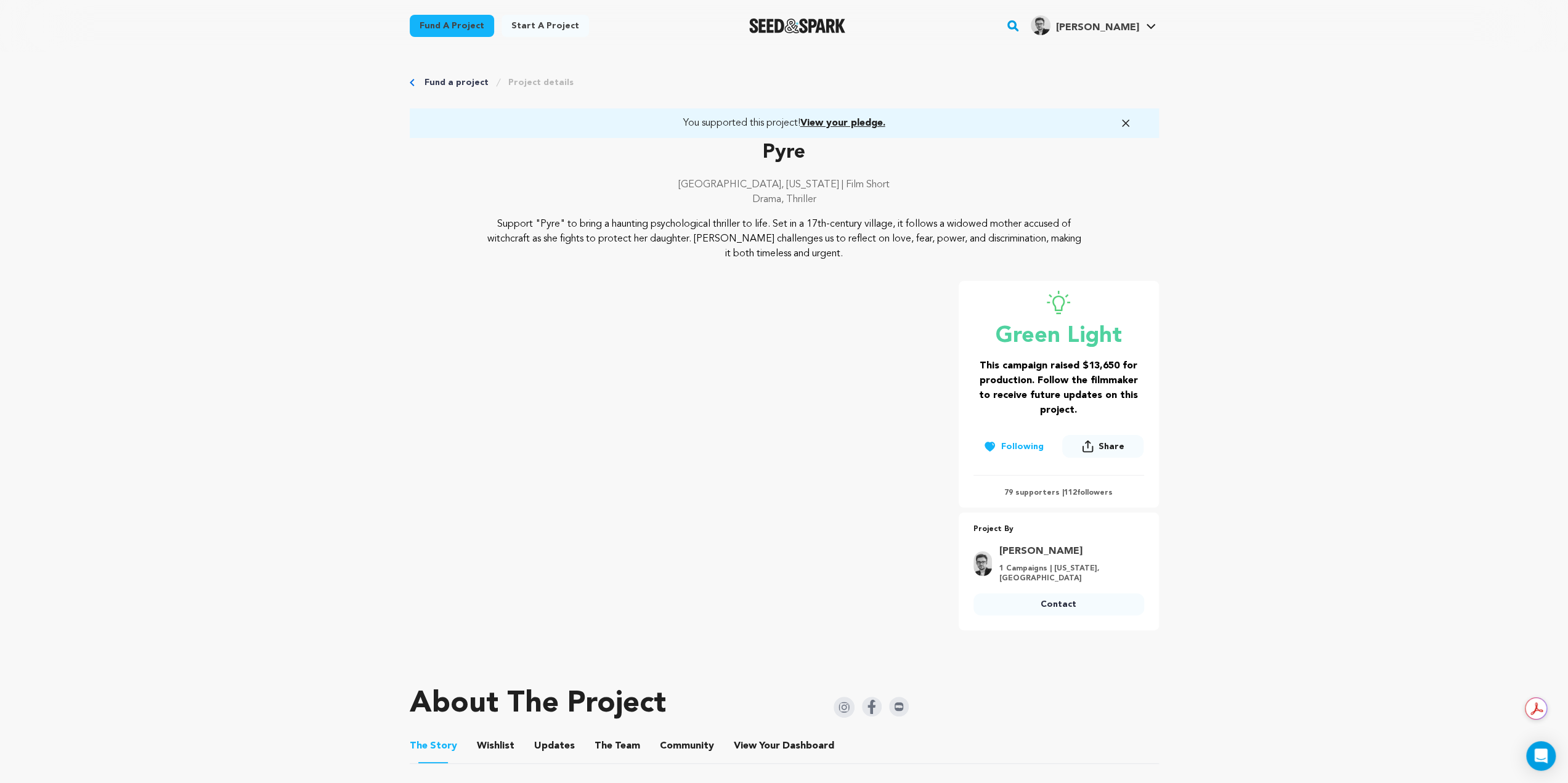
click at [1122, 122] on icon "button" at bounding box center [1126, 123] width 13 height 13
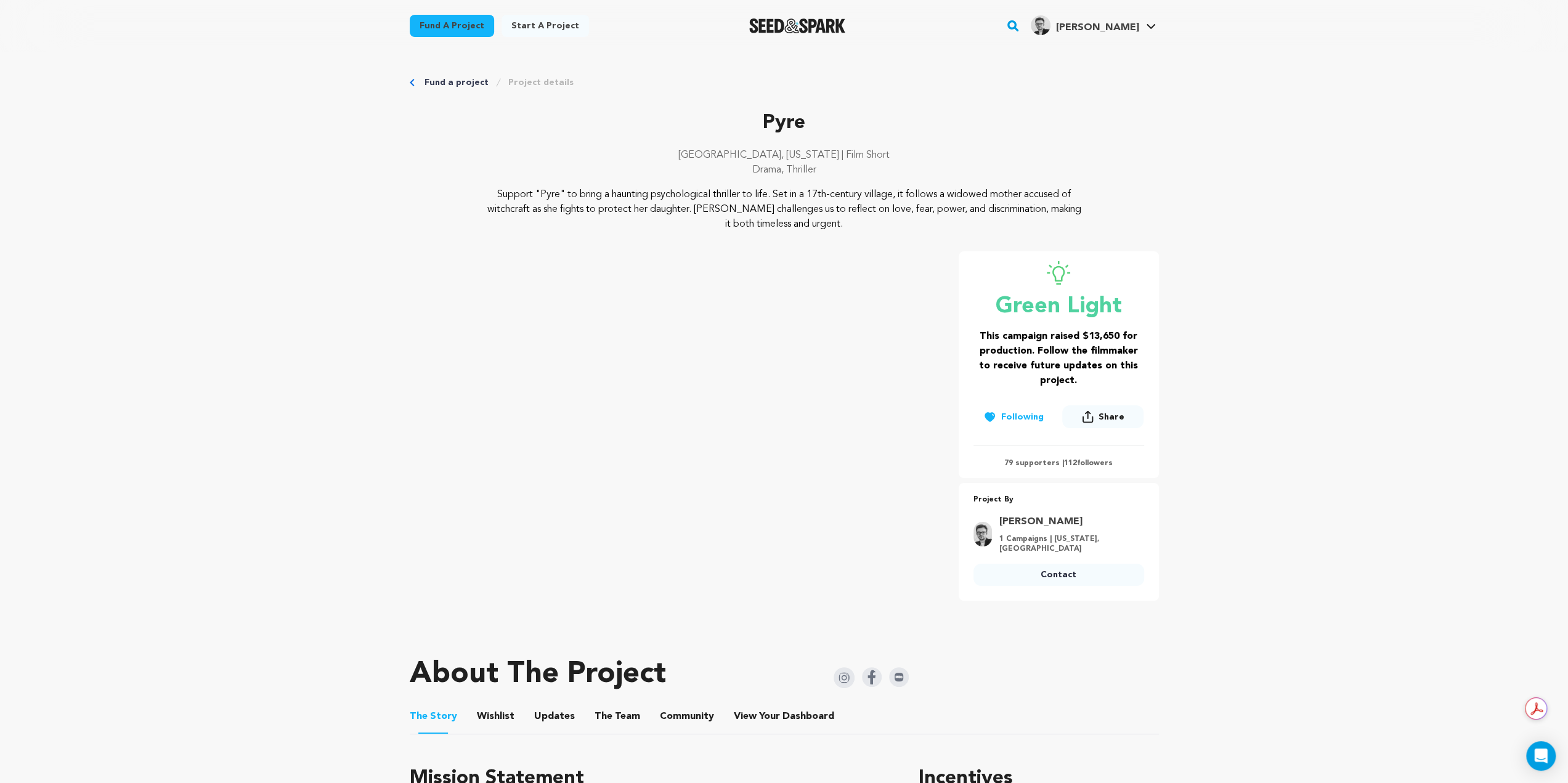
click at [1034, 520] on link "[PERSON_NAME]" at bounding box center [1068, 522] width 138 height 15
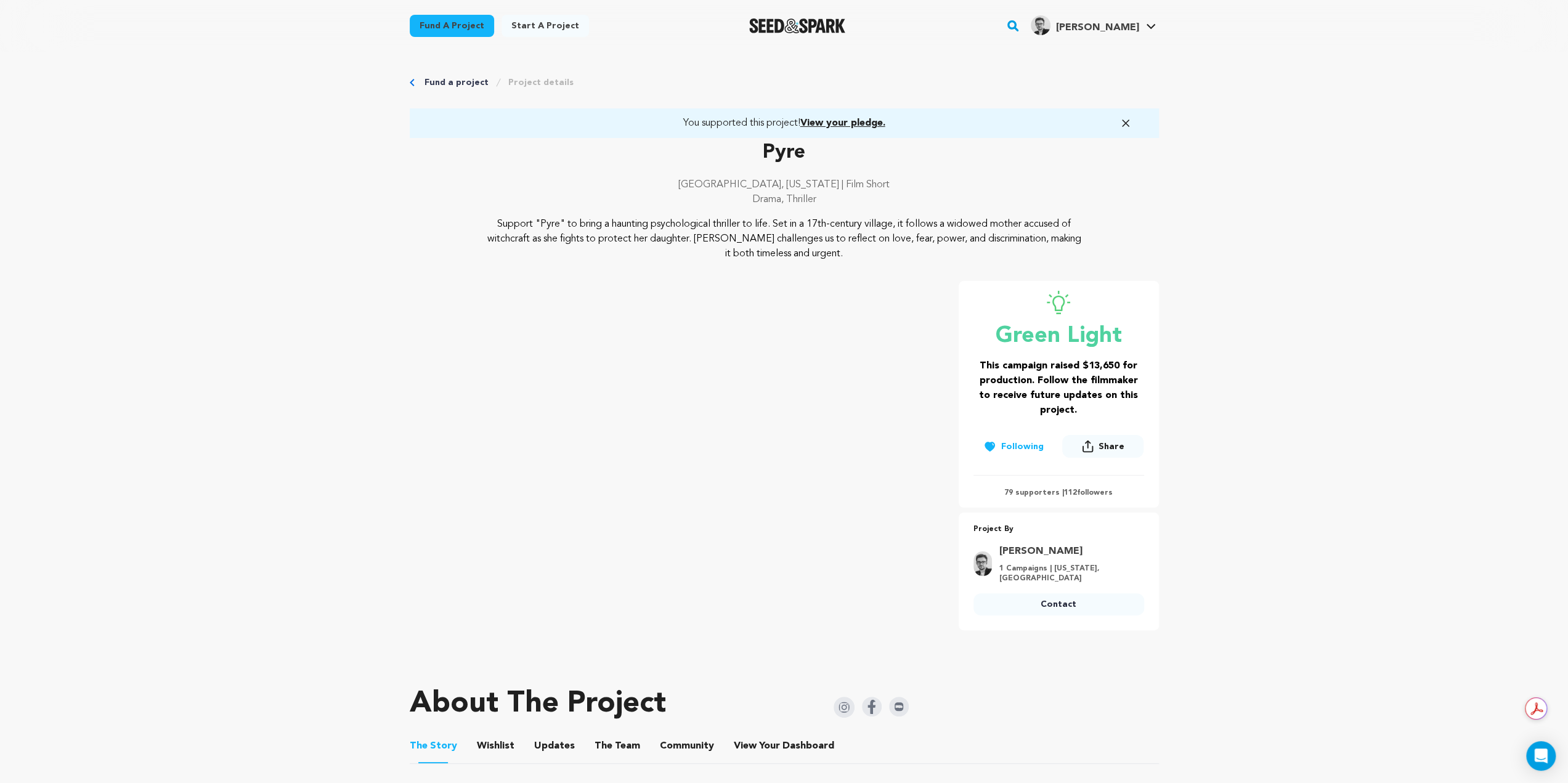
click at [1123, 125] on icon "button" at bounding box center [1126, 123] width 13 height 13
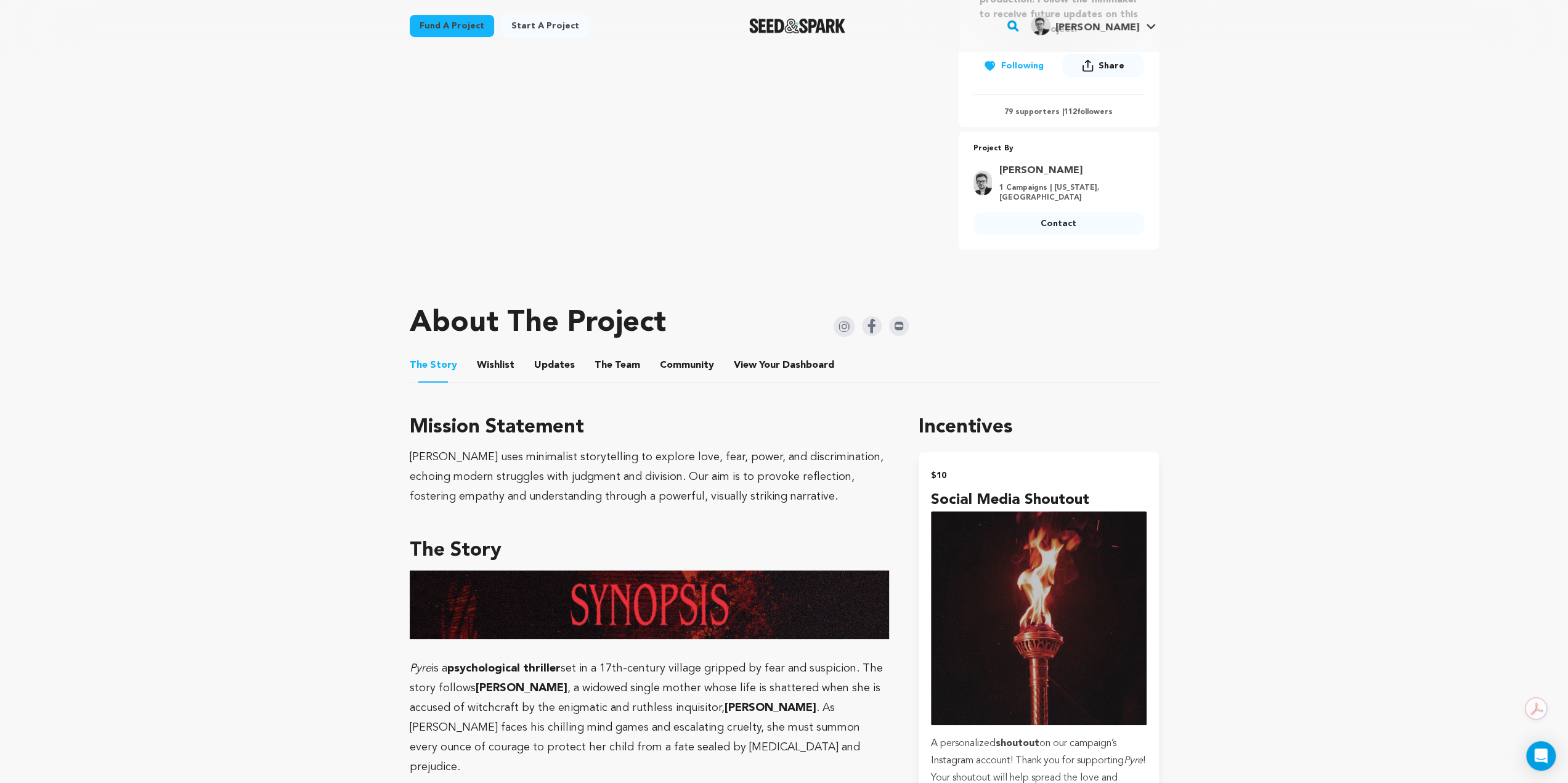
scroll to position [369, 0]
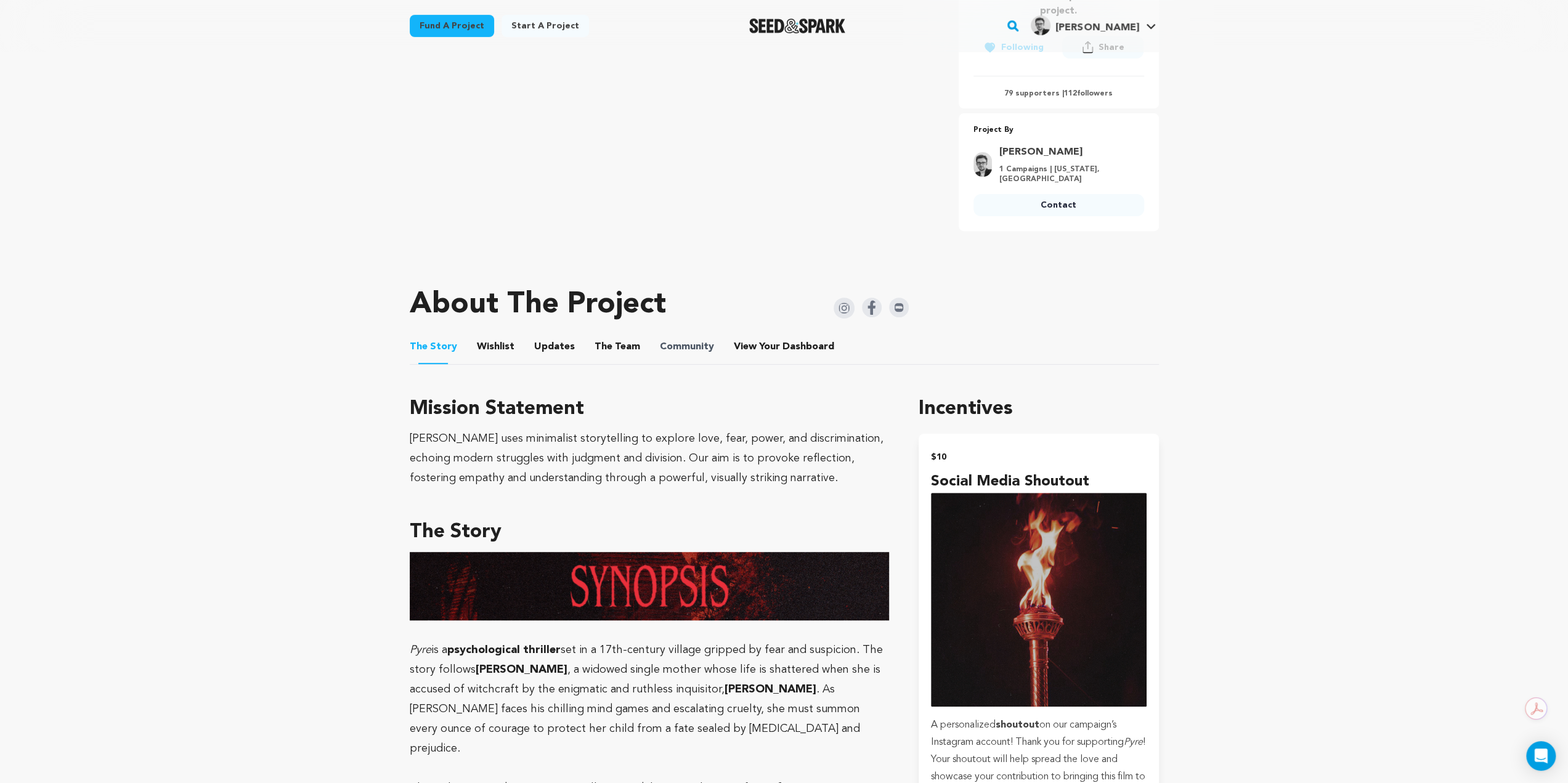
click at [697, 341] on span "Community" at bounding box center [687, 347] width 54 height 15
click at [672, 335] on button "Community" at bounding box center [687, 350] width 29 height 29
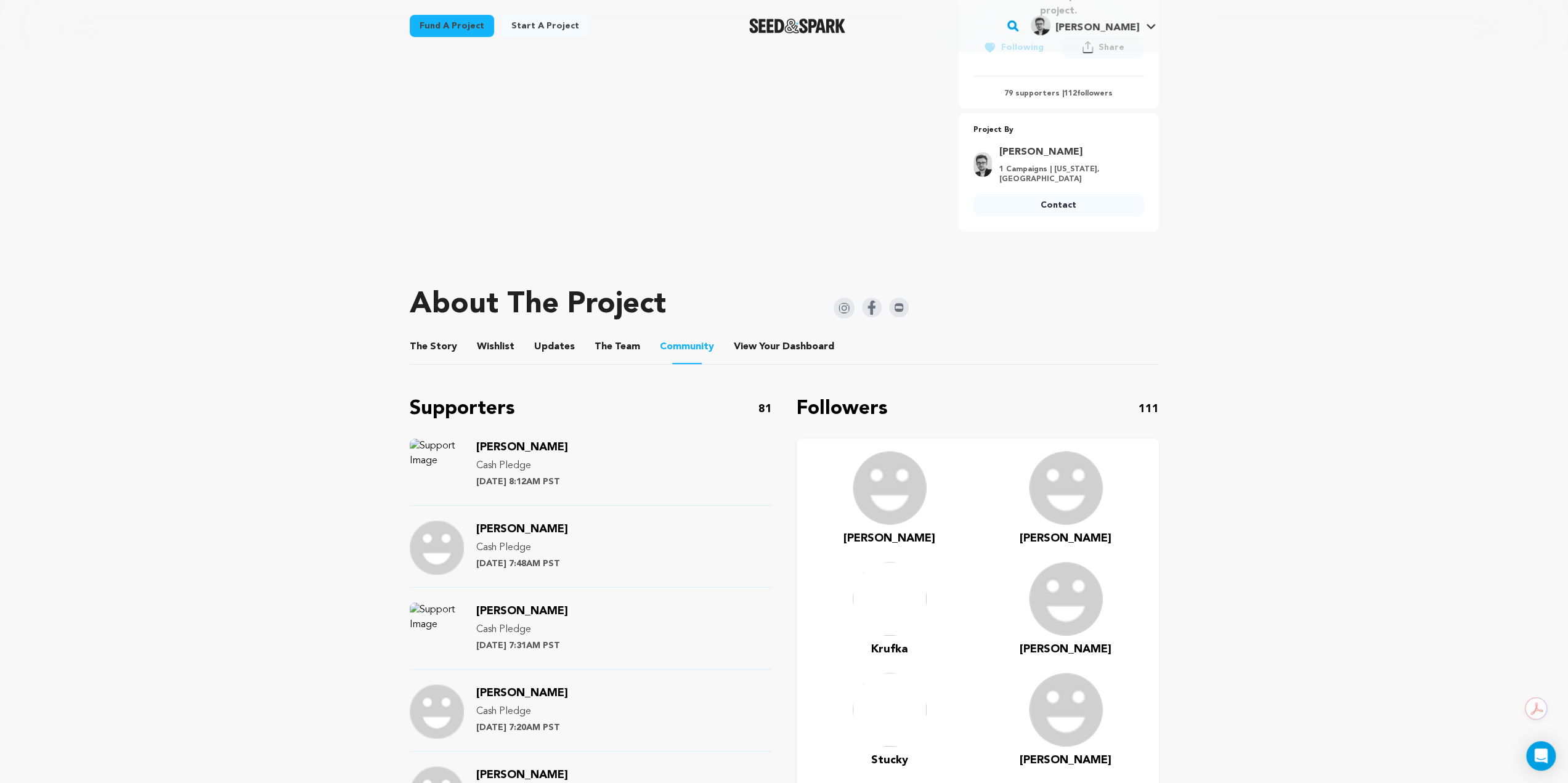
click at [611, 337] on button "The Team" at bounding box center [617, 350] width 29 height 29
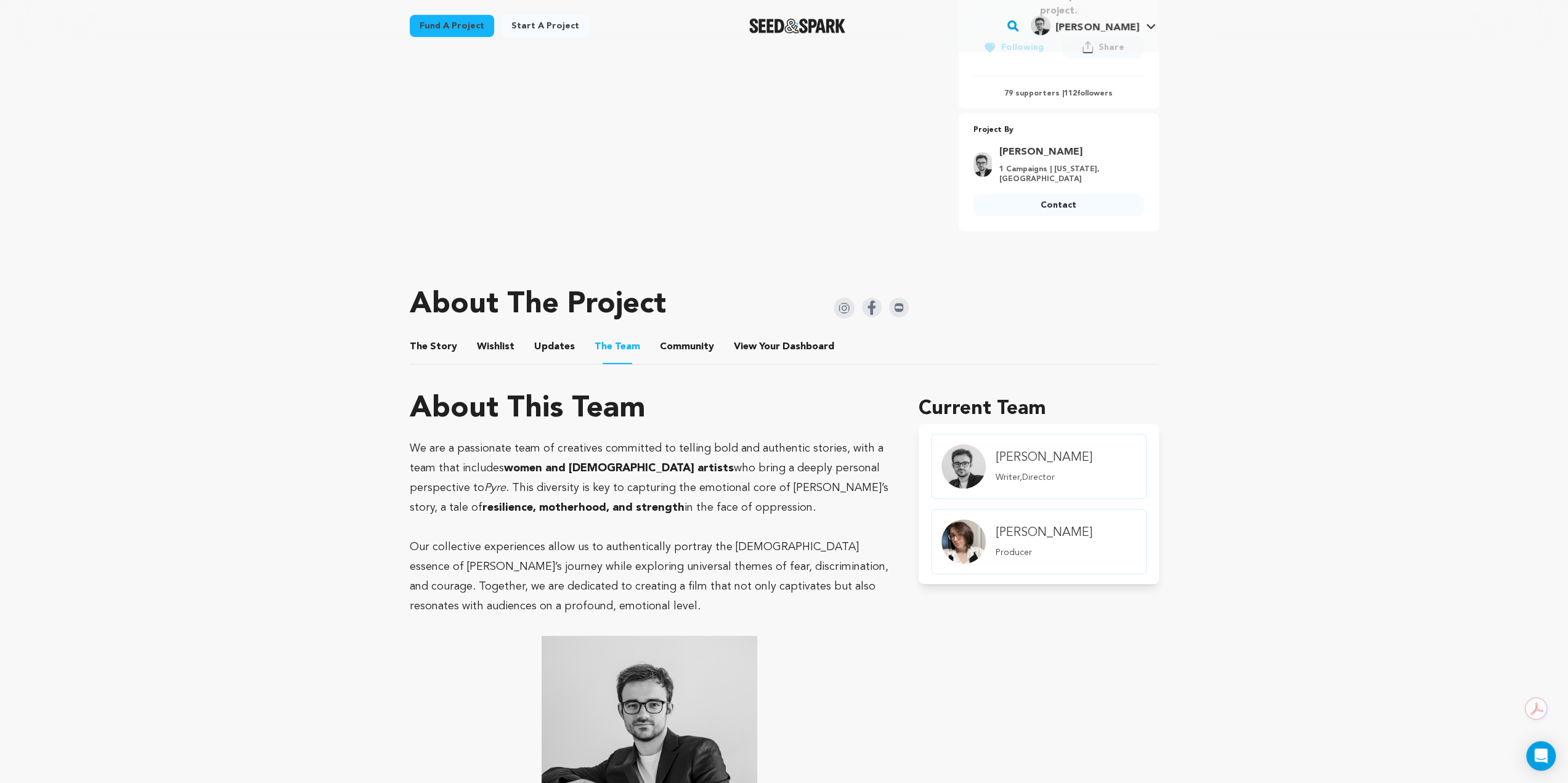
click at [552, 335] on button "Updates" at bounding box center [554, 350] width 29 height 29
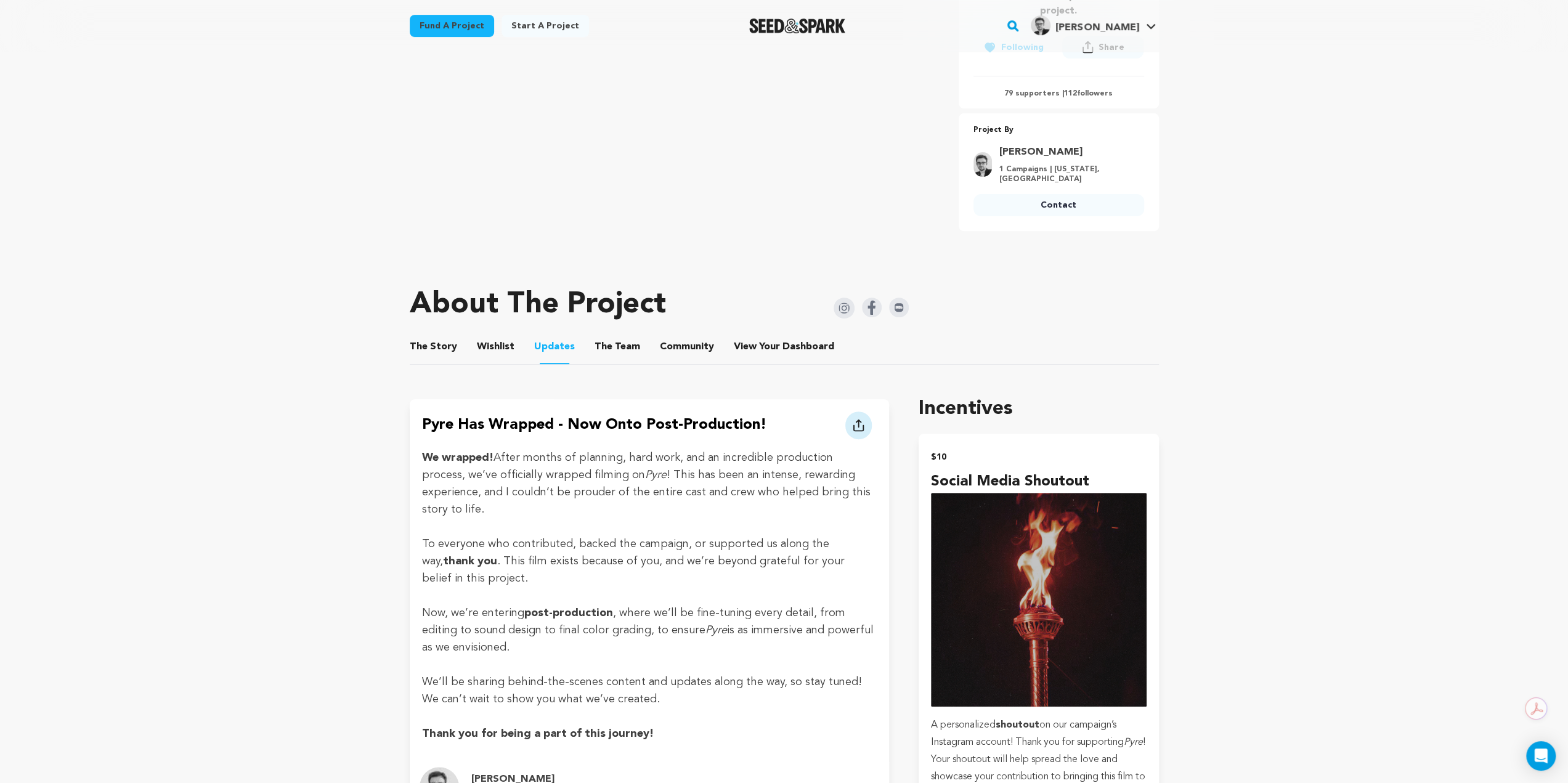
click at [498, 337] on button "Wishlist" at bounding box center [495, 350] width 29 height 29
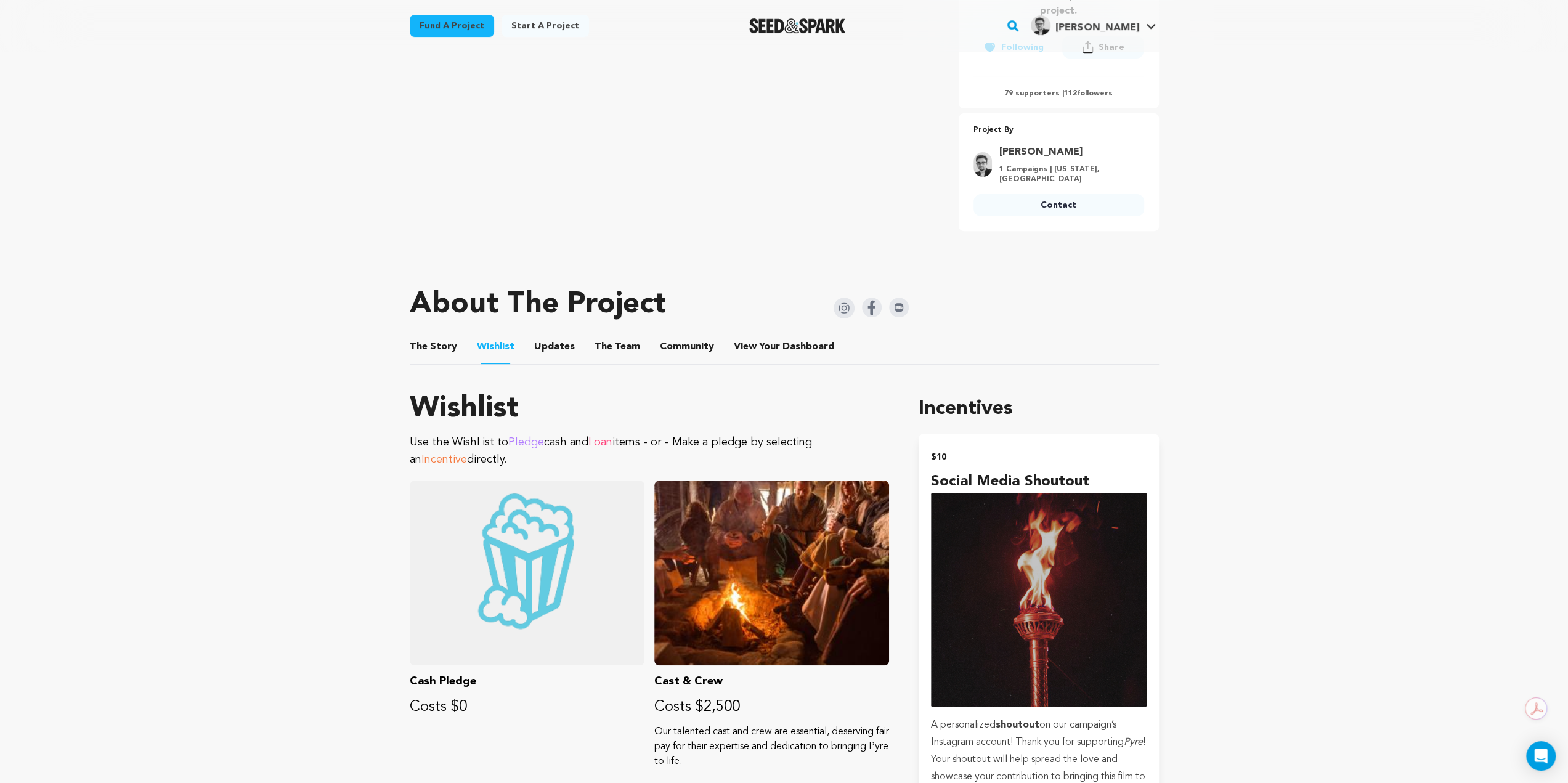
click at [444, 341] on button "The Story" at bounding box center [433, 350] width 29 height 29
